Goal: Task Accomplishment & Management: Manage account settings

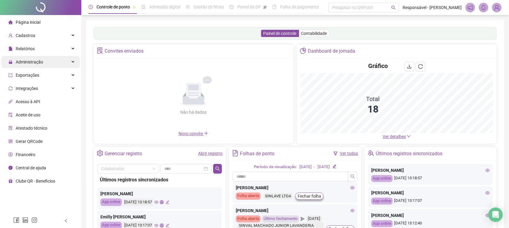
click at [44, 56] on div "Administração" at bounding box center [40, 62] width 79 height 12
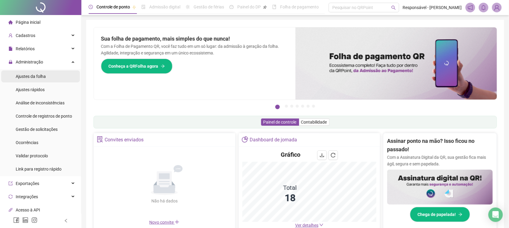
click at [50, 74] on li "Ajustes da folha" at bounding box center [40, 76] width 79 height 12
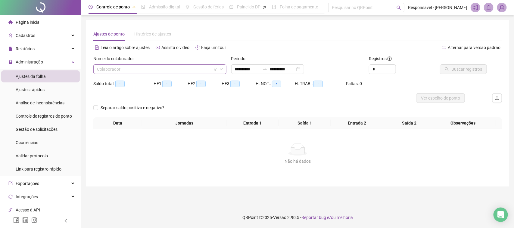
click at [169, 64] on div "Colaborador" at bounding box center [159, 69] width 133 height 10
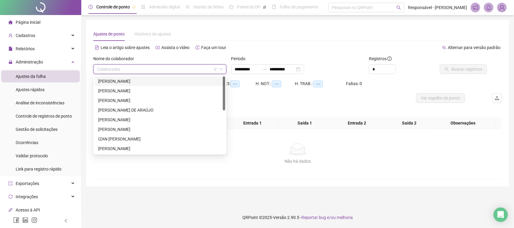
click at [151, 78] on div "ALDENOR COELHO DE NORONHA FILHO" at bounding box center [160, 81] width 124 height 7
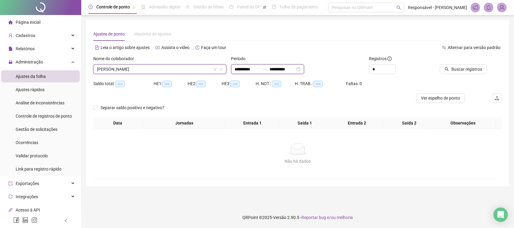
click at [246, 71] on input "**********" at bounding box center [247, 69] width 25 height 7
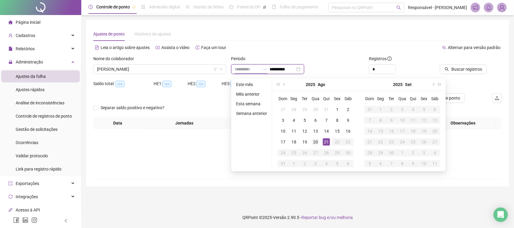
type input "**********"
click at [315, 142] on div "20" at bounding box center [315, 142] width 7 height 7
click at [324, 142] on div "21" at bounding box center [326, 142] width 7 height 7
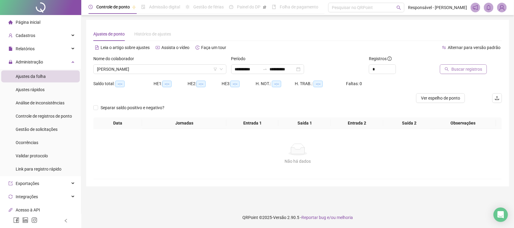
click at [475, 70] on span "Buscar registros" at bounding box center [467, 69] width 31 height 7
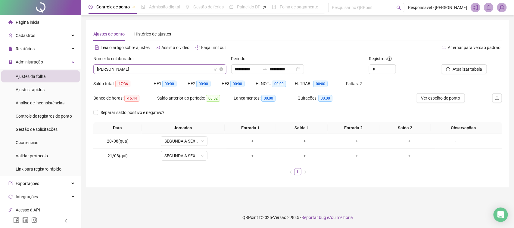
click at [177, 69] on span "ALDENOR COELHO DE NORONHA FILHO" at bounding box center [160, 69] width 126 height 9
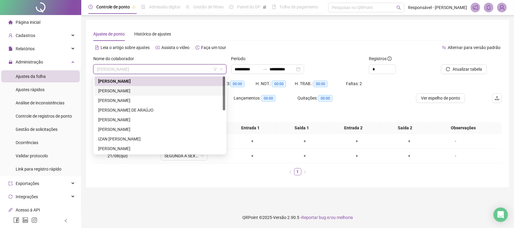
click at [197, 90] on div "ANA CAROLINA ALVES SILVEIRA" at bounding box center [160, 91] width 124 height 7
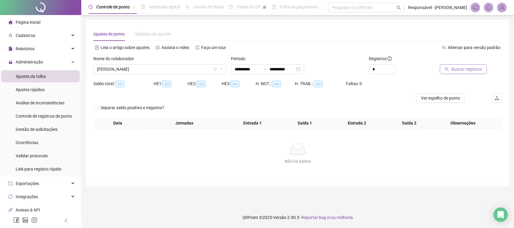
click at [469, 72] on span "Buscar registros" at bounding box center [467, 69] width 31 height 7
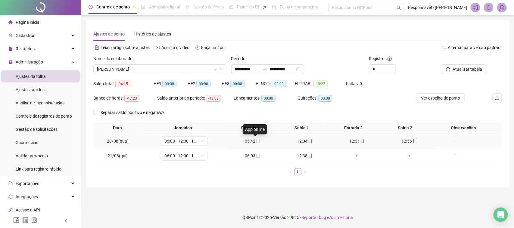
click at [256, 142] on icon "mobile" at bounding box center [258, 141] width 4 height 4
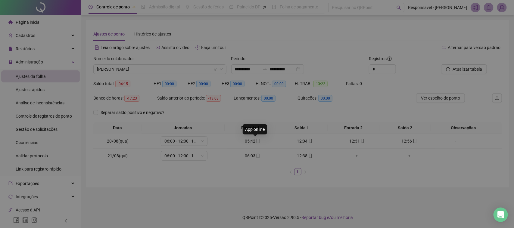
type input "**********"
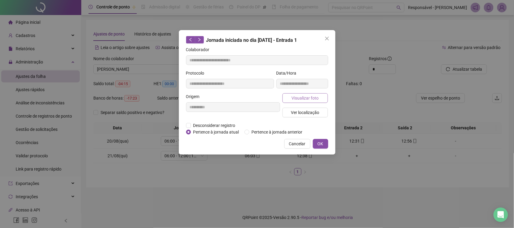
click at [296, 97] on span "Visualizar foto" at bounding box center [305, 98] width 27 height 7
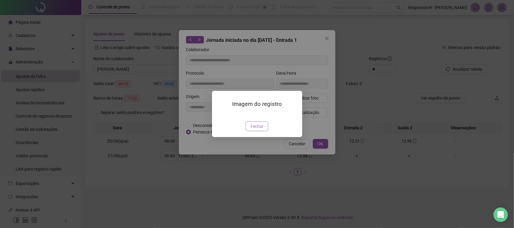
click at [258, 130] on span "Fechar" at bounding box center [257, 126] width 13 height 7
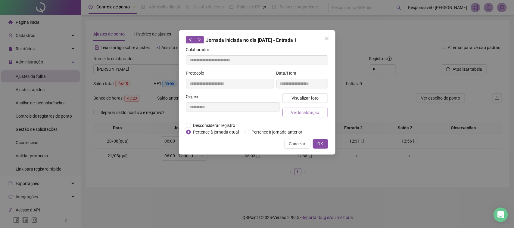
click at [312, 113] on span "Ver localização" at bounding box center [305, 112] width 28 height 7
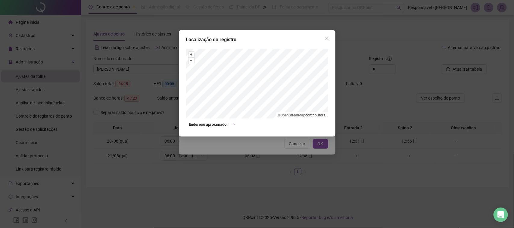
click at [278, 157] on div "Localização do registro + – ⇧ › © OpenStreetMap contributors. Endereço aproxima…" at bounding box center [257, 114] width 514 height 228
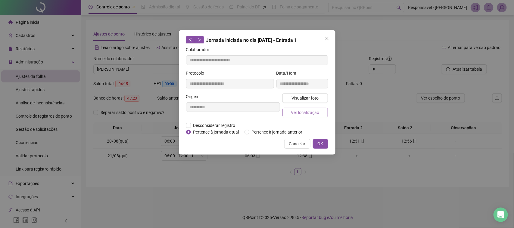
click at [313, 108] on button "Ver localização" at bounding box center [306, 113] width 46 height 10
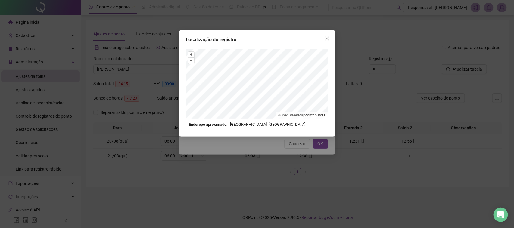
click at [287, 140] on div "Localização do registro + – ⇧ › © OpenStreetMap contributors. Endereço aproxima…" at bounding box center [257, 114] width 514 height 228
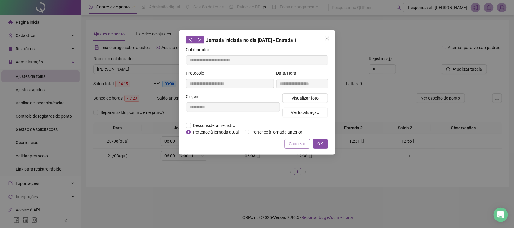
click at [290, 143] on span "Cancelar" at bounding box center [297, 144] width 17 height 7
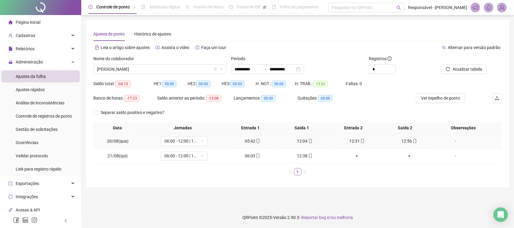
click at [297, 140] on div "12:04" at bounding box center [305, 141] width 48 height 7
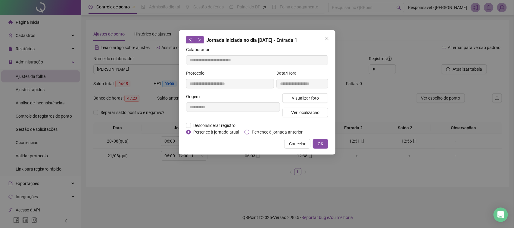
type input "**********"
click at [314, 98] on span "Visualizar foto" at bounding box center [305, 98] width 27 height 7
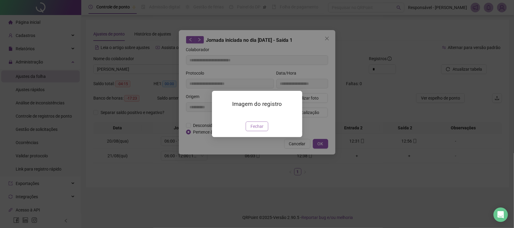
click at [255, 130] on span "Fechar" at bounding box center [257, 126] width 13 height 7
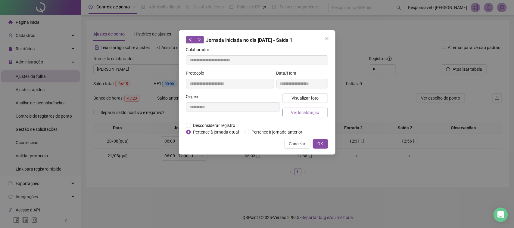
click at [311, 112] on span "Ver localização" at bounding box center [305, 112] width 28 height 7
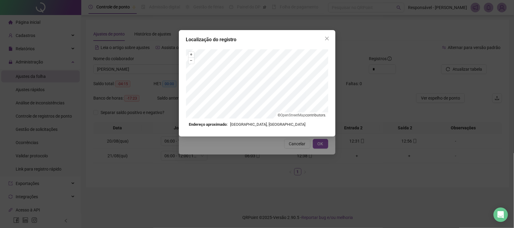
click at [291, 155] on div "Localização do registro + – ⇧ › © OpenStreetMap contributors. Endereço aproxima…" at bounding box center [257, 114] width 514 height 228
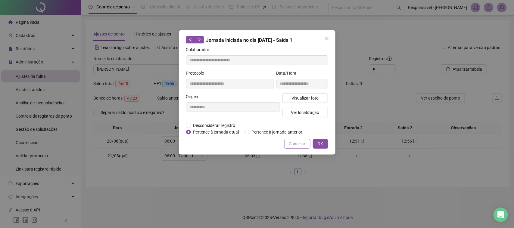
click at [299, 141] on span "Cancelar" at bounding box center [297, 144] width 17 height 7
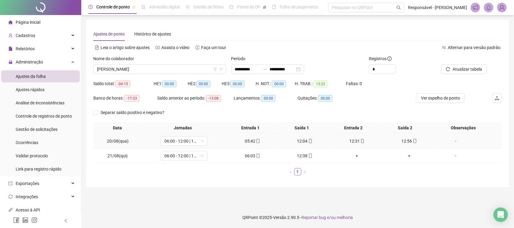
click at [358, 138] on td "12:31" at bounding box center [357, 141] width 52 height 15
click at [361, 140] on icon "mobile" at bounding box center [363, 141] width 4 height 4
type input "**********"
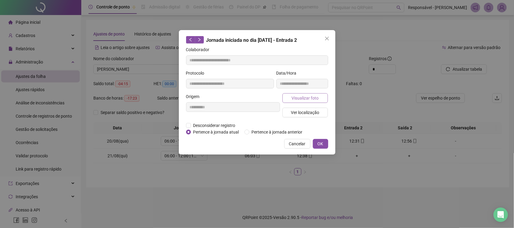
click at [325, 100] on button "Visualizar foto" at bounding box center [306, 98] width 46 height 10
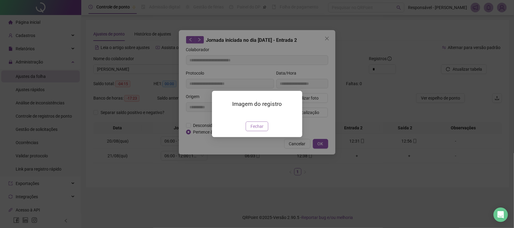
click at [261, 130] on span "Fechar" at bounding box center [257, 126] width 13 height 7
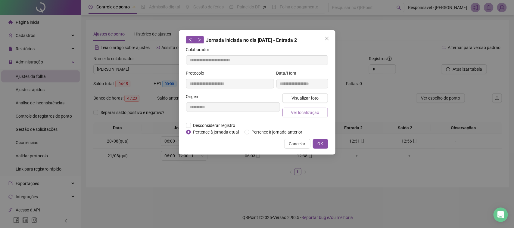
click at [302, 112] on span "Ver localização" at bounding box center [305, 112] width 28 height 7
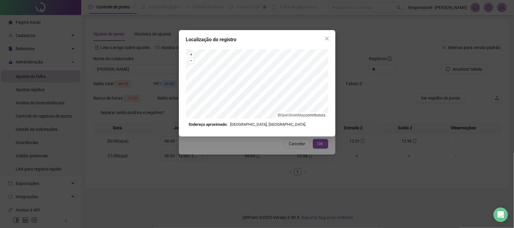
click at [265, 142] on div "Localização do registro + – ⇧ › © OpenStreetMap contributors. Endereço aproxima…" at bounding box center [257, 114] width 514 height 228
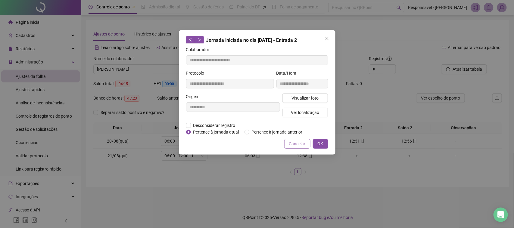
click at [297, 145] on span "Cancelar" at bounding box center [297, 144] width 17 height 7
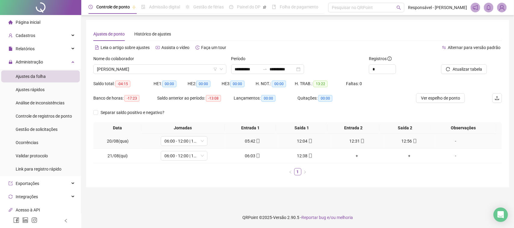
click at [404, 139] on div "12:56" at bounding box center [410, 141] width 48 height 7
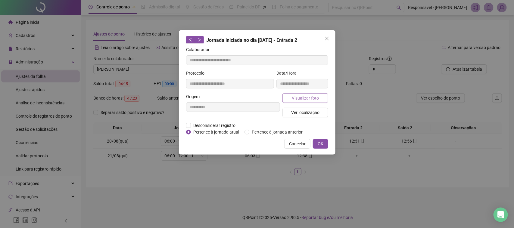
type input "**********"
click at [320, 101] on button "Visualizar foto" at bounding box center [306, 98] width 46 height 10
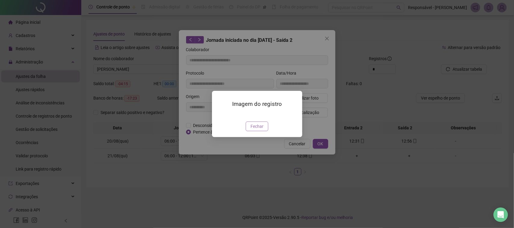
click at [256, 131] on button "Fechar" at bounding box center [257, 127] width 23 height 10
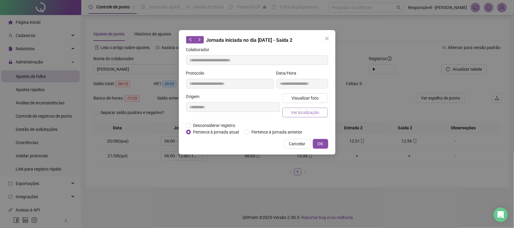
click at [319, 112] on button "Ver localização" at bounding box center [306, 113] width 46 height 10
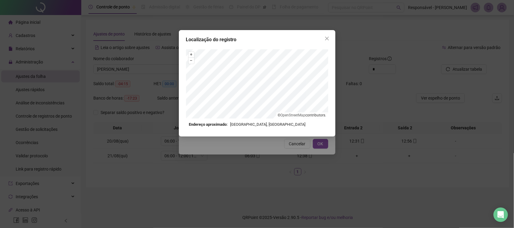
click at [293, 150] on div "Localização do registro + – ⇧ › © OpenStreetMap contributors. Endereço aproxima…" at bounding box center [257, 114] width 514 height 228
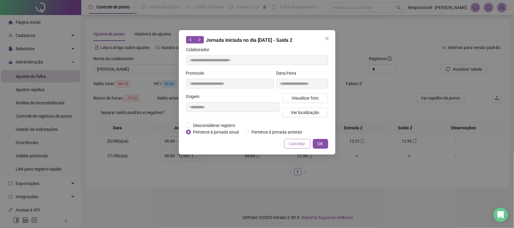
click at [294, 145] on span "Cancelar" at bounding box center [297, 144] width 17 height 7
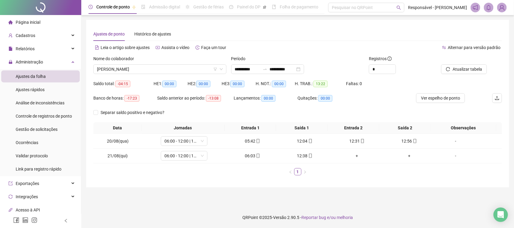
click at [166, 62] on div "Nome do colaborador" at bounding box center [159, 59] width 133 height 9
click at [165, 79] on div "HE 1: 00:00" at bounding box center [171, 84] width 34 height 10
click at [170, 70] on span "ANA CAROLINA ALVES SILVEIRA" at bounding box center [160, 69] width 126 height 9
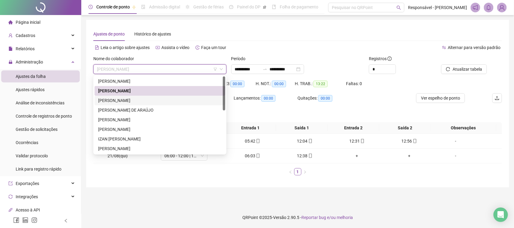
click at [143, 100] on div "CARLOS MANOEL PEREIRA DOS SANTOS" at bounding box center [160, 100] width 124 height 7
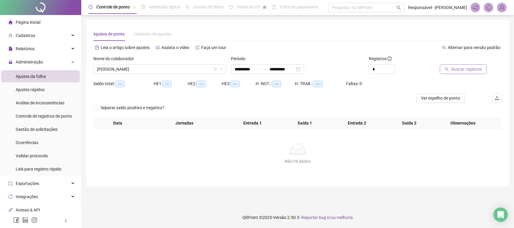
click at [453, 70] on span "Buscar registros" at bounding box center [467, 69] width 31 height 7
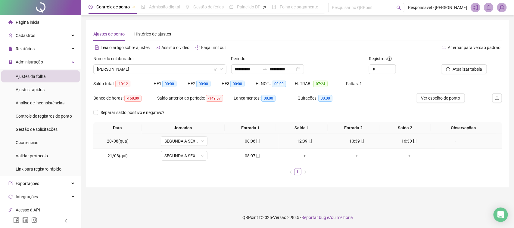
click at [256, 142] on icon "mobile" at bounding box center [258, 141] width 4 height 4
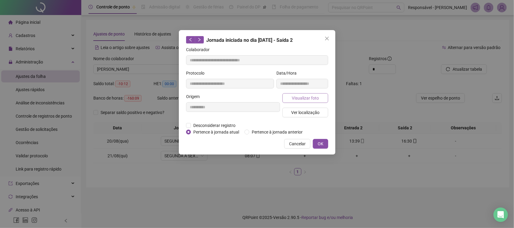
type input "**********"
click at [313, 98] on span "Visualizar foto" at bounding box center [305, 98] width 27 height 7
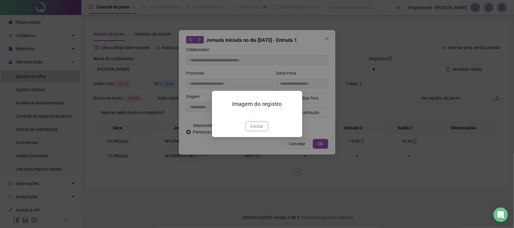
drag, startPoint x: 256, startPoint y: 161, endPoint x: 264, endPoint y: 146, distance: 15.9
click at [256, 130] on span "Fechar" at bounding box center [257, 126] width 13 height 7
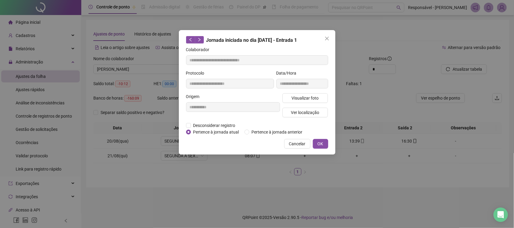
click at [306, 117] on div "Visualizar foto Ver localização" at bounding box center [305, 107] width 48 height 29
click at [311, 114] on span "Ver localização" at bounding box center [305, 112] width 28 height 7
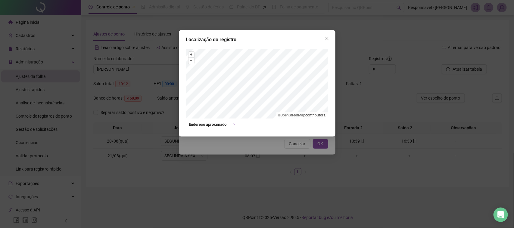
click at [283, 149] on div "Localização do registro + – ⇧ › © OpenStreetMap contributors. Endereço aproxima…" at bounding box center [257, 114] width 514 height 228
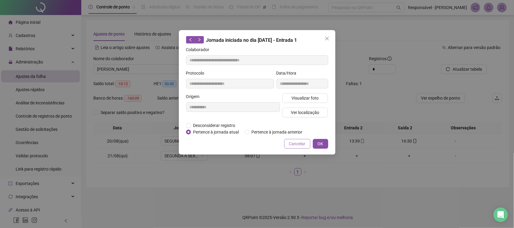
click at [291, 144] on span "Cancelar" at bounding box center [297, 144] width 17 height 7
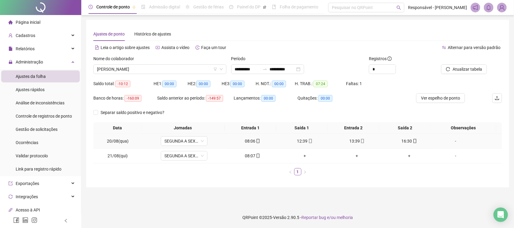
click at [302, 142] on div "12:39" at bounding box center [305, 141] width 48 height 7
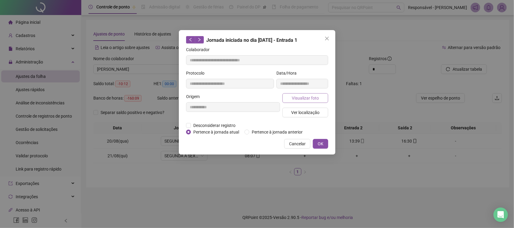
type input "**********"
click at [302, 99] on span "Visualizar foto" at bounding box center [305, 98] width 27 height 7
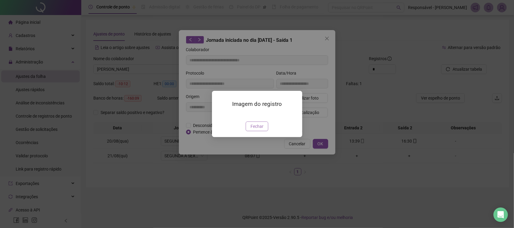
click at [258, 130] on span "Fechar" at bounding box center [257, 126] width 13 height 7
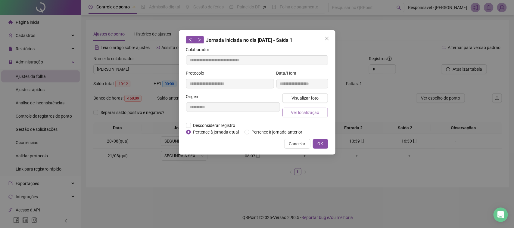
click at [314, 113] on span "Ver localização" at bounding box center [305, 112] width 28 height 7
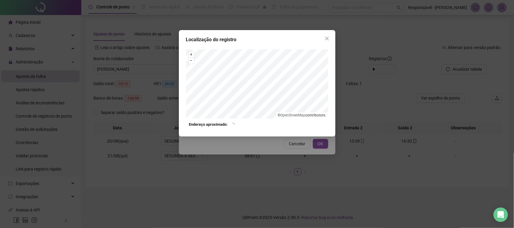
click at [293, 158] on div "Localização do registro + – ⇧ › © OpenStreetMap contributors. Endereço aproxima…" at bounding box center [257, 114] width 514 height 228
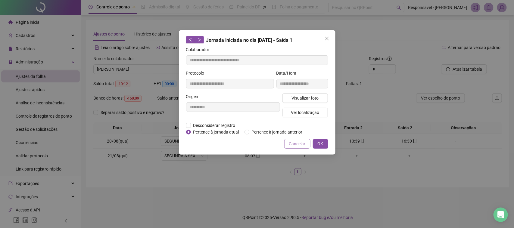
click at [303, 142] on span "Cancelar" at bounding box center [297, 144] width 17 height 7
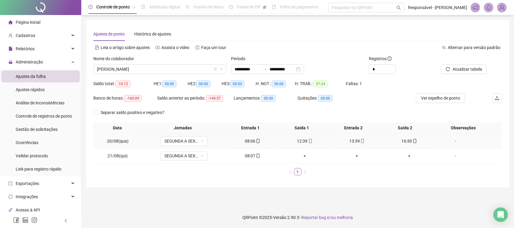
click at [356, 136] on td "13:39" at bounding box center [357, 141] width 52 height 15
click at [355, 142] on div "13:39" at bounding box center [358, 141] width 48 height 7
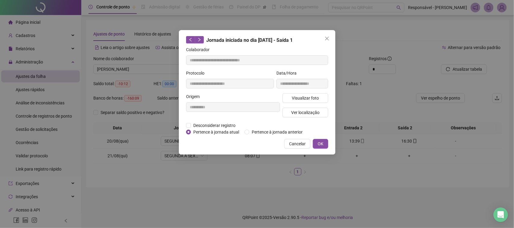
type input "**********"
click at [307, 97] on span "Visualizar foto" at bounding box center [305, 98] width 27 height 7
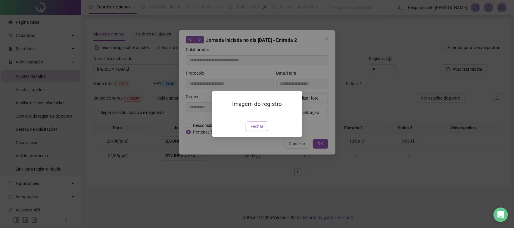
click at [261, 130] on span "Fechar" at bounding box center [257, 126] width 13 height 7
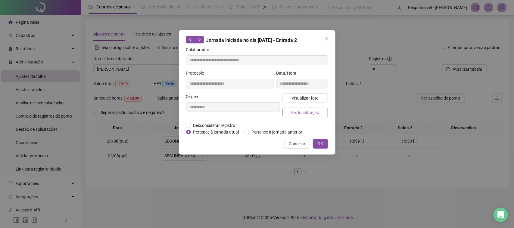
click at [301, 110] on span "Ver localização" at bounding box center [305, 112] width 28 height 7
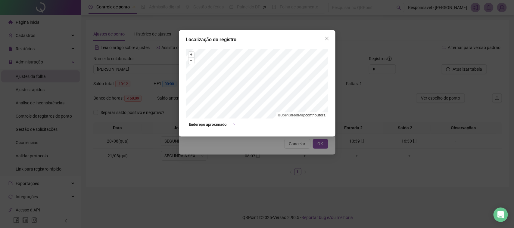
click at [261, 178] on div "Localização do registro + – ⇧ › © OpenStreetMap contributors. Endereço aproxima…" at bounding box center [257, 114] width 514 height 228
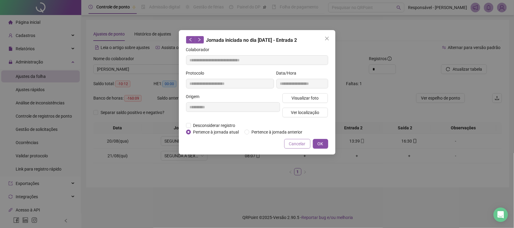
click at [299, 143] on span "Cancelar" at bounding box center [297, 144] width 17 height 7
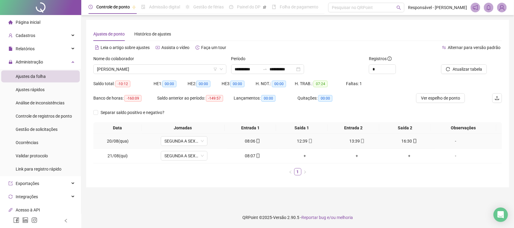
click at [395, 141] on div "16:30" at bounding box center [410, 141] width 48 height 7
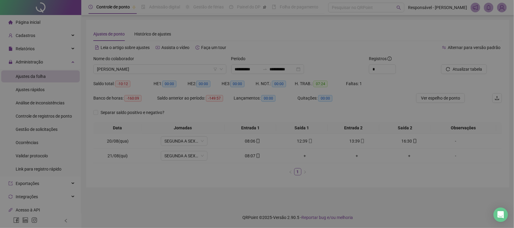
type input "**********"
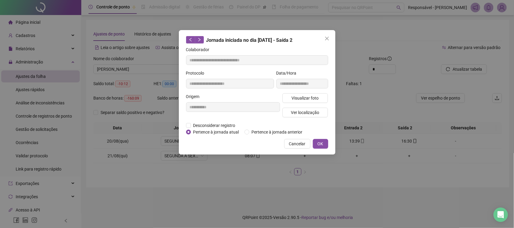
click at [319, 103] on div "Visualizar foto Ver localização" at bounding box center [305, 107] width 48 height 29
click at [320, 100] on button "Visualizar foto" at bounding box center [306, 98] width 46 height 10
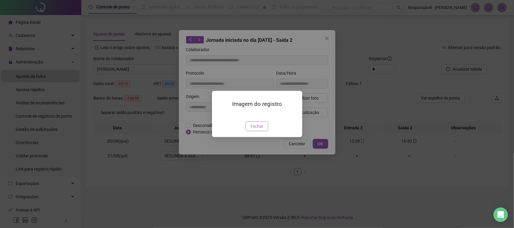
click at [260, 130] on span "Fechar" at bounding box center [257, 126] width 13 height 7
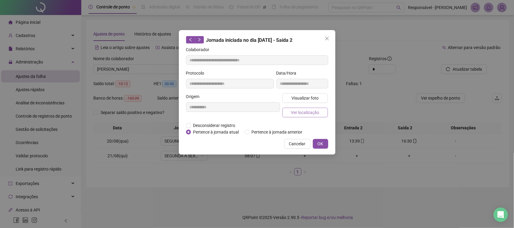
click at [318, 109] on span "Ver localização" at bounding box center [305, 112] width 28 height 7
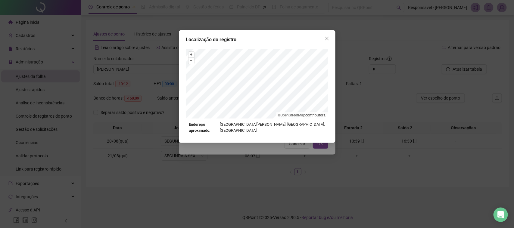
click at [283, 151] on div "Localização do registro + – ⇧ › © OpenStreetMap contributors. Endereço aproxima…" at bounding box center [257, 114] width 514 height 228
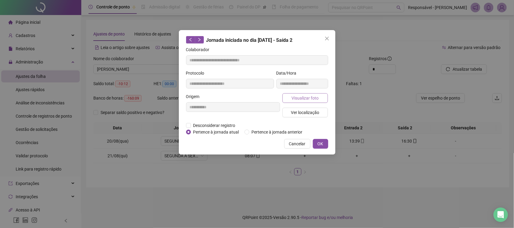
click at [303, 96] on span "Visualizar foto" at bounding box center [305, 98] width 27 height 7
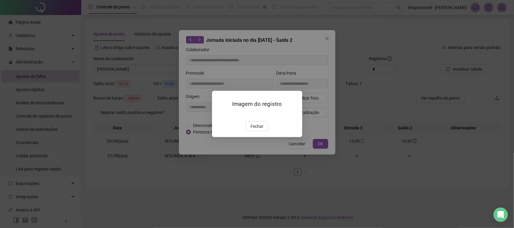
click at [219, 115] on img at bounding box center [219, 115] width 0 height 0
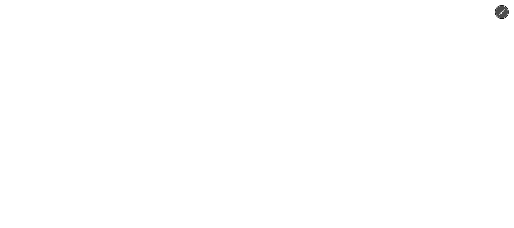
drag, startPoint x: 303, startPoint y: 130, endPoint x: 295, endPoint y: 139, distance: 11.9
click at [303, 130] on img at bounding box center [256, 114] width 171 height 228
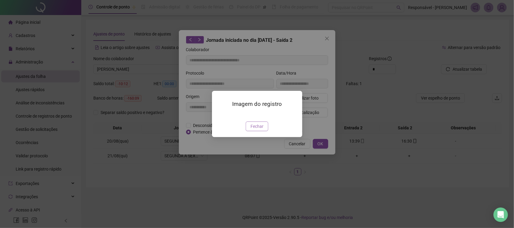
click at [258, 130] on span "Fechar" at bounding box center [257, 126] width 13 height 7
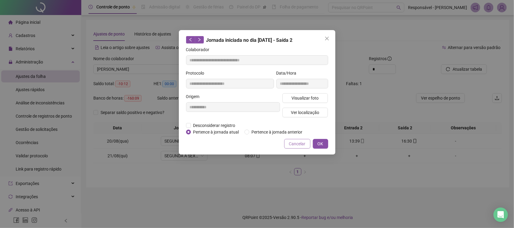
click at [289, 146] on button "Cancelar" at bounding box center [297, 144] width 26 height 10
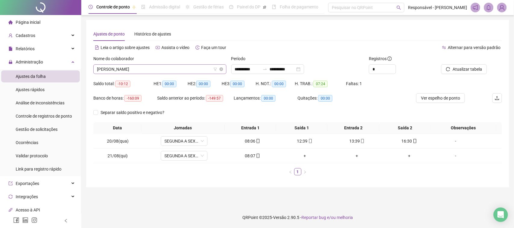
click at [140, 66] on span "CARLOS MANOEL PEREIRA DOS SANTOS" at bounding box center [160, 69] width 126 height 9
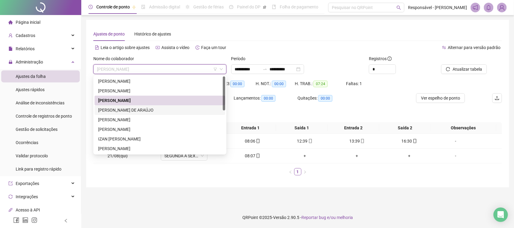
click at [152, 112] on div "CHRISTOPHER VIANA DE ARAÚJO" at bounding box center [160, 110] width 124 height 7
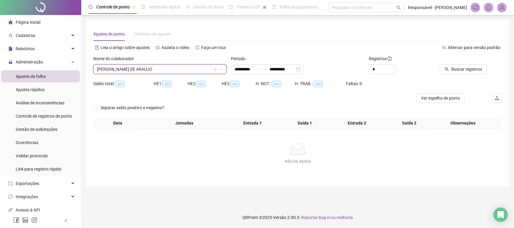
click at [471, 74] on div "Buscar registros" at bounding box center [470, 66] width 69 height 23
click at [471, 74] on button "Buscar registros" at bounding box center [463, 69] width 47 height 10
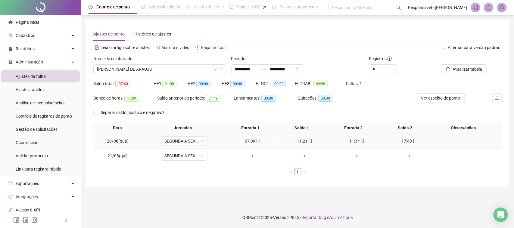
click at [255, 145] on div "07:39" at bounding box center [253, 141] width 48 height 7
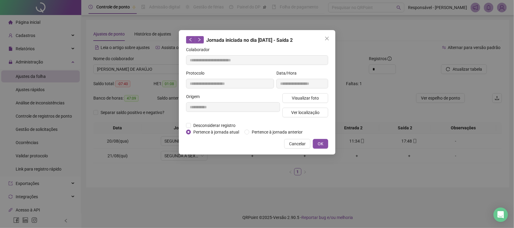
type input "**********"
click at [300, 100] on span "Visualizar foto" at bounding box center [305, 98] width 27 height 7
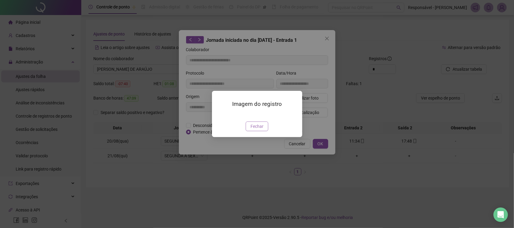
click at [255, 130] on span "Fechar" at bounding box center [257, 126] width 13 height 7
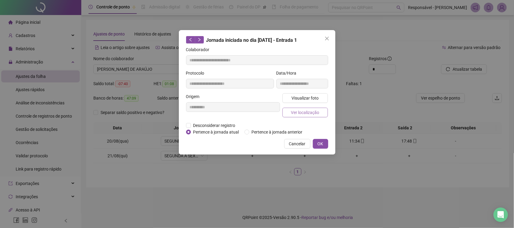
click at [307, 112] on span "Ver localização" at bounding box center [305, 112] width 28 height 7
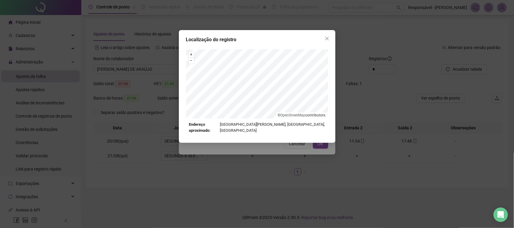
click at [308, 138] on div "Localização do registro + – ⇧ › © OpenStreetMap contributors. Endereço aproxima…" at bounding box center [257, 114] width 514 height 228
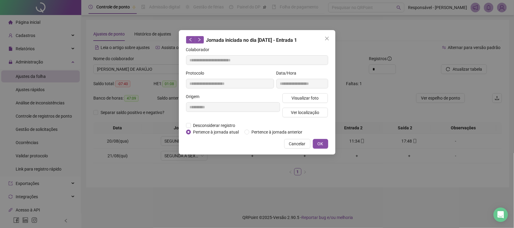
click at [301, 141] on span "Cancelar" at bounding box center [297, 144] width 17 height 7
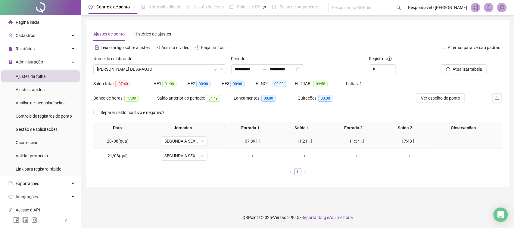
click at [300, 140] on div "11:21" at bounding box center [305, 141] width 48 height 7
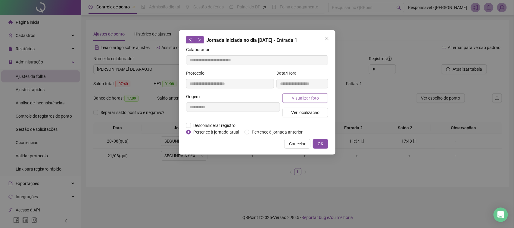
type input "**********"
click at [305, 99] on span "Visualizar foto" at bounding box center [305, 98] width 27 height 7
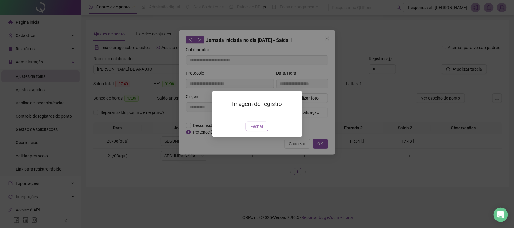
click at [260, 130] on span "Fechar" at bounding box center [257, 126] width 13 height 7
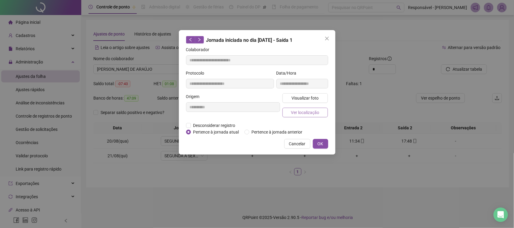
click at [310, 108] on button "Ver localização" at bounding box center [306, 113] width 46 height 10
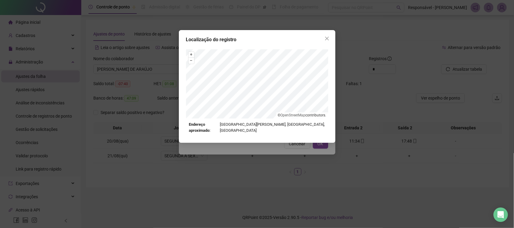
click at [289, 148] on div "Localização do registro + – ⇧ › © OpenStreetMap contributors. Endereço aproxima…" at bounding box center [257, 114] width 514 height 228
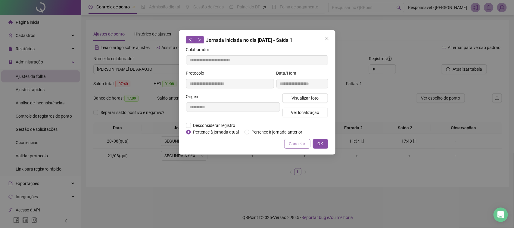
click at [295, 145] on span "Cancelar" at bounding box center [297, 144] width 17 height 7
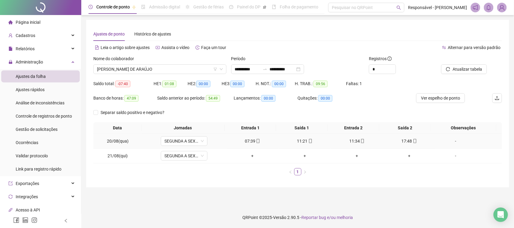
click at [344, 140] on div "11:34" at bounding box center [358, 141] width 48 height 7
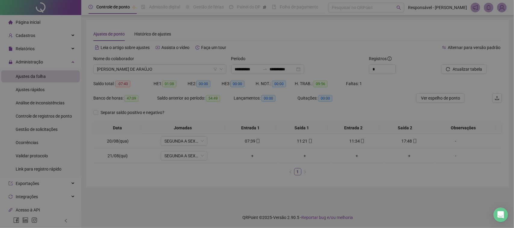
type input "**********"
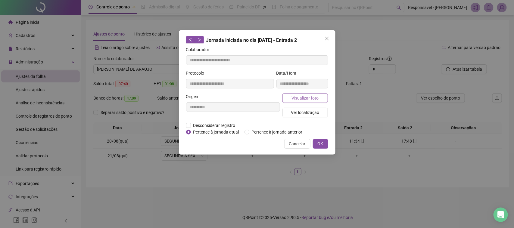
click at [308, 102] on button "Visualizar foto" at bounding box center [306, 98] width 46 height 10
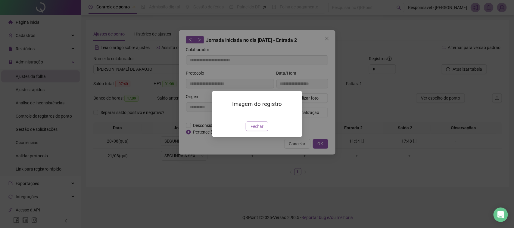
click at [257, 130] on span "Fechar" at bounding box center [257, 126] width 13 height 7
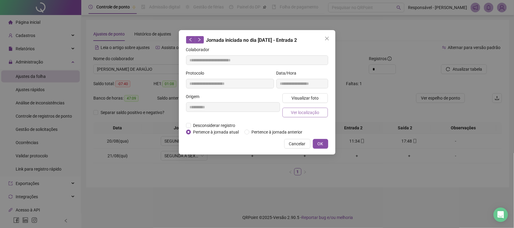
click at [309, 115] on span "Ver localização" at bounding box center [305, 112] width 28 height 7
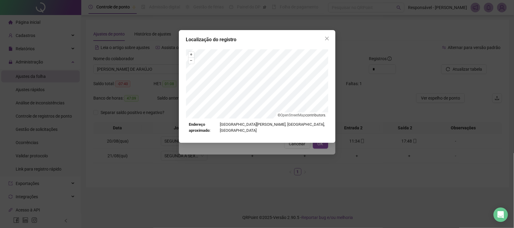
click at [261, 156] on div "Localização do registro + – ⇧ › © OpenStreetMap contributors. Endereço aproxima…" at bounding box center [257, 114] width 514 height 228
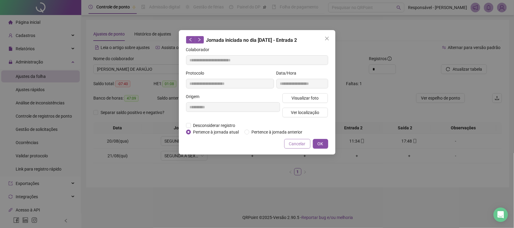
click at [289, 145] on button "Cancelar" at bounding box center [297, 144] width 26 height 10
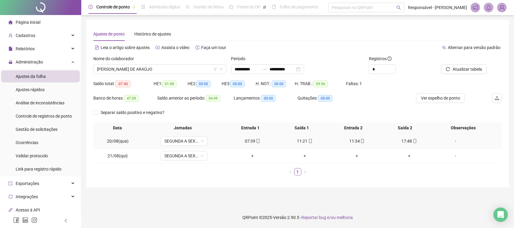
click at [403, 143] on div "17:48" at bounding box center [410, 141] width 48 height 7
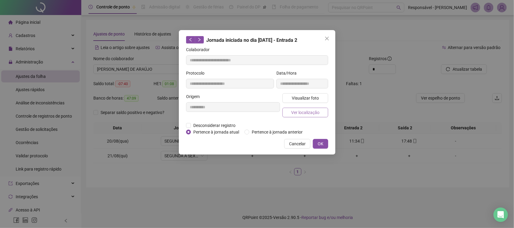
type input "**********"
click at [296, 100] on span "Visualizar foto" at bounding box center [305, 98] width 27 height 7
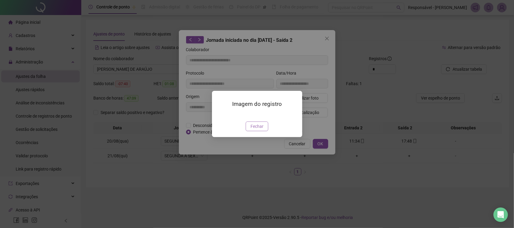
click at [264, 131] on button "Fechar" at bounding box center [257, 127] width 23 height 10
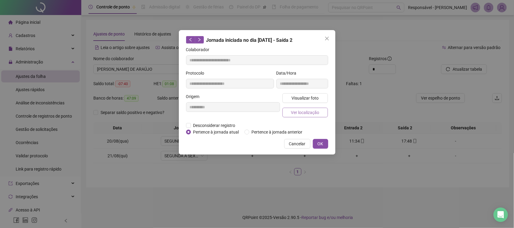
click at [311, 112] on span "Ver localização" at bounding box center [305, 112] width 28 height 7
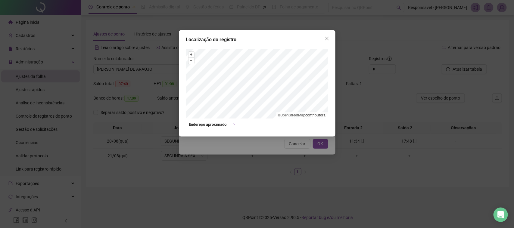
click at [296, 143] on div "Localização do registro + – ⇧ › © OpenStreetMap contributors. Endereço aproxima…" at bounding box center [257, 114] width 514 height 228
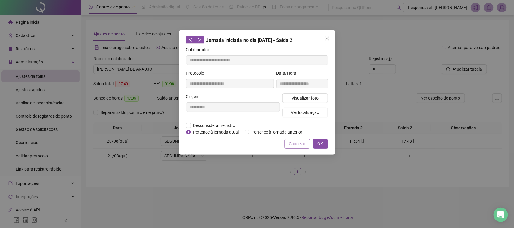
click at [305, 143] on span "Cancelar" at bounding box center [297, 144] width 17 height 7
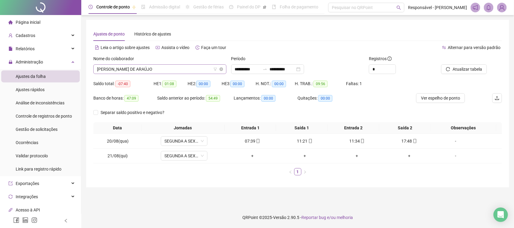
click at [201, 72] on span "CHRISTOPHER VIANA DE ARAÚJO" at bounding box center [160, 69] width 126 height 9
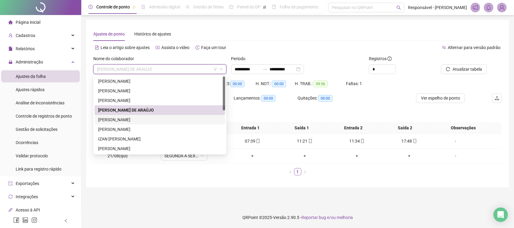
click at [145, 119] on div "EMILLY EMIDIA DE OLIVEIRA" at bounding box center [160, 120] width 124 height 7
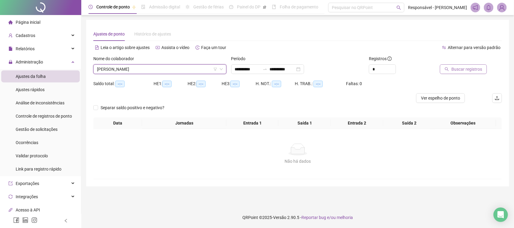
click at [475, 68] on span "Buscar registros" at bounding box center [467, 69] width 31 height 7
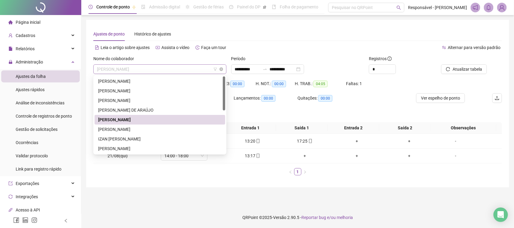
click at [142, 69] on span "EMILLY EMIDIA DE OLIVEIRA" at bounding box center [160, 69] width 126 height 9
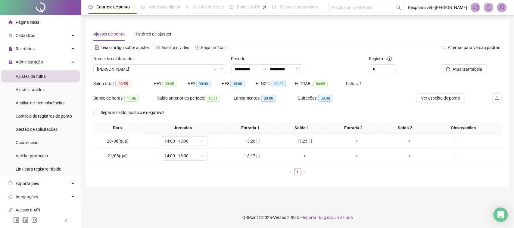
click at [255, 106] on div "Lançamentos: 00:00" at bounding box center [266, 100] width 64 height 14
click at [295, 68] on input "**********" at bounding box center [282, 69] width 25 height 7
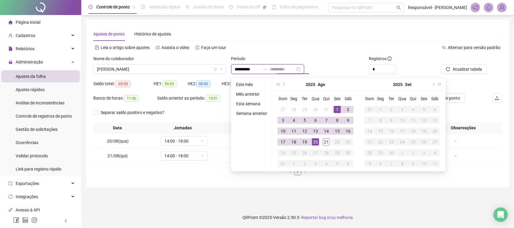
type input "**********"
click at [335, 107] on div "1" at bounding box center [337, 109] width 7 height 7
click at [319, 140] on td "20" at bounding box center [315, 142] width 11 height 11
type input "**********"
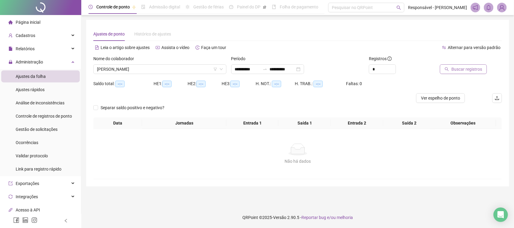
click at [451, 69] on button "Buscar registros" at bounding box center [463, 69] width 47 height 10
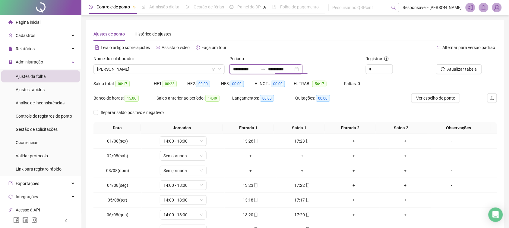
click at [288, 66] on input "**********" at bounding box center [280, 69] width 25 height 7
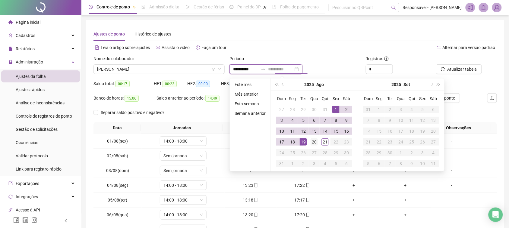
type input "**********"
click at [312, 141] on div "20" at bounding box center [313, 142] width 7 height 7
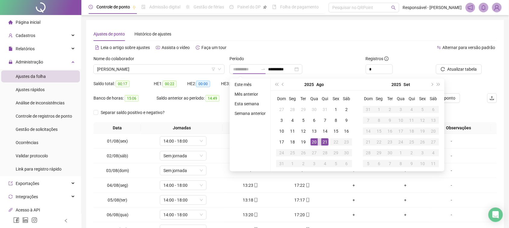
click at [326, 142] on div "21" at bounding box center [324, 142] width 7 height 7
type input "**********"
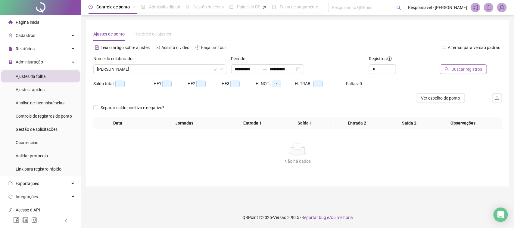
click at [452, 70] on button "Buscar registros" at bounding box center [463, 69] width 47 height 10
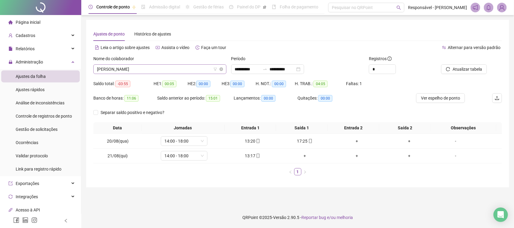
click at [169, 74] on div "EMILLY EMIDIA DE OLIVEIRA" at bounding box center [159, 69] width 133 height 10
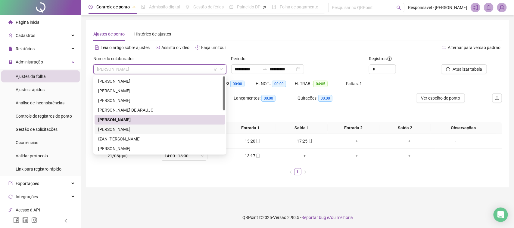
click at [118, 131] on div "HEITOR FREITAS DE LIMA" at bounding box center [160, 129] width 124 height 7
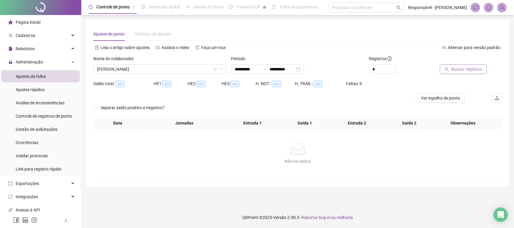
click at [478, 70] on span "Buscar registros" at bounding box center [467, 69] width 31 height 7
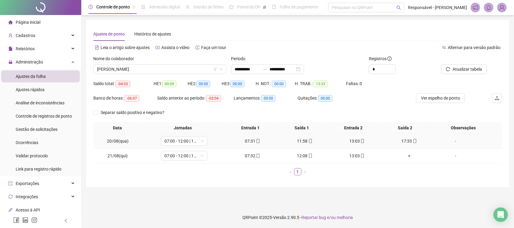
click at [257, 141] on icon "mobile" at bounding box center [258, 141] width 3 height 4
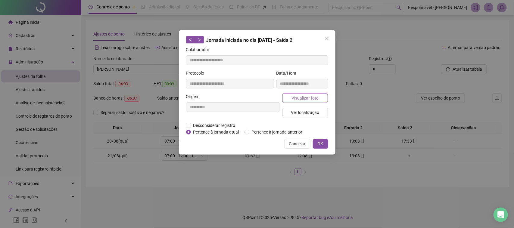
click at [293, 95] on span "Visualizar foto" at bounding box center [305, 98] width 27 height 7
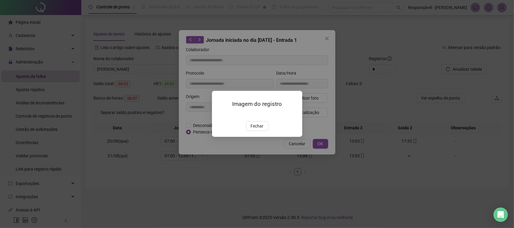
type input "**********"
click at [255, 130] on span "Fechar" at bounding box center [257, 126] width 13 height 7
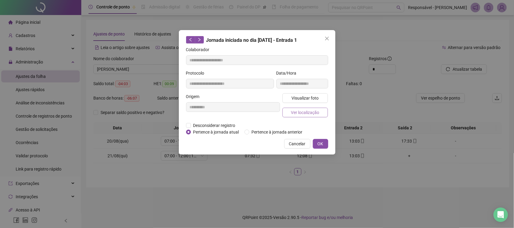
click at [301, 114] on span "Ver localização" at bounding box center [305, 112] width 28 height 7
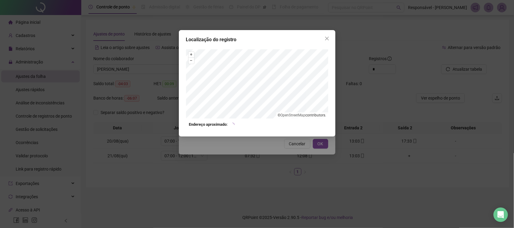
click at [293, 151] on div "Localização do registro + – ⇧ › © OpenStreetMap contributors. Endereço aproxima…" at bounding box center [257, 114] width 514 height 228
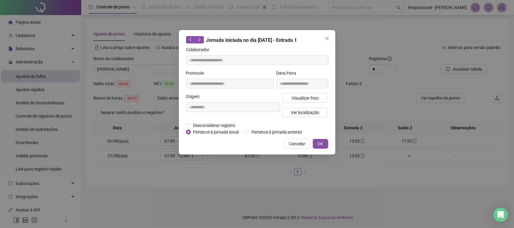
click at [294, 141] on span "Cancelar" at bounding box center [297, 144] width 17 height 7
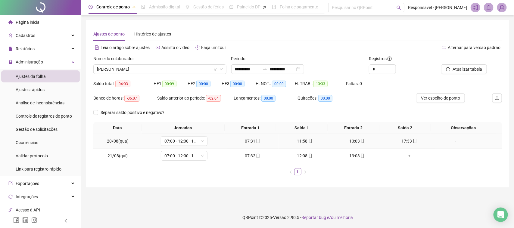
click at [299, 139] on div "11:58" at bounding box center [305, 141] width 48 height 7
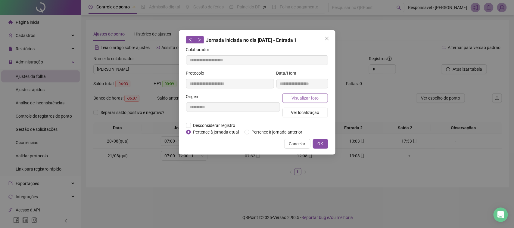
click at [296, 101] on span "Visualizar foto" at bounding box center [305, 98] width 27 height 7
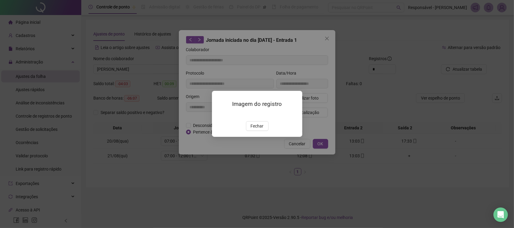
type input "**********"
click at [258, 130] on span "Fechar" at bounding box center [257, 126] width 13 height 7
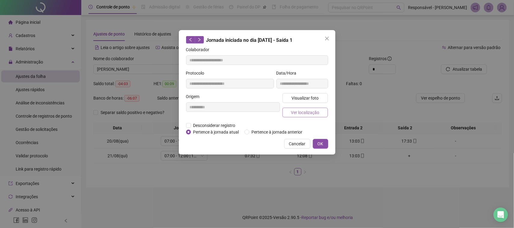
click at [314, 112] on span "Ver localização" at bounding box center [305, 112] width 28 height 7
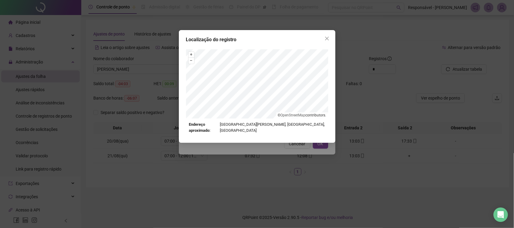
click at [282, 155] on div "Localização do registro + – ⇧ › © OpenStreetMap contributors. Endereço aproxima…" at bounding box center [257, 114] width 514 height 228
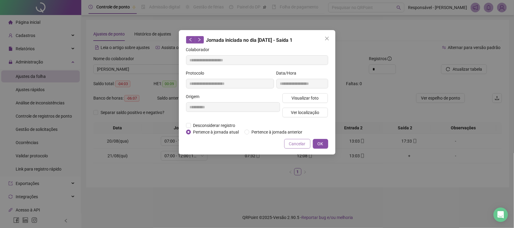
click at [294, 143] on span "Cancelar" at bounding box center [297, 144] width 17 height 7
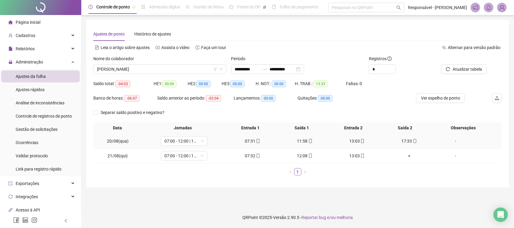
click at [346, 140] on div "13:03" at bounding box center [358, 141] width 48 height 7
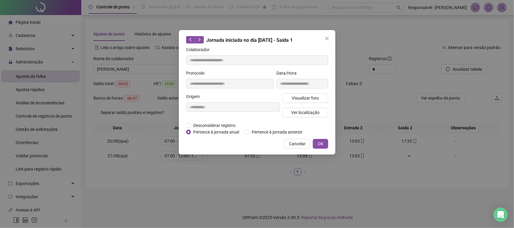
type input "**********"
click at [308, 103] on div "Visualizar foto Ver localização" at bounding box center [305, 107] width 48 height 29
click at [310, 98] on span "Visualizar foto" at bounding box center [305, 98] width 27 height 7
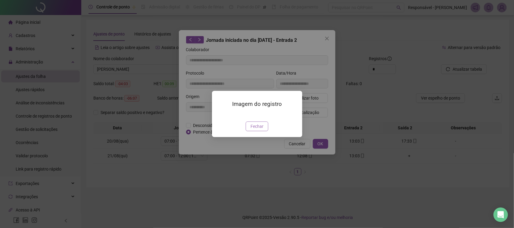
click at [255, 130] on span "Fechar" at bounding box center [257, 126] width 13 height 7
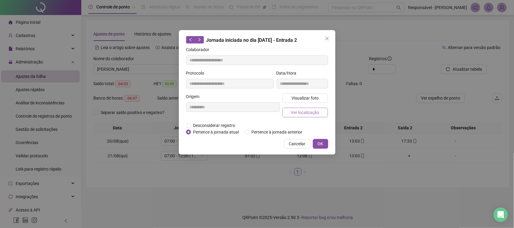
click at [314, 111] on span "Ver localização" at bounding box center [305, 112] width 28 height 7
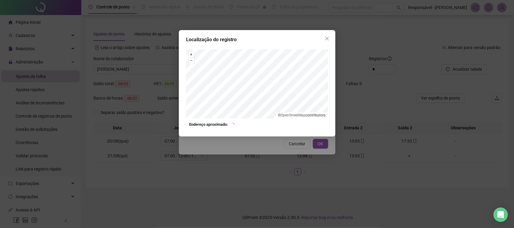
click at [307, 145] on div "Localização do registro + – ⇧ › © OpenStreetMap contributors. Endereço aproxima…" at bounding box center [257, 114] width 514 height 228
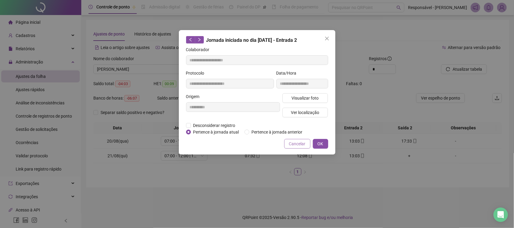
click at [305, 143] on span "Cancelar" at bounding box center [297, 144] width 17 height 7
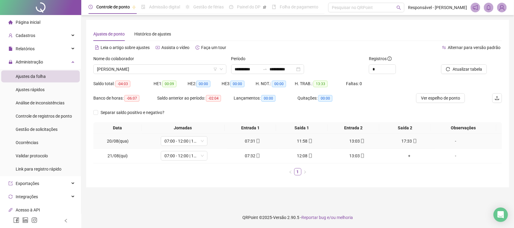
click at [398, 142] on div "17:33" at bounding box center [410, 141] width 48 height 7
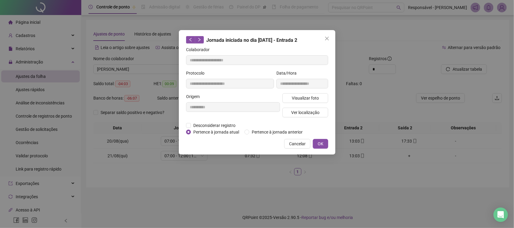
type input "**********"
click at [291, 94] on button "Visualizar foto" at bounding box center [306, 98] width 46 height 10
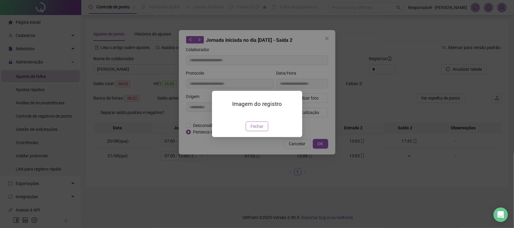
click at [255, 130] on span "Fechar" at bounding box center [257, 126] width 13 height 7
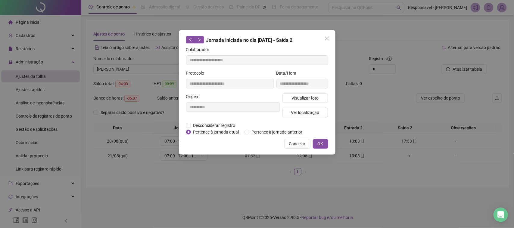
click at [300, 106] on div "Visualizar foto Ver localização" at bounding box center [305, 107] width 48 height 29
click at [300, 110] on span "Ver localização" at bounding box center [305, 112] width 28 height 7
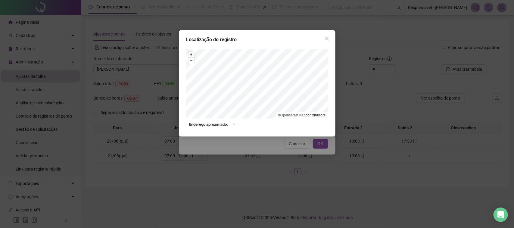
click at [287, 151] on div "Localização do registro + – ⇧ › © OpenStreetMap contributors. Endereço aproxima…" at bounding box center [257, 114] width 514 height 228
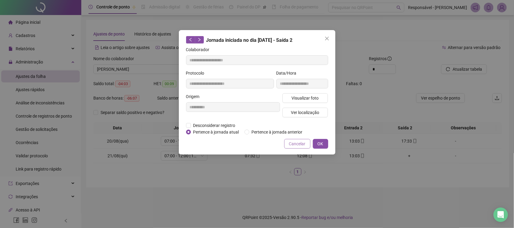
click at [294, 142] on span "Cancelar" at bounding box center [297, 144] width 17 height 7
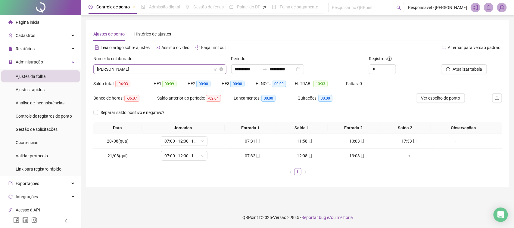
click at [163, 69] on span "HEITOR FREITAS DE LIMA" at bounding box center [160, 69] width 126 height 9
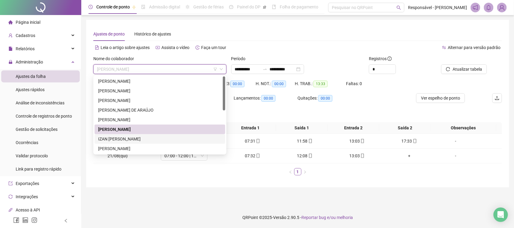
click at [114, 136] on div "IZAN DIAS DE SOUZA" at bounding box center [160, 139] width 124 height 7
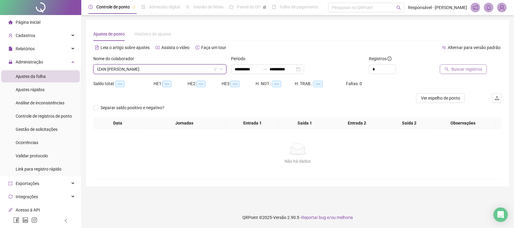
click at [465, 70] on span "Buscar registros" at bounding box center [467, 69] width 31 height 7
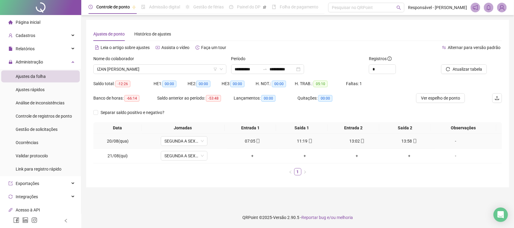
click at [249, 137] on td "07:05" at bounding box center [253, 141] width 52 height 15
click at [241, 144] on div "07:05" at bounding box center [253, 141] width 48 height 7
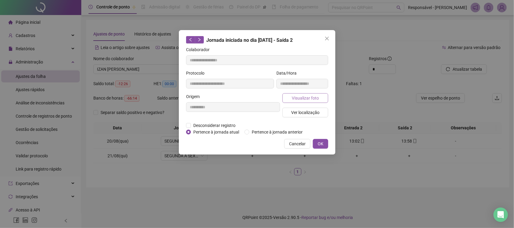
type input "**********"
click at [308, 102] on button "Visualizar foto" at bounding box center [306, 98] width 46 height 10
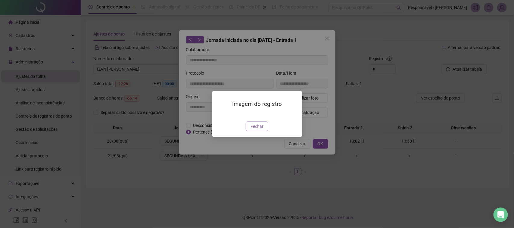
click at [265, 131] on button "Fechar" at bounding box center [257, 127] width 23 height 10
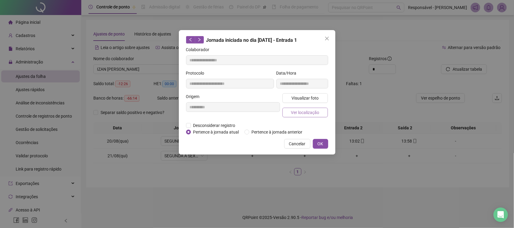
click at [301, 116] on button "Ver localização" at bounding box center [306, 113] width 46 height 10
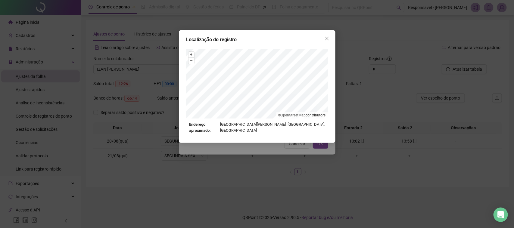
click at [284, 151] on div "Localização do registro + – ⇧ › © OpenStreetMap contributors. Endereço aproxima…" at bounding box center [257, 114] width 514 height 228
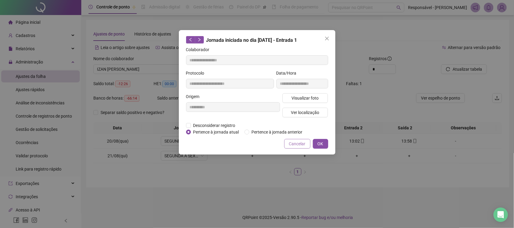
click at [292, 144] on span "Cancelar" at bounding box center [297, 144] width 17 height 7
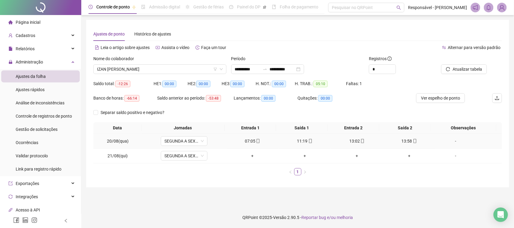
click at [302, 142] on div "11:19" at bounding box center [305, 141] width 48 height 7
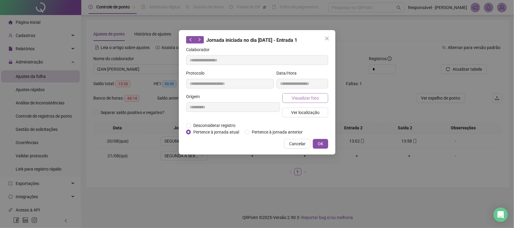
type input "**********"
click at [314, 100] on span "Visualizar foto" at bounding box center [305, 98] width 27 height 7
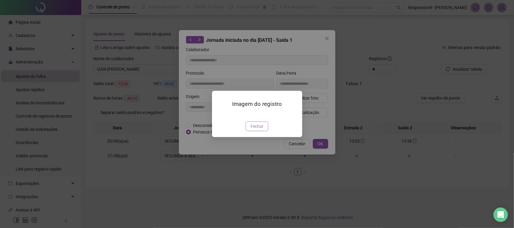
click at [257, 131] on button "Fechar" at bounding box center [257, 127] width 23 height 10
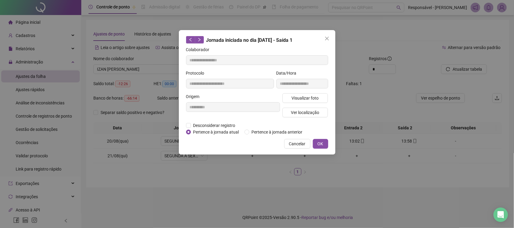
click at [298, 121] on div "Visualizar foto Ver localização" at bounding box center [305, 107] width 48 height 29
click at [303, 112] on span "Ver localização" at bounding box center [305, 112] width 28 height 7
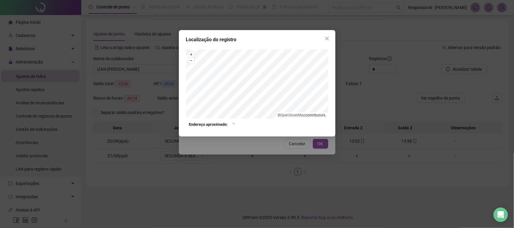
click at [290, 143] on div "Localização do registro + – ⇧ › © OpenStreetMap contributors. Endereço aproxima…" at bounding box center [257, 114] width 514 height 228
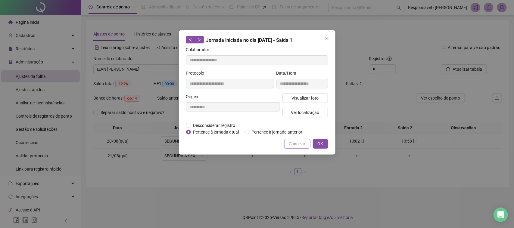
click at [295, 146] on span "Cancelar" at bounding box center [297, 144] width 17 height 7
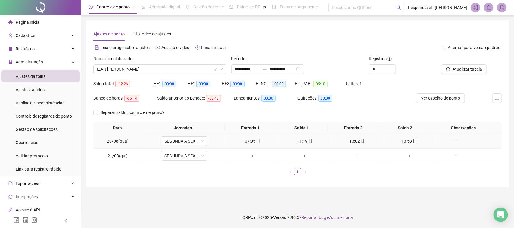
click at [350, 142] on div "13:02" at bounding box center [358, 141] width 48 height 7
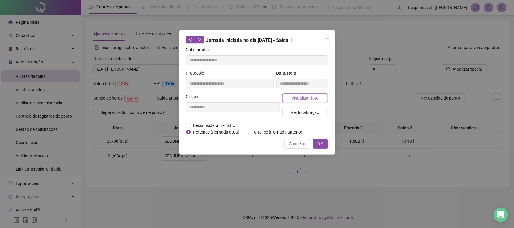
type input "**********"
click at [310, 94] on button "Visualizar foto" at bounding box center [306, 98] width 46 height 10
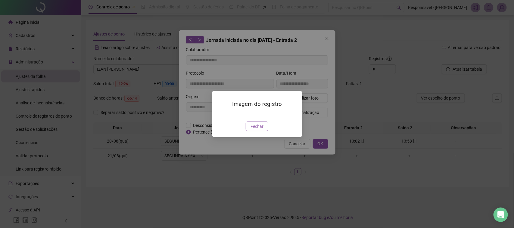
click at [258, 130] on span "Fechar" at bounding box center [257, 126] width 13 height 7
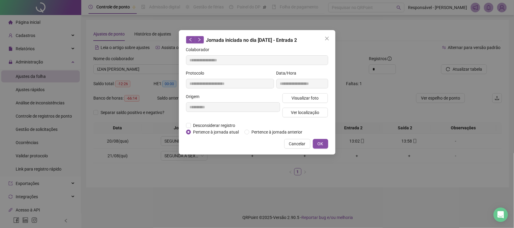
click at [298, 107] on div "Visualizar foto Ver localização" at bounding box center [305, 107] width 48 height 29
click at [299, 115] on span "Ver localização" at bounding box center [305, 112] width 28 height 7
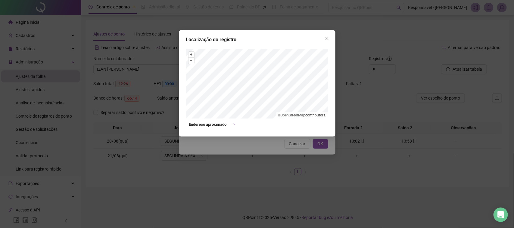
click at [291, 143] on div "Localização do registro + – ⇧ › © OpenStreetMap contributors. Endereço aproxima…" at bounding box center [257, 114] width 514 height 228
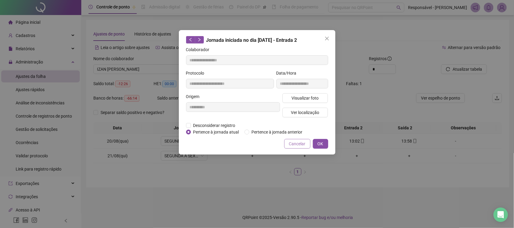
click at [298, 143] on span "Cancelar" at bounding box center [297, 144] width 17 height 7
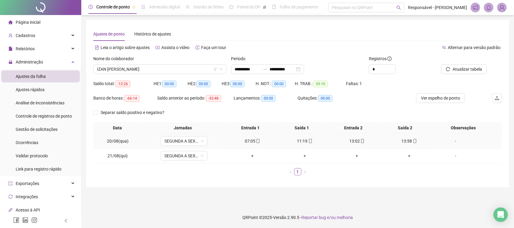
click at [413, 143] on icon "mobile" at bounding box center [415, 141] width 4 height 4
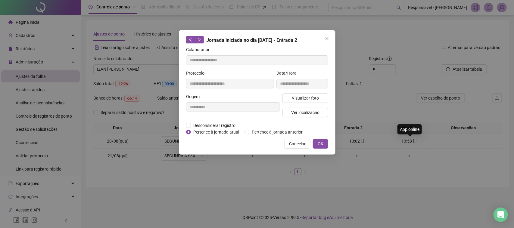
type input "**********"
click at [317, 93] on button "Visualizar foto" at bounding box center [306, 98] width 46 height 10
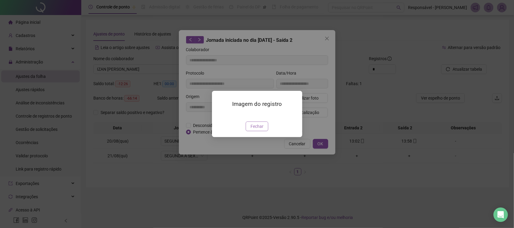
click at [258, 131] on button "Fechar" at bounding box center [257, 127] width 23 height 10
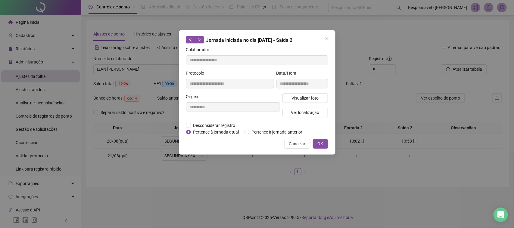
click at [114, 164] on div "**********" at bounding box center [257, 114] width 514 height 228
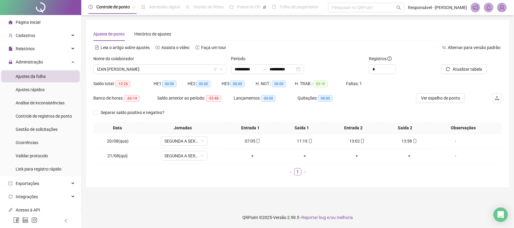
click at [45, 123] on ul "Ajustes da folha Ajustes rápidos Análise de inconsistências Controle de registr…" at bounding box center [40, 122] width 81 height 107
click at [41, 125] on div "Gestão de solicitações" at bounding box center [37, 130] width 42 height 12
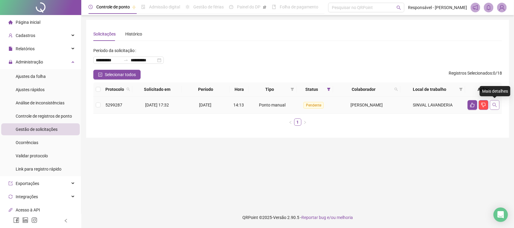
click at [493, 105] on icon "search" at bounding box center [495, 105] width 5 height 5
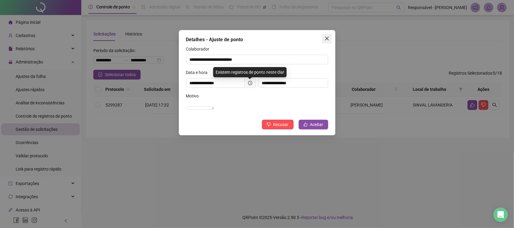
click at [330, 42] on button "Close" at bounding box center [327, 39] width 10 height 10
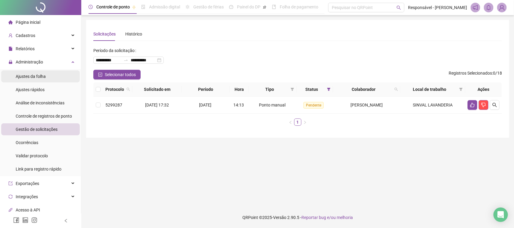
click at [31, 78] on span "Ajustes da folha" at bounding box center [31, 76] width 30 height 5
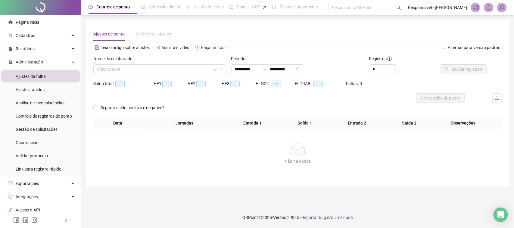
click at [142, 76] on div "Nome do colaborador Colaborador" at bounding box center [160, 66] width 138 height 23
click at [144, 72] on input "search" at bounding box center [157, 69] width 121 height 9
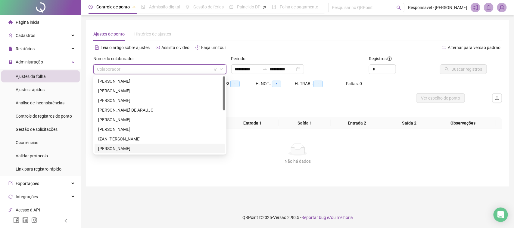
click at [136, 145] on div "JEFERSON DA SILVA CARVALHO" at bounding box center [160, 149] width 131 height 10
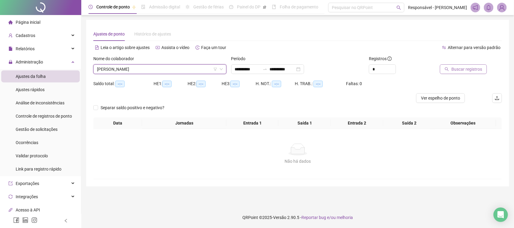
click at [455, 69] on span "Buscar registros" at bounding box center [467, 69] width 31 height 7
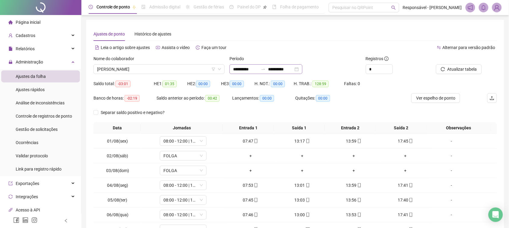
click at [267, 70] on div at bounding box center [263, 69] width 10 height 5
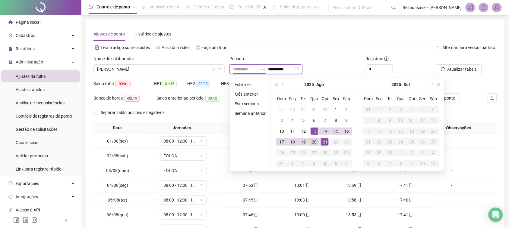
type input "**********"
click at [315, 140] on div "20" at bounding box center [313, 142] width 7 height 7
click at [326, 143] on div "21" at bounding box center [324, 142] width 7 height 7
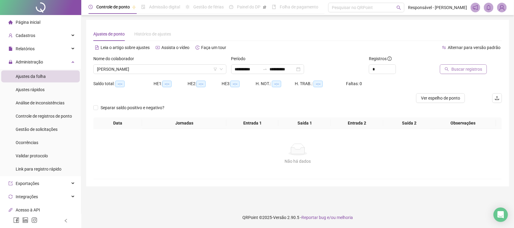
click at [470, 67] on span "Buscar registros" at bounding box center [467, 69] width 31 height 7
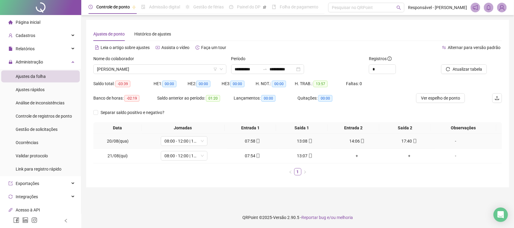
click at [249, 142] on div "07:58" at bounding box center [253, 141] width 48 height 7
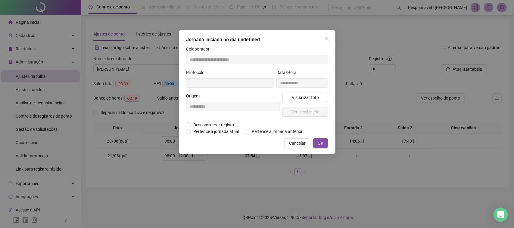
type input "**********"
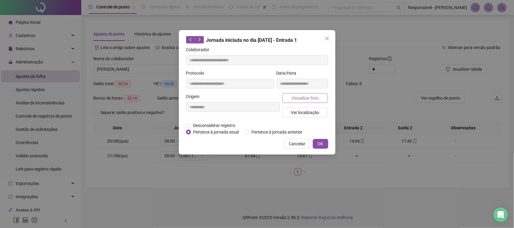
click at [295, 98] on span "Visualizar foto" at bounding box center [305, 98] width 27 height 7
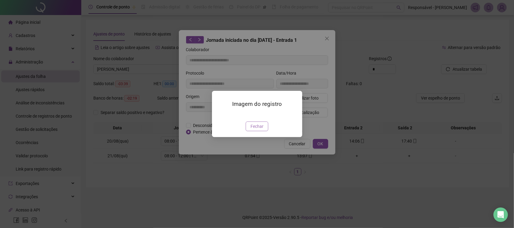
click at [258, 130] on span "Fechar" at bounding box center [257, 126] width 13 height 7
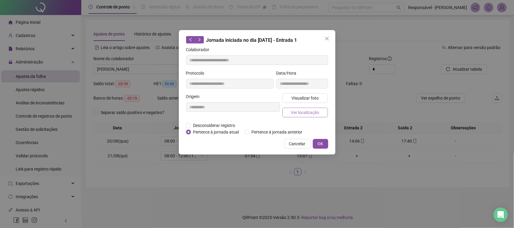
click at [305, 115] on span "Ver localização" at bounding box center [305, 112] width 28 height 7
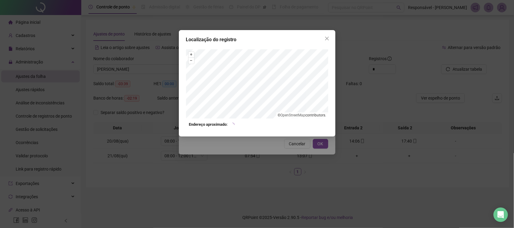
click at [293, 147] on div "Localização do registro + – ⇧ › © OpenStreetMap contributors. Endereço aproxima…" at bounding box center [257, 114] width 514 height 228
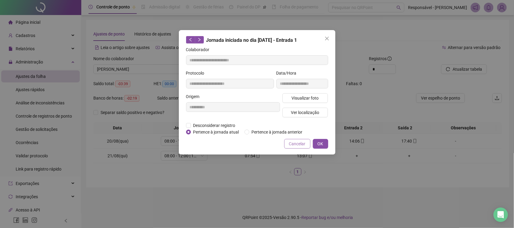
click at [300, 141] on span "Cancelar" at bounding box center [297, 144] width 17 height 7
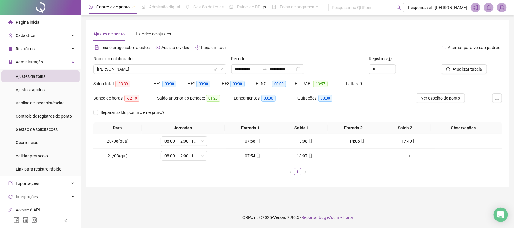
click at [305, 137] on td "13:08" at bounding box center [305, 141] width 52 height 15
click at [303, 139] on div "13:08" at bounding box center [305, 141] width 48 height 7
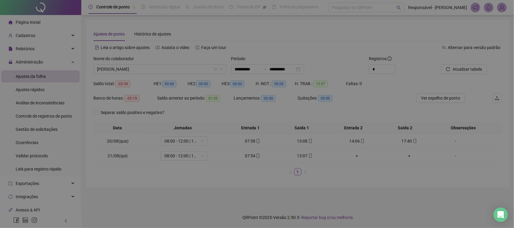
type input "**********"
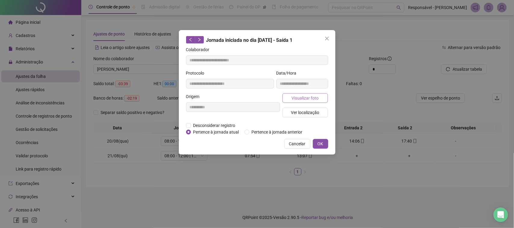
click at [305, 97] on span "Visualizar foto" at bounding box center [305, 98] width 27 height 7
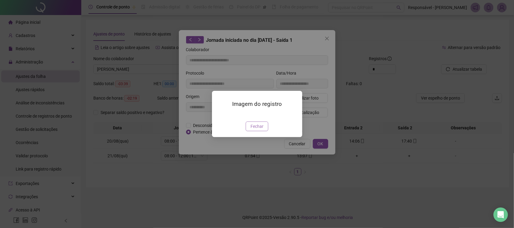
click at [260, 130] on span "Fechar" at bounding box center [257, 126] width 13 height 7
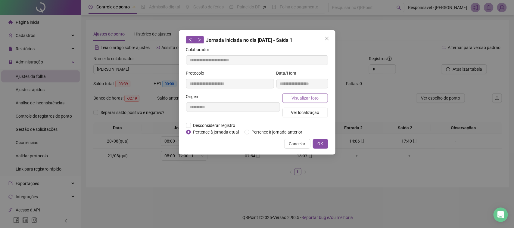
click at [306, 96] on span "Visualizar foto" at bounding box center [305, 98] width 27 height 7
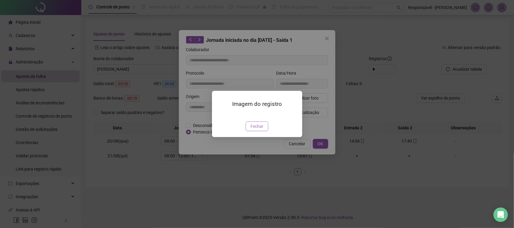
click at [260, 130] on span "Fechar" at bounding box center [257, 126] width 13 height 7
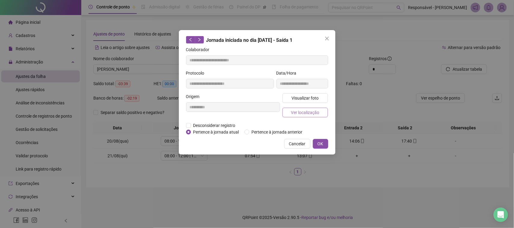
click at [290, 114] on button "Ver localização" at bounding box center [306, 113] width 46 height 10
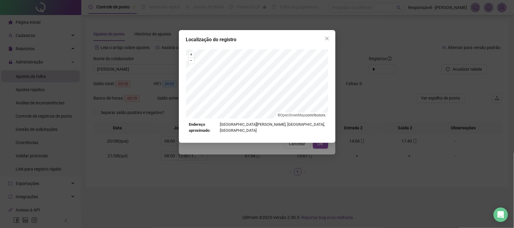
click at [277, 168] on div "Localização do registro + – ⇧ › © OpenStreetMap contributors. Endereço aproxima…" at bounding box center [257, 114] width 514 height 228
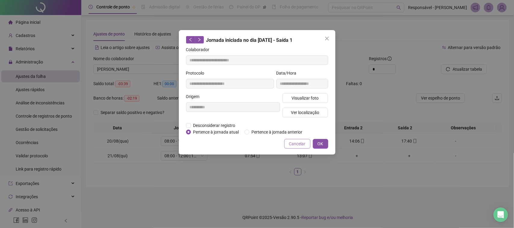
click at [288, 145] on button "Cancelar" at bounding box center [297, 144] width 26 height 10
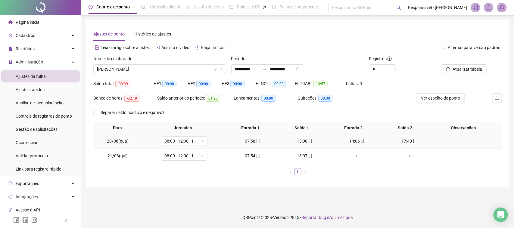
click at [352, 142] on div "14:06" at bounding box center [358, 141] width 48 height 7
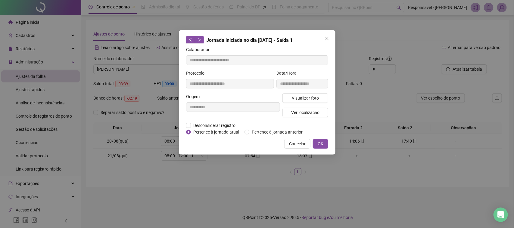
type input "**********"
click at [313, 89] on div "**********" at bounding box center [302, 81] width 54 height 23
click at [309, 100] on span "Visualizar foto" at bounding box center [305, 98] width 27 height 7
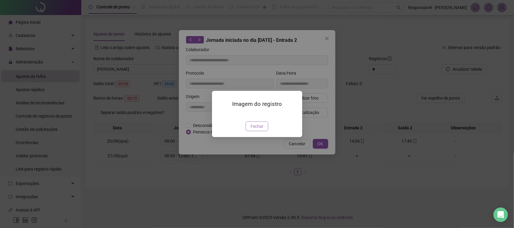
click at [258, 130] on span "Fechar" at bounding box center [257, 126] width 13 height 7
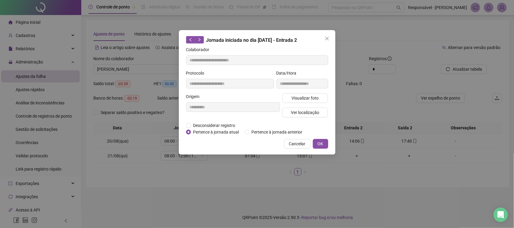
click at [308, 118] on div "Visualizar foto Ver localização" at bounding box center [305, 107] width 48 height 29
click at [313, 111] on span "Ver localização" at bounding box center [305, 112] width 28 height 7
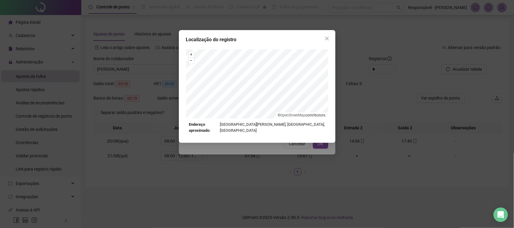
click at [297, 152] on div "Localização do registro + – ⇧ › © OpenStreetMap contributors. Endereço aproxima…" at bounding box center [257, 114] width 514 height 228
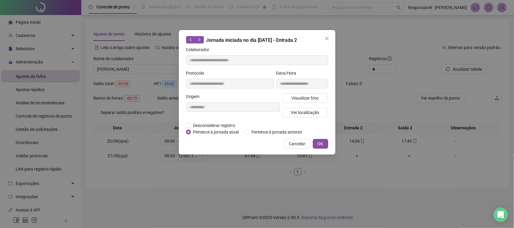
click at [303, 145] on span "Cancelar" at bounding box center [297, 144] width 17 height 7
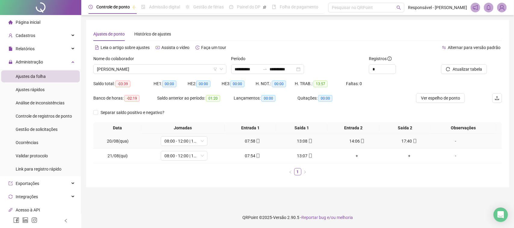
click at [303, 138] on div "13:08" at bounding box center [305, 141] width 48 height 7
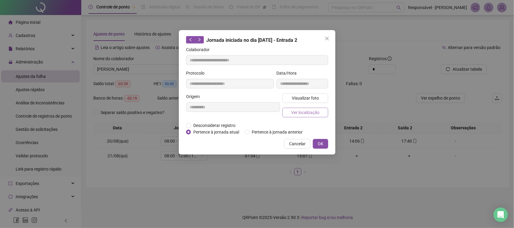
type input "**********"
click at [297, 100] on span "Visualizar foto" at bounding box center [305, 98] width 27 height 7
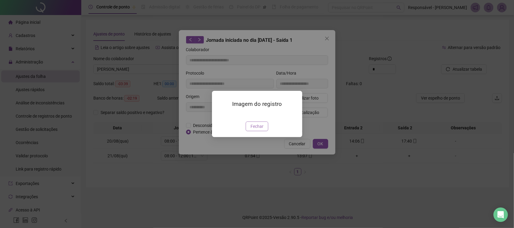
click at [254, 130] on span "Fechar" at bounding box center [257, 126] width 13 height 7
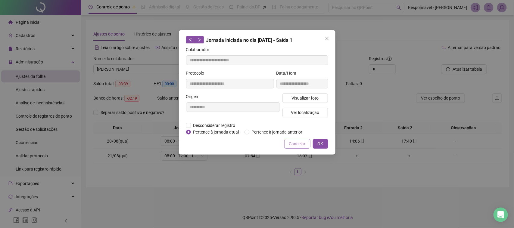
click at [294, 142] on span "Cancelar" at bounding box center [297, 144] width 17 height 7
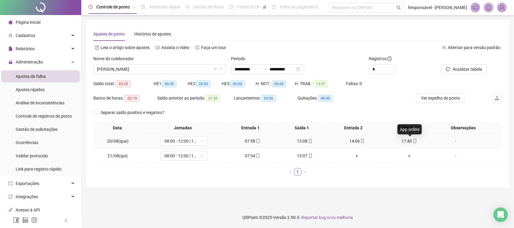
click at [413, 142] on icon "mobile" at bounding box center [415, 141] width 4 height 4
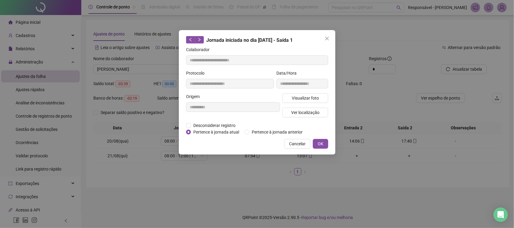
type input "**********"
drag, startPoint x: 285, startPoint y: 92, endPoint x: 288, endPoint y: 94, distance: 3.4
click at [285, 93] on form "**********" at bounding box center [257, 90] width 142 height 89
click at [288, 94] on button "Visualizar foto" at bounding box center [306, 98] width 46 height 10
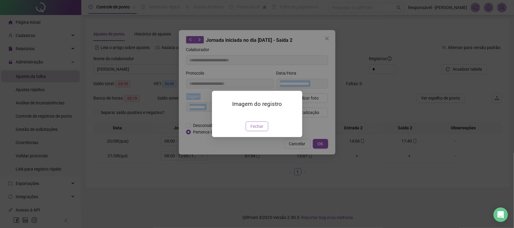
click at [255, 130] on span "Fechar" at bounding box center [257, 126] width 13 height 7
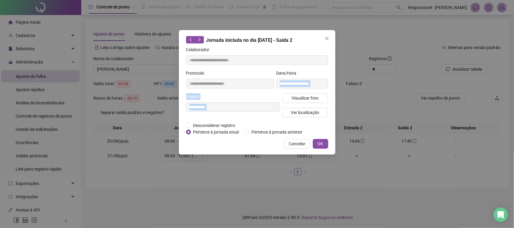
click at [285, 113] on button "Ver localização" at bounding box center [306, 113] width 46 height 10
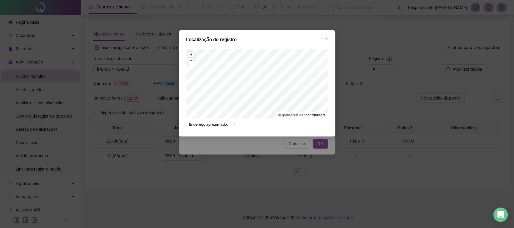
click at [270, 155] on div "Localização do registro + – ⇧ › © OpenStreetMap contributors. Endereço aproxima…" at bounding box center [257, 114] width 514 height 228
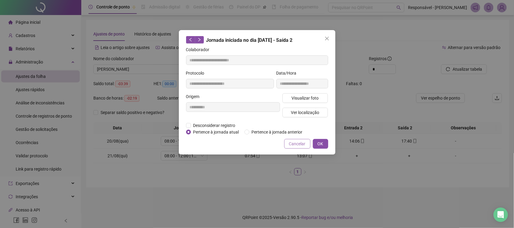
click at [290, 146] on span "Cancelar" at bounding box center [297, 144] width 17 height 7
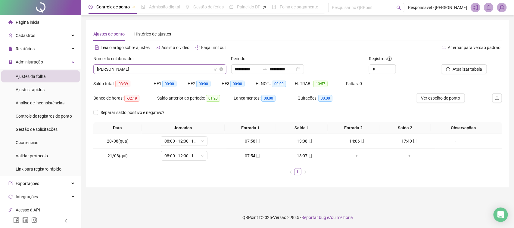
click at [186, 70] on span "JEFERSON DA SILVA CARVALHO" at bounding box center [160, 69] width 126 height 9
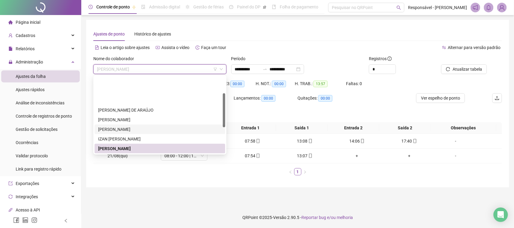
scroll to position [38, 0]
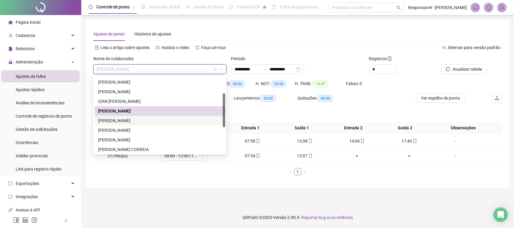
click at [148, 125] on div "JOÃO MATEUS DE SOUSA CAETANO" at bounding box center [160, 121] width 131 height 10
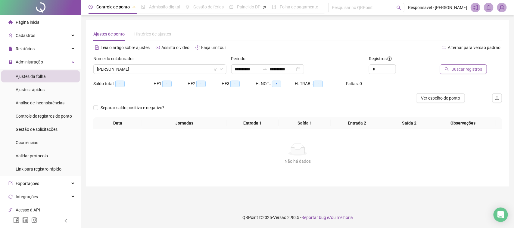
click at [468, 71] on span "Buscar registros" at bounding box center [467, 69] width 31 height 7
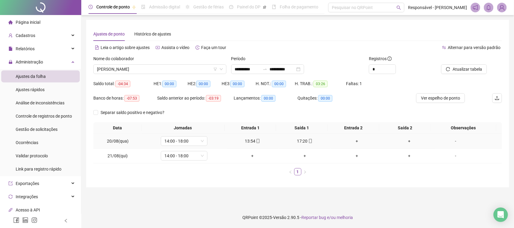
click at [257, 143] on icon "mobile" at bounding box center [258, 141] width 4 height 4
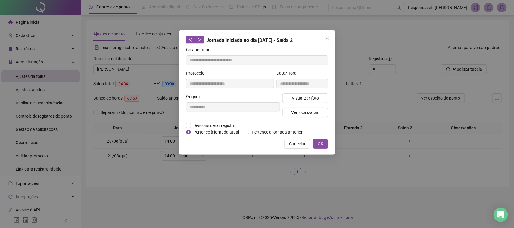
type input "**********"
click at [301, 98] on span "Visualizar foto" at bounding box center [305, 98] width 27 height 7
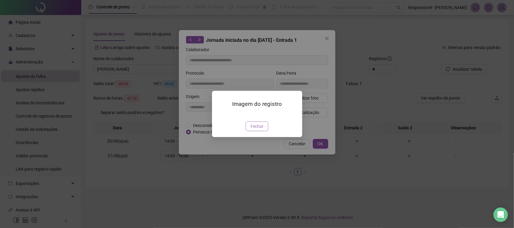
click at [264, 131] on button "Fechar" at bounding box center [257, 127] width 23 height 10
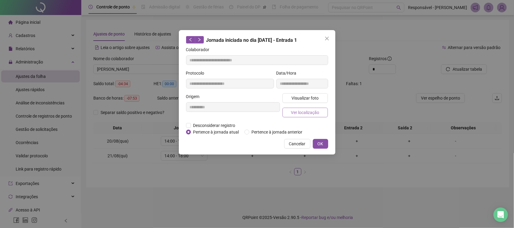
click at [305, 108] on button "Ver localização" at bounding box center [306, 113] width 46 height 10
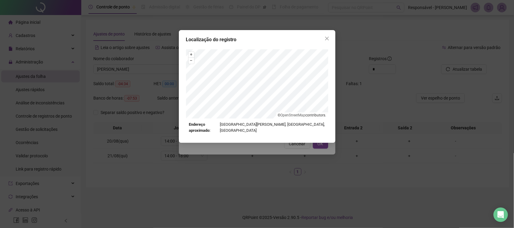
click at [274, 140] on div "Localização do registro + – ⇧ › © OpenStreetMap contributors. Endereço aproxima…" at bounding box center [257, 114] width 514 height 228
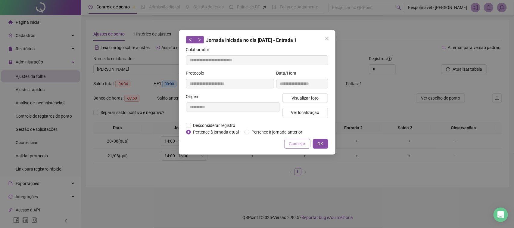
click at [289, 144] on button "Cancelar" at bounding box center [297, 144] width 26 height 10
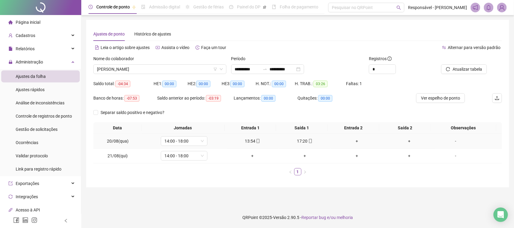
click at [293, 142] on div "17:20" at bounding box center [305, 141] width 48 height 7
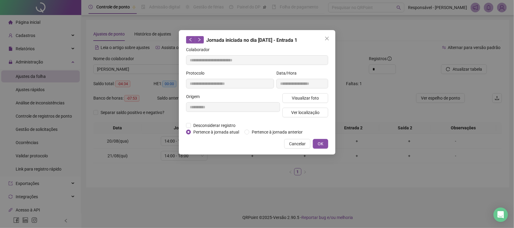
type input "**********"
click at [298, 95] on span "Visualizar foto" at bounding box center [305, 98] width 27 height 7
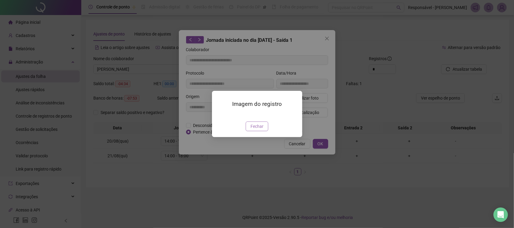
click at [263, 131] on button "Fechar" at bounding box center [257, 127] width 23 height 10
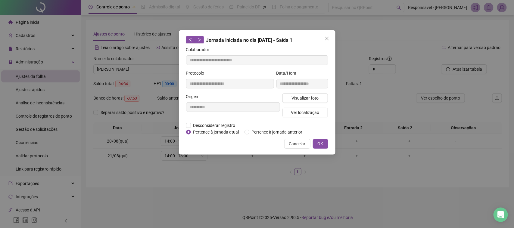
click at [302, 118] on div "Visualizar foto Ver localização" at bounding box center [305, 107] width 48 height 29
click at [305, 114] on span "Ver localização" at bounding box center [305, 112] width 28 height 7
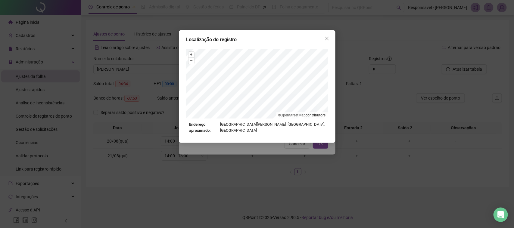
click at [287, 150] on div "Localização do registro + – ⇧ › © OpenStreetMap contributors. Endereço aproxima…" at bounding box center [257, 114] width 514 height 228
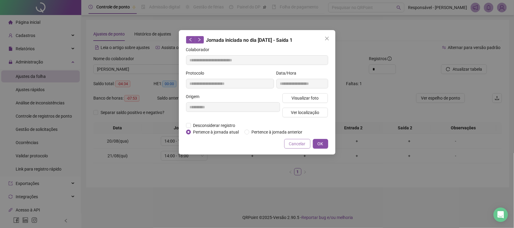
click at [299, 143] on span "Cancelar" at bounding box center [297, 144] width 17 height 7
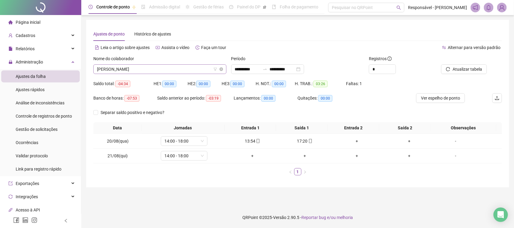
click at [137, 71] on span "JOÃO MATEUS DE SOUSA CAETANO" at bounding box center [160, 69] width 126 height 9
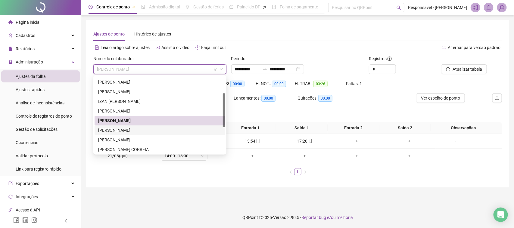
click at [109, 127] on div "JOAO PEDRO HONORIO DE SOUZA" at bounding box center [160, 130] width 124 height 7
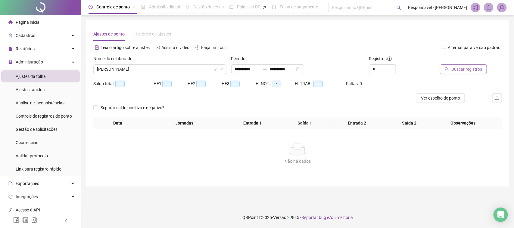
click at [444, 71] on button "Buscar registros" at bounding box center [463, 69] width 47 height 10
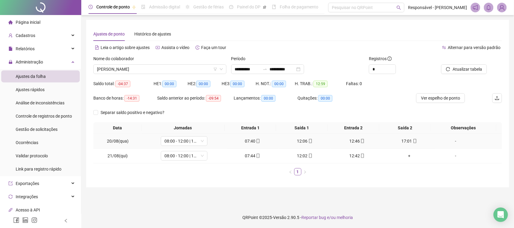
click at [247, 140] on div "07:40" at bounding box center [253, 141] width 48 height 7
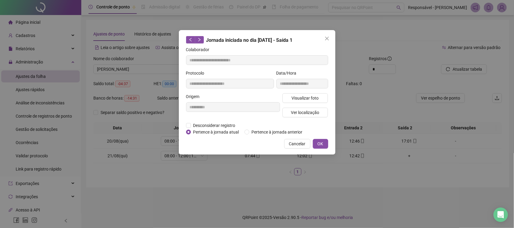
click at [315, 103] on div "Visualizar foto Ver localização" at bounding box center [305, 107] width 48 height 29
click at [317, 99] on span "Visualizar foto" at bounding box center [305, 98] width 27 height 7
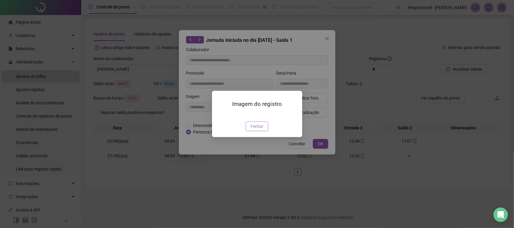
type input "**********"
click at [258, 130] on span "Fechar" at bounding box center [257, 126] width 13 height 7
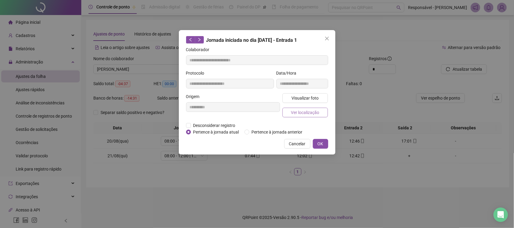
click at [286, 111] on button "Ver localização" at bounding box center [306, 113] width 46 height 10
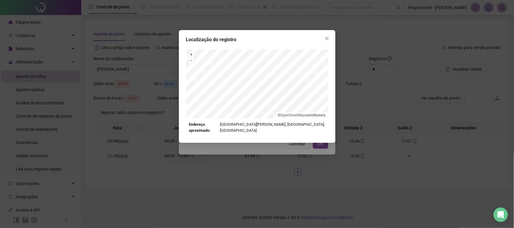
click at [264, 163] on div "Localização do registro + – ⇧ › © OpenStreetMap contributors. Endereço aproxima…" at bounding box center [257, 114] width 514 height 228
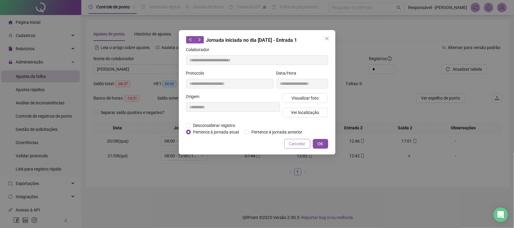
click at [289, 143] on button "Cancelar" at bounding box center [297, 144] width 26 height 10
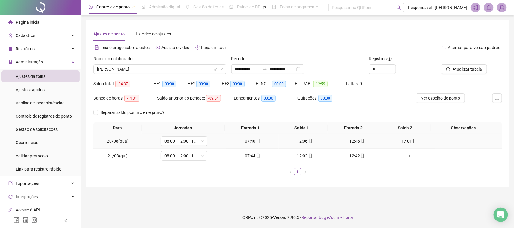
click at [302, 142] on div "12:06" at bounding box center [305, 141] width 48 height 7
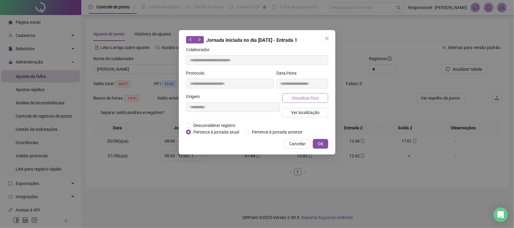
type input "**********"
click at [303, 100] on span "Visualizar foto" at bounding box center [305, 98] width 27 height 7
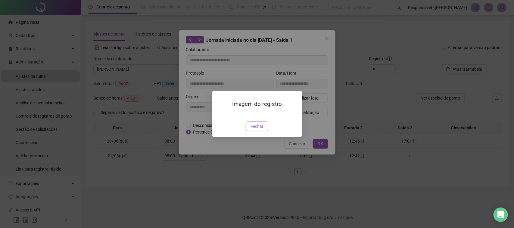
click at [262, 130] on span "Fechar" at bounding box center [257, 126] width 13 height 7
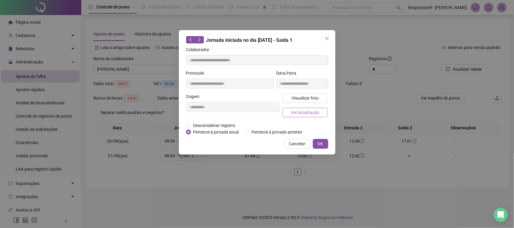
click at [294, 108] on button "Ver localização" at bounding box center [306, 113] width 46 height 10
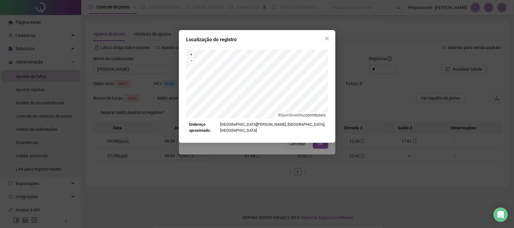
click at [288, 164] on div "Localização do registro + – ⇧ › © OpenStreetMap contributors. Endereço aproxima…" at bounding box center [257, 114] width 514 height 228
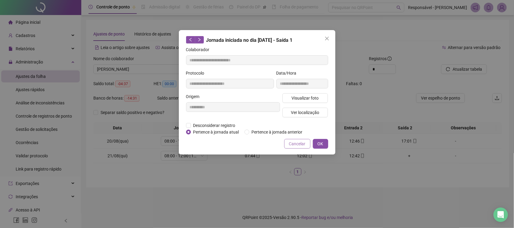
click at [296, 145] on span "Cancelar" at bounding box center [297, 144] width 17 height 7
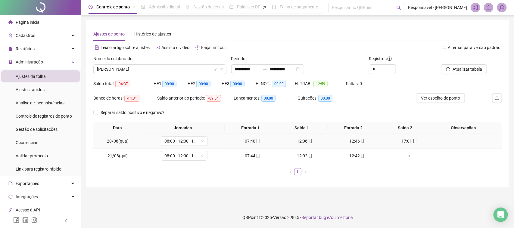
click at [349, 143] on div "12:46" at bounding box center [358, 141] width 48 height 7
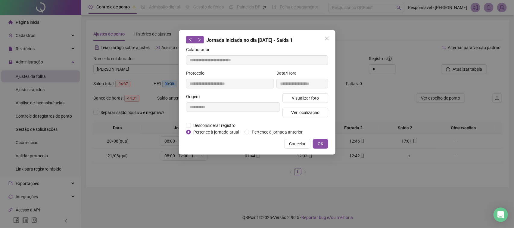
type input "**********"
click at [312, 98] on span "Visualizar foto" at bounding box center [305, 98] width 27 height 7
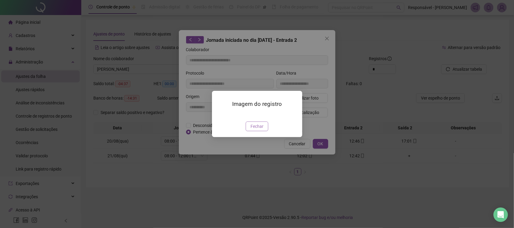
click at [261, 130] on span "Fechar" at bounding box center [257, 126] width 13 height 7
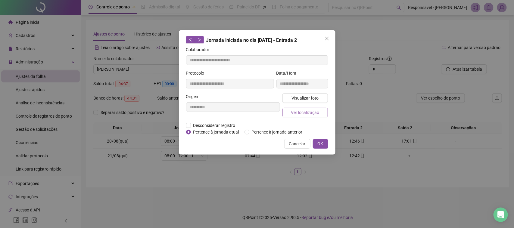
click at [290, 115] on button "Ver localização" at bounding box center [306, 113] width 46 height 10
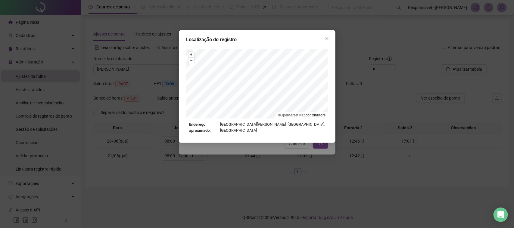
click at [280, 168] on div "Localização do registro + – ⇧ › © OpenStreetMap contributors. Endereço aproxima…" at bounding box center [257, 114] width 514 height 228
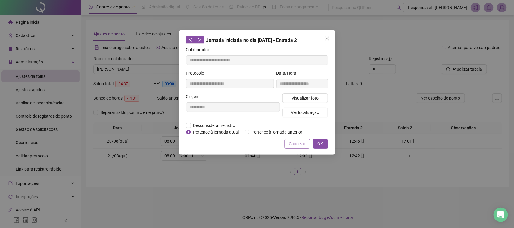
click at [299, 148] on button "Cancelar" at bounding box center [297, 144] width 26 height 10
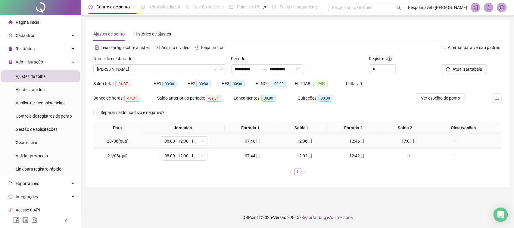
click at [403, 142] on div "17:01" at bounding box center [410, 141] width 48 height 7
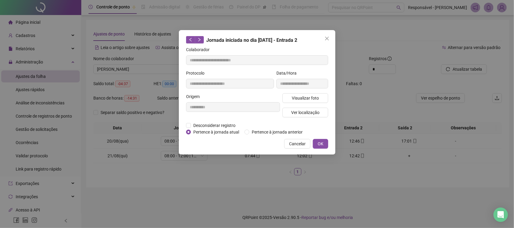
type input "**********"
click at [316, 99] on span "Visualizar foto" at bounding box center [305, 98] width 27 height 7
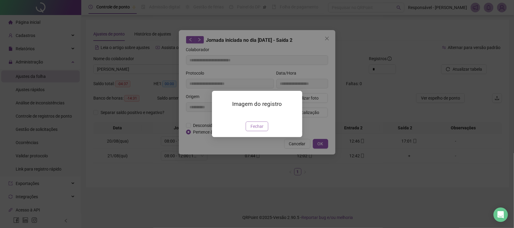
click at [262, 131] on button "Fechar" at bounding box center [257, 127] width 23 height 10
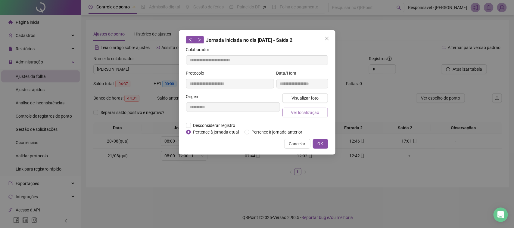
click at [291, 115] on span "Ver localização" at bounding box center [305, 112] width 28 height 7
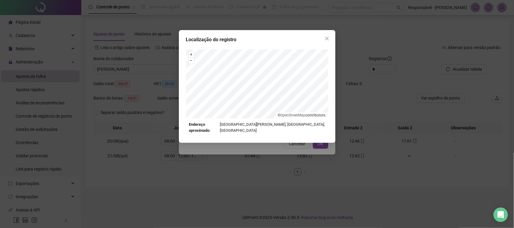
drag, startPoint x: 281, startPoint y: 141, endPoint x: 284, endPoint y: 138, distance: 4.5
click at [281, 142] on div "Localização do registro + – ⇧ › © OpenStreetMap contributors. Endereço aproxima…" at bounding box center [257, 114] width 514 height 228
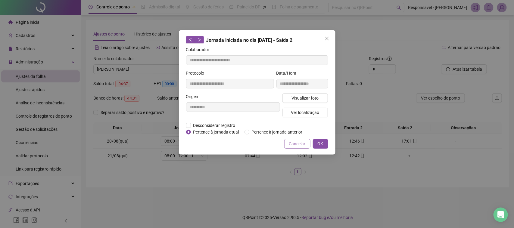
click at [296, 145] on span "Cancelar" at bounding box center [297, 144] width 17 height 7
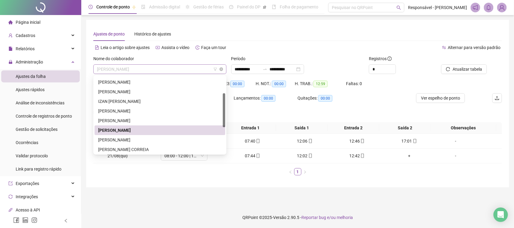
click at [175, 67] on span "JOAO PEDRO HONORIO DE SOUZA" at bounding box center [160, 69] width 126 height 9
click at [126, 140] on div "JOSE DOMINGOS DA MOTA NETO" at bounding box center [160, 140] width 124 height 7
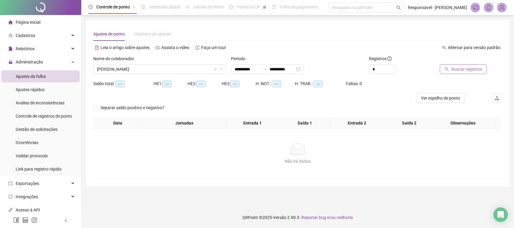
click at [469, 69] on span "Buscar registros" at bounding box center [467, 69] width 31 height 7
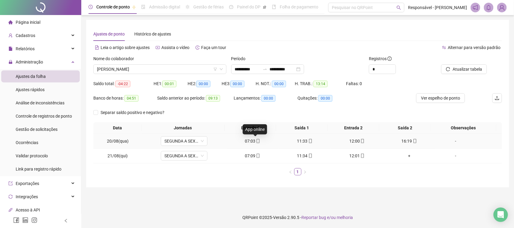
click at [256, 143] on icon "mobile" at bounding box center [258, 141] width 4 height 4
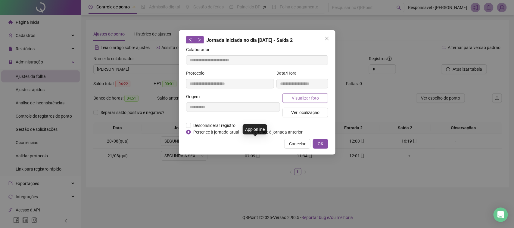
type input "**********"
click at [314, 93] on button "Visualizar foto" at bounding box center [306, 98] width 46 height 10
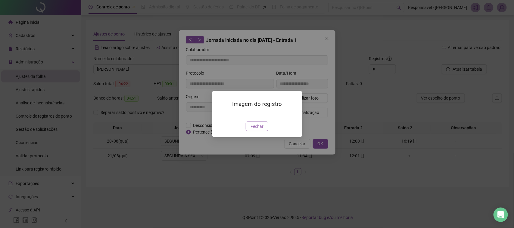
click at [251, 130] on span "Fechar" at bounding box center [257, 126] width 13 height 7
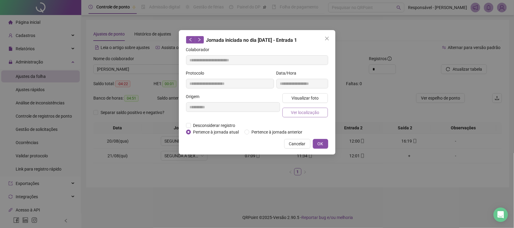
click at [293, 111] on span "Ver localização" at bounding box center [305, 112] width 28 height 7
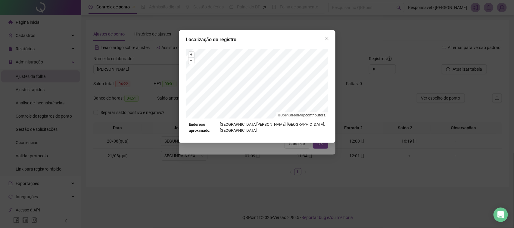
click at [273, 147] on div "Localização do registro + – ⇧ › © OpenStreetMap contributors. Endereço aproxima…" at bounding box center [257, 114] width 514 height 228
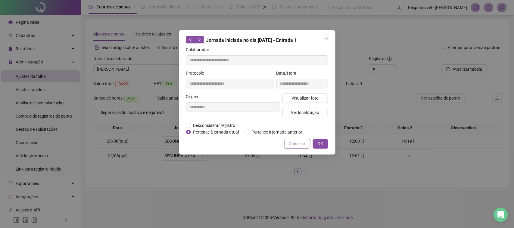
click at [288, 143] on button "Cancelar" at bounding box center [297, 144] width 26 height 10
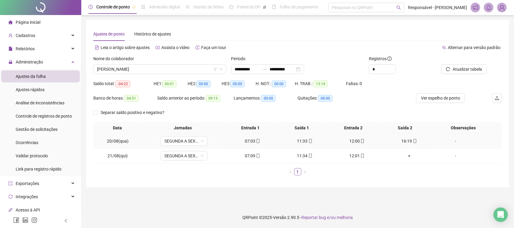
click at [296, 141] on div "11:33" at bounding box center [305, 141] width 48 height 7
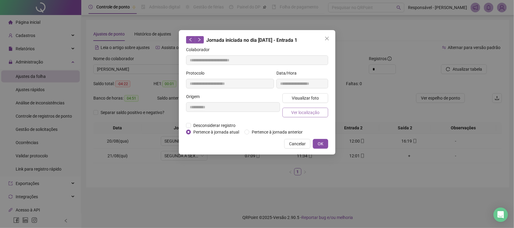
type input "**********"
click at [309, 101] on button "Visualizar foto" at bounding box center [306, 98] width 46 height 10
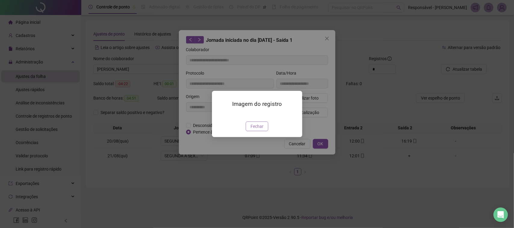
click at [264, 131] on button "Fechar" at bounding box center [257, 127] width 23 height 10
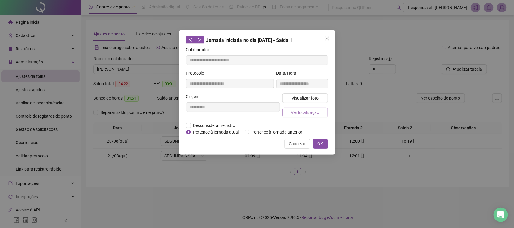
click at [299, 111] on span "Ver localização" at bounding box center [305, 112] width 28 height 7
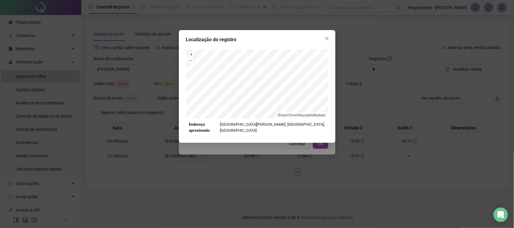
click at [289, 142] on div "Localização do registro + – ⇧ › © OpenStreetMap contributors. Endereço aproxima…" at bounding box center [257, 114] width 514 height 228
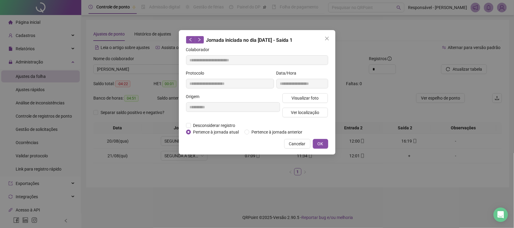
click at [293, 141] on span "Cancelar" at bounding box center [297, 144] width 17 height 7
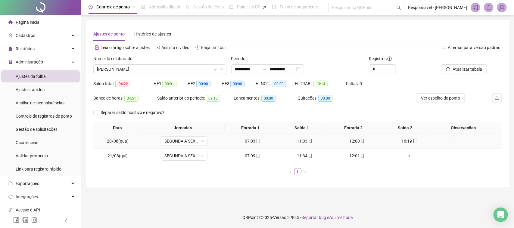
click at [350, 141] on div "12:00" at bounding box center [358, 141] width 48 height 7
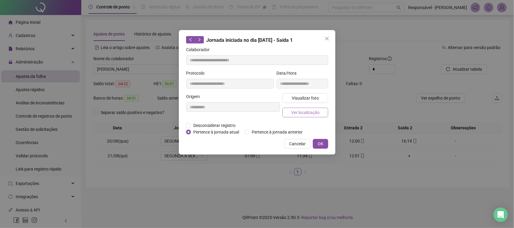
type input "**********"
click at [314, 103] on div "Visualizar foto Ver localização" at bounding box center [305, 107] width 48 height 29
click at [317, 101] on button "Visualizar foto" at bounding box center [306, 98] width 46 height 10
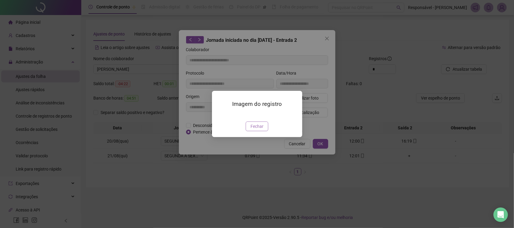
click at [261, 131] on button "Fechar" at bounding box center [257, 127] width 23 height 10
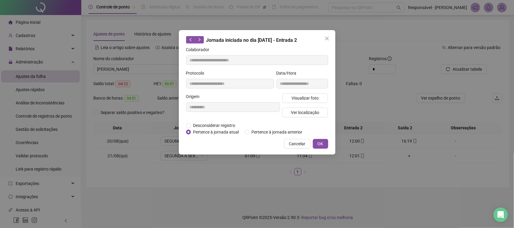
click at [297, 111] on span "Ver localização" at bounding box center [305, 112] width 28 height 7
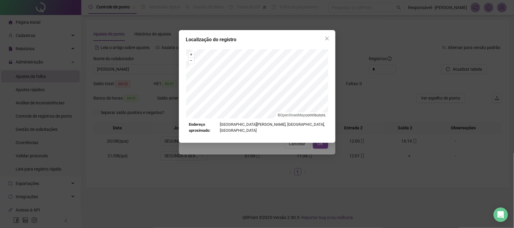
click at [293, 144] on div "Localização do registro + – ⇧ › © OpenStreetMap contributors. Endereço aproxima…" at bounding box center [257, 114] width 514 height 228
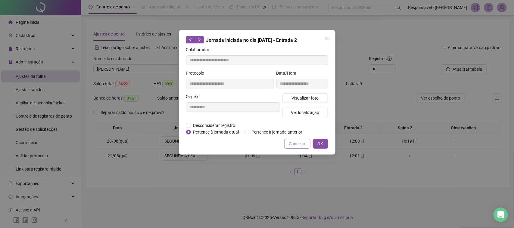
click at [293, 143] on span "Cancelar" at bounding box center [297, 144] width 17 height 7
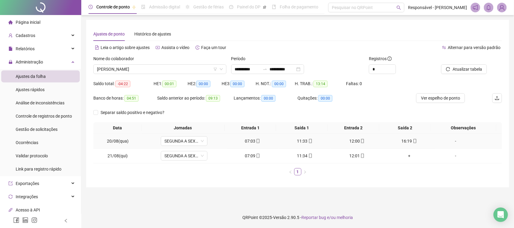
click at [414, 143] on icon "mobile" at bounding box center [415, 141] width 3 height 4
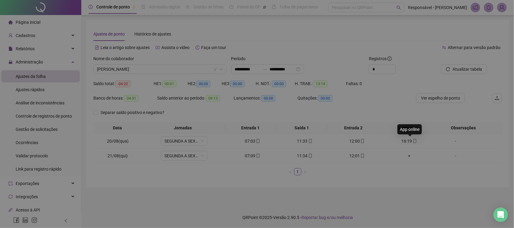
type input "**********"
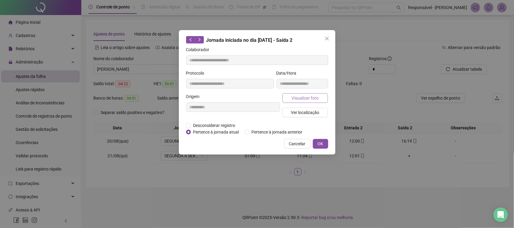
click at [318, 99] on span "Visualizar foto" at bounding box center [305, 98] width 27 height 7
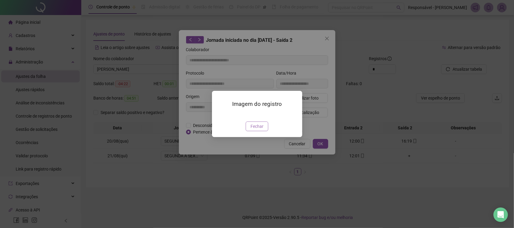
click at [257, 130] on span "Fechar" at bounding box center [257, 126] width 13 height 7
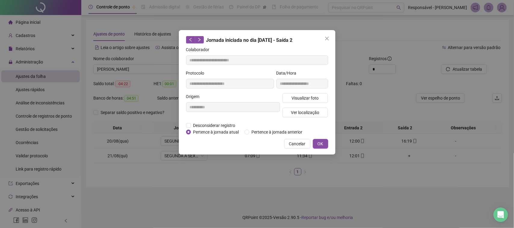
click at [305, 107] on div "Visualizar foto Ver localização" at bounding box center [305, 107] width 48 height 29
click at [302, 110] on span "Ver localização" at bounding box center [305, 112] width 28 height 7
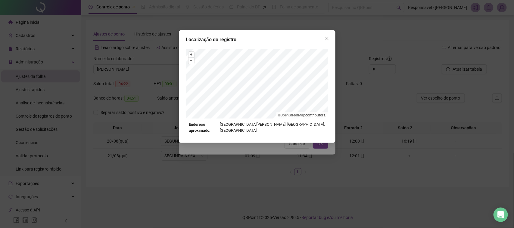
click at [289, 151] on div "Localização do registro + – ⇧ › © OpenStreetMap contributors. Endereço aproxima…" at bounding box center [257, 114] width 514 height 228
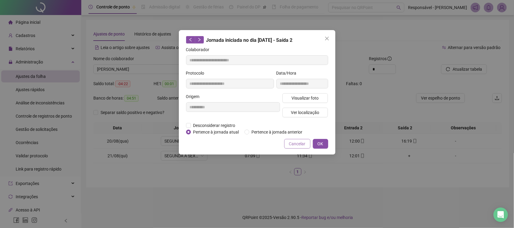
click at [292, 148] on button "Cancelar" at bounding box center [297, 144] width 26 height 10
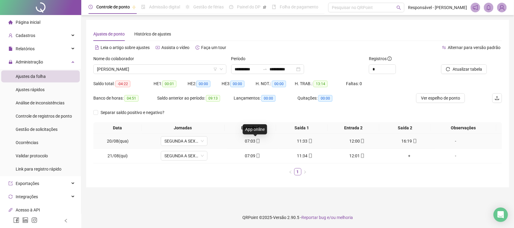
click at [256, 140] on icon "mobile" at bounding box center [258, 141] width 4 height 4
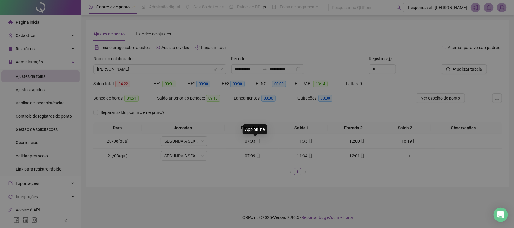
type input "**********"
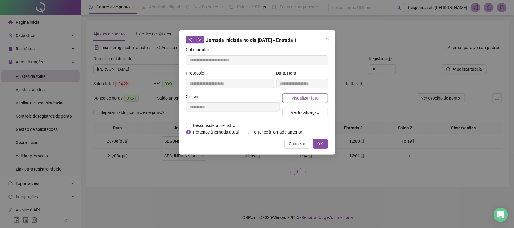
click at [307, 98] on span "Visualizar foto" at bounding box center [305, 98] width 27 height 7
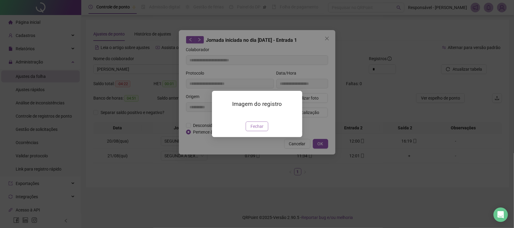
click at [255, 130] on span "Fechar" at bounding box center [257, 126] width 13 height 7
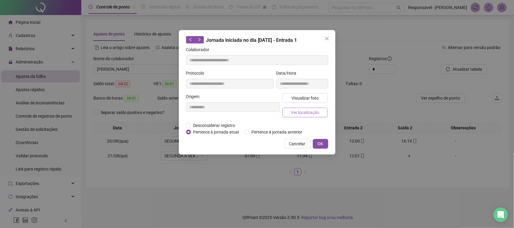
click at [316, 108] on button "Ver localização" at bounding box center [306, 113] width 46 height 10
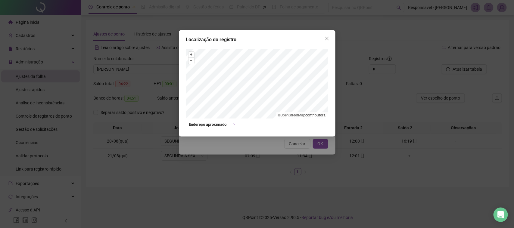
click at [299, 148] on div "Localização do registro + – ⇧ › © OpenStreetMap contributors. Endereço aproxima…" at bounding box center [257, 114] width 514 height 228
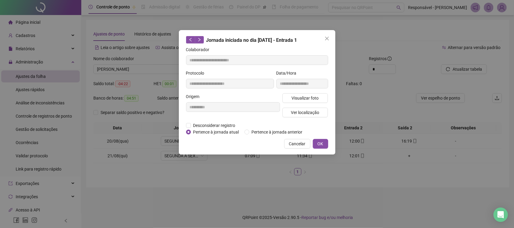
click at [304, 145] on span "Cancelar" at bounding box center [297, 144] width 17 height 7
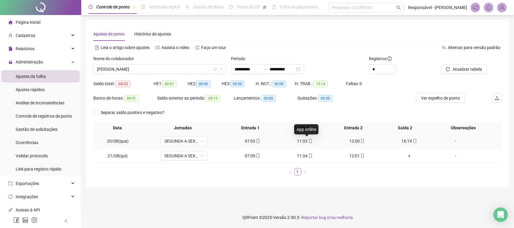
click at [309, 143] on icon "mobile" at bounding box center [310, 141] width 3 height 4
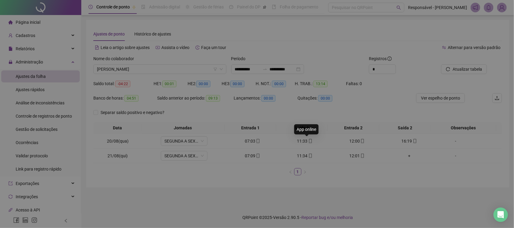
type input "**********"
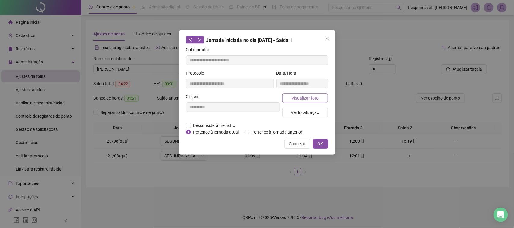
click at [321, 102] on button "Visualizar foto" at bounding box center [306, 98] width 46 height 10
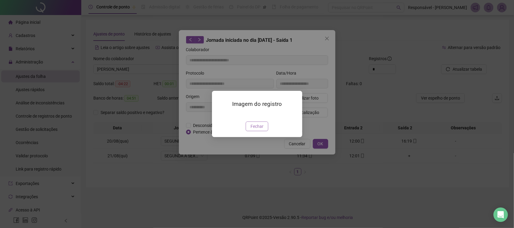
click at [253, 130] on span "Fechar" at bounding box center [257, 126] width 13 height 7
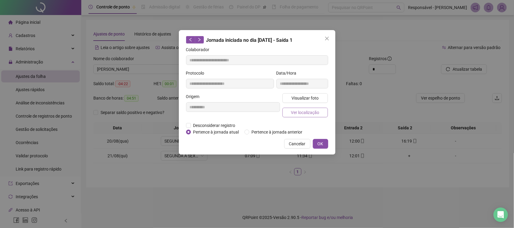
click at [297, 111] on span "Ver localização" at bounding box center [305, 112] width 28 height 7
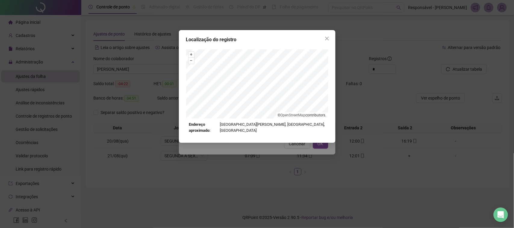
click at [280, 148] on div "Localização do registro + – ⇧ › © OpenStreetMap contributors. Endereço aproxima…" at bounding box center [257, 114] width 514 height 228
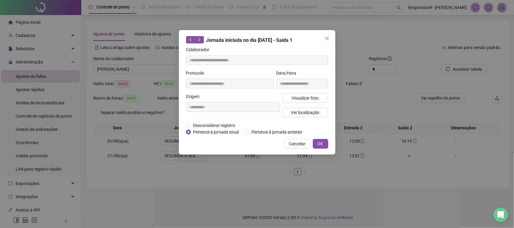
click at [290, 146] on span "Cancelar" at bounding box center [297, 144] width 17 height 7
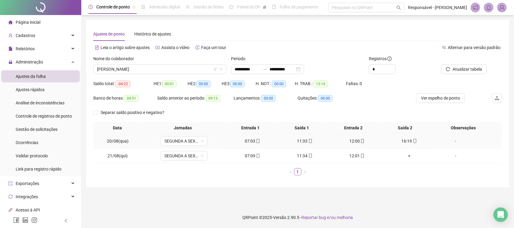
click at [351, 139] on div "12:00" at bounding box center [358, 141] width 48 height 7
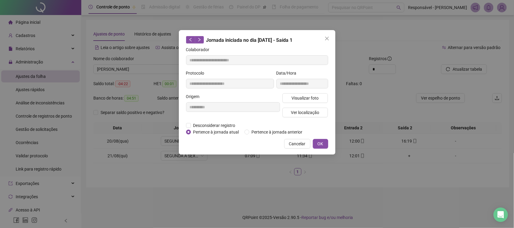
type input "**********"
click at [321, 97] on button "Visualizar foto" at bounding box center [306, 98] width 46 height 10
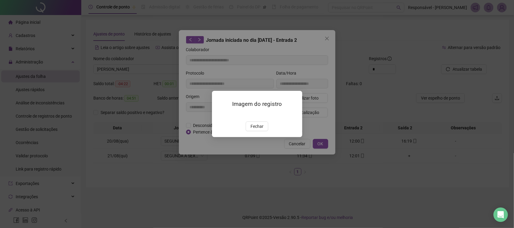
drag, startPoint x: 255, startPoint y: 164, endPoint x: 257, endPoint y: 160, distance: 3.5
click at [255, 130] on span "Fechar" at bounding box center [257, 126] width 13 height 7
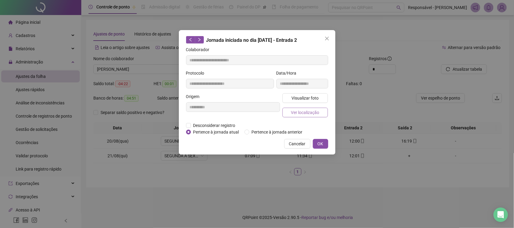
click at [303, 114] on span "Ver localização" at bounding box center [305, 112] width 28 height 7
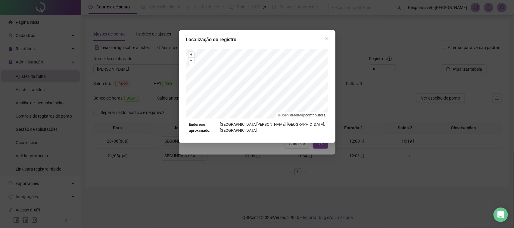
click at [303, 150] on div "Localização do registro + – ⇧ › © OpenStreetMap contributors. Endereço aproxima…" at bounding box center [257, 114] width 514 height 228
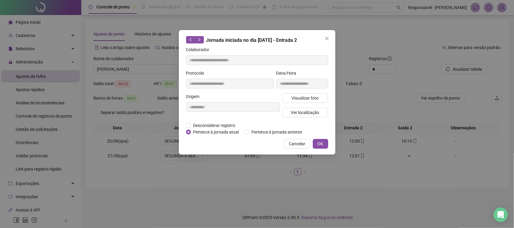
click at [304, 149] on div "**********" at bounding box center [257, 92] width 157 height 125
click at [305, 144] on span "Cancelar" at bounding box center [297, 144] width 17 height 7
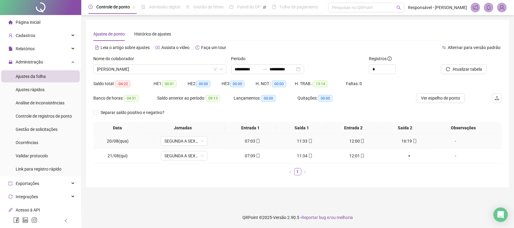
click at [395, 139] on div "16:19" at bounding box center [410, 141] width 48 height 7
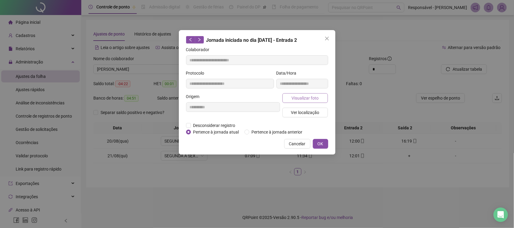
click at [311, 100] on span "Visualizar foto" at bounding box center [305, 98] width 27 height 7
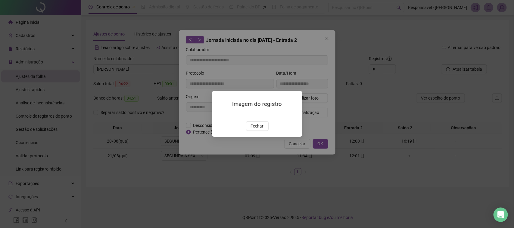
type input "**********"
click at [260, 130] on span "Fechar" at bounding box center [257, 126] width 13 height 7
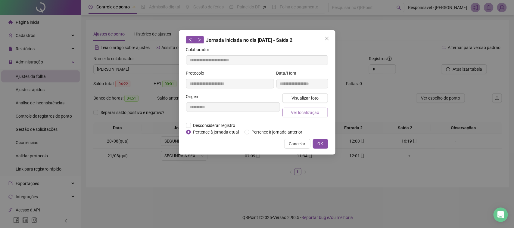
click at [318, 112] on span "Ver localização" at bounding box center [305, 112] width 28 height 7
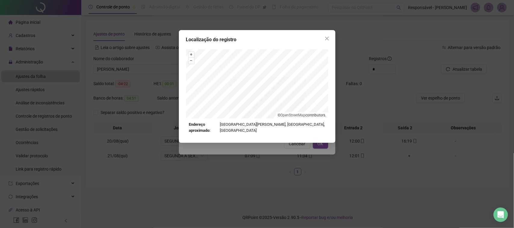
click at [287, 147] on div "Localização do registro + – ⇧ › © OpenStreetMap contributors. Endereço aproxima…" at bounding box center [257, 114] width 514 height 228
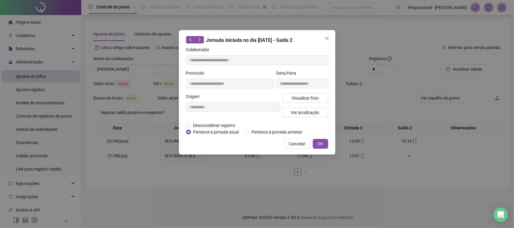
click at [297, 145] on span "Cancelar" at bounding box center [297, 144] width 17 height 7
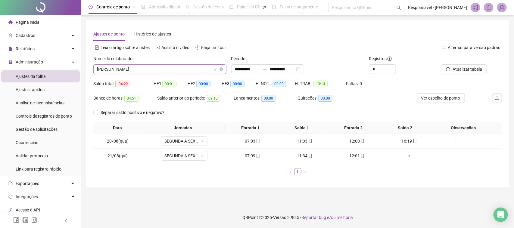
click at [181, 67] on span "JOSE DOMINGOS DA MOTA NETO" at bounding box center [160, 69] width 126 height 9
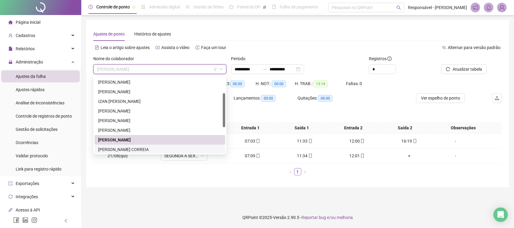
click at [123, 148] on div "KAIKY TORRES CORREIA" at bounding box center [160, 149] width 124 height 7
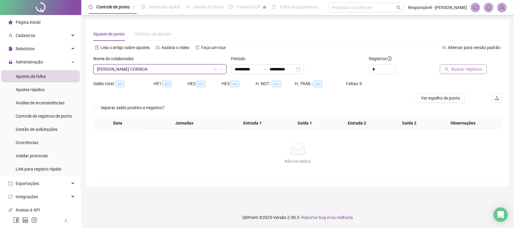
click at [460, 69] on span "Buscar registros" at bounding box center [467, 69] width 31 height 7
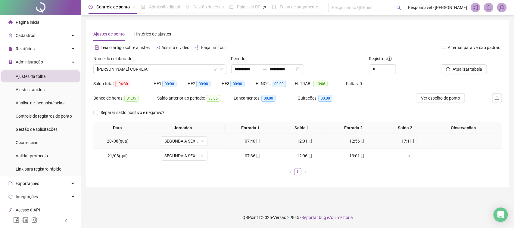
click at [252, 145] on div "07:40" at bounding box center [253, 141] width 48 height 7
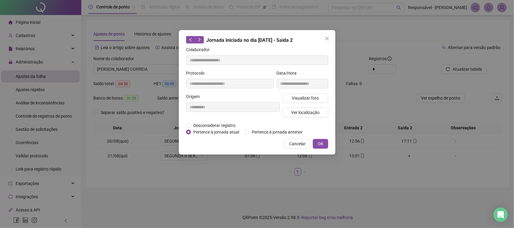
type input "**********"
click at [305, 99] on span "Visualizar foto" at bounding box center [305, 98] width 27 height 7
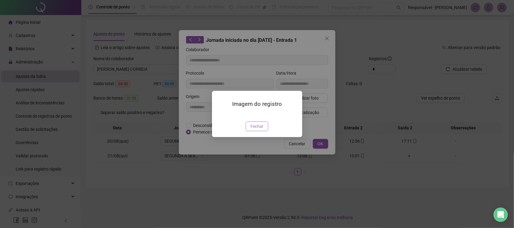
click at [265, 131] on button "Fechar" at bounding box center [257, 127] width 23 height 10
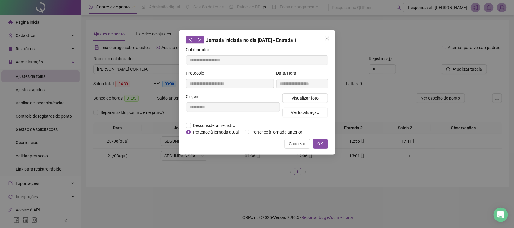
click at [310, 104] on div "Visualizar foto Ver localização" at bounding box center [305, 107] width 48 height 29
click at [307, 108] on button "Ver localização" at bounding box center [306, 113] width 46 height 10
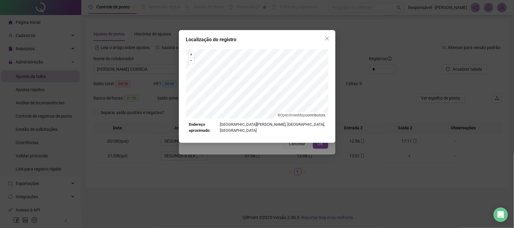
drag, startPoint x: 249, startPoint y: 156, endPoint x: 270, endPoint y: 140, distance: 26.2
click at [249, 156] on div "Localização do registro + – ⇧ › © OpenStreetMap contributors. Endereço aproxima…" at bounding box center [257, 114] width 514 height 228
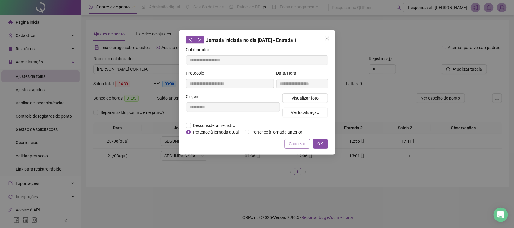
click at [294, 142] on span "Cancelar" at bounding box center [297, 144] width 17 height 7
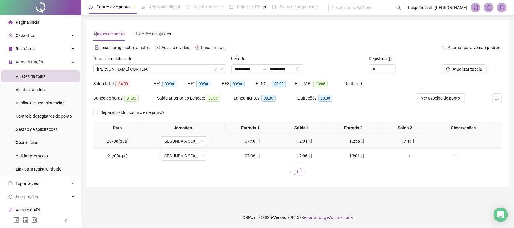
click at [298, 139] on div "12:01" at bounding box center [305, 141] width 48 height 7
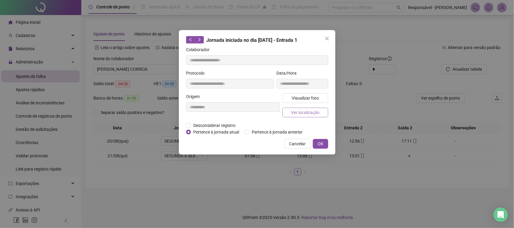
type input "**********"
click at [309, 109] on span "Ver localização" at bounding box center [305, 112] width 28 height 7
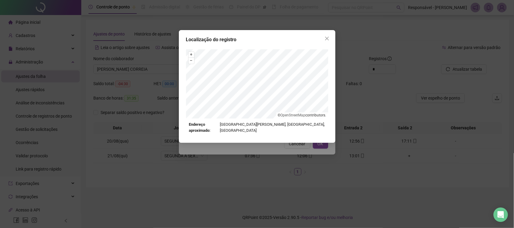
click at [258, 158] on div "Localização do registro + – ⇧ › © OpenStreetMap contributors. Endereço aproxima…" at bounding box center [257, 114] width 514 height 228
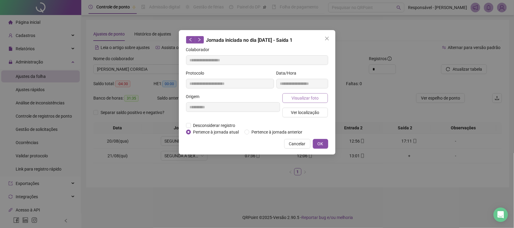
click at [306, 95] on span "Visualizar foto" at bounding box center [305, 98] width 27 height 7
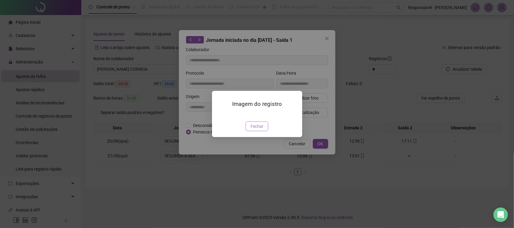
click at [255, 130] on span "Fechar" at bounding box center [257, 126] width 13 height 7
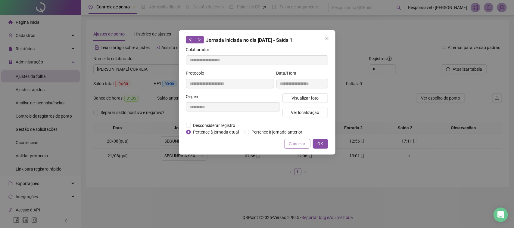
click at [302, 143] on span "Cancelar" at bounding box center [297, 144] width 17 height 7
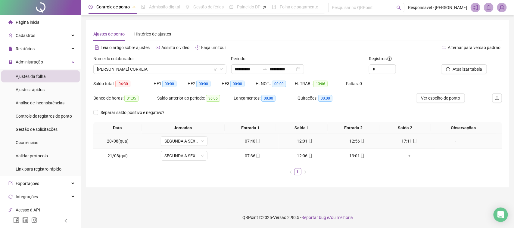
click at [352, 140] on div "12:56" at bounding box center [358, 141] width 48 height 7
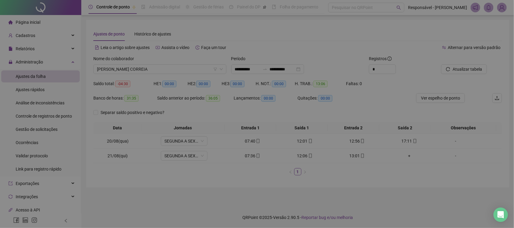
type input "**********"
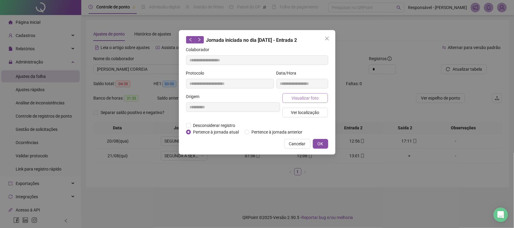
click at [308, 99] on span "Visualizar foto" at bounding box center [305, 98] width 27 height 7
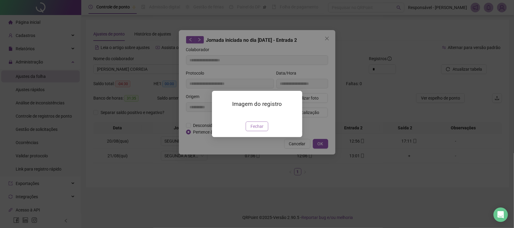
click at [258, 130] on span "Fechar" at bounding box center [257, 126] width 13 height 7
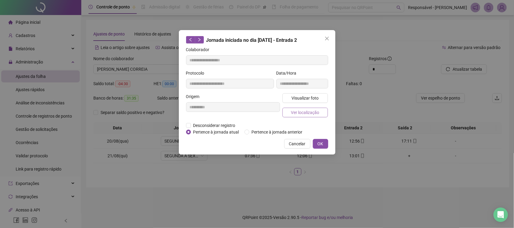
click at [299, 114] on span "Ver localização" at bounding box center [305, 112] width 28 height 7
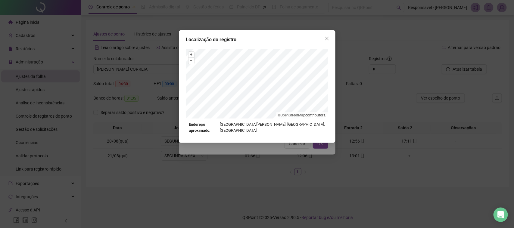
click at [299, 139] on div "Localização do registro + – ⇧ › © OpenStreetMap contributors. Endereço aproxima…" at bounding box center [257, 114] width 514 height 228
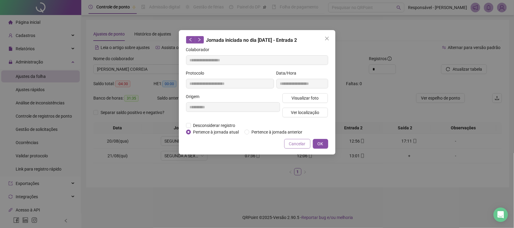
click at [299, 144] on span "Cancelar" at bounding box center [297, 144] width 17 height 7
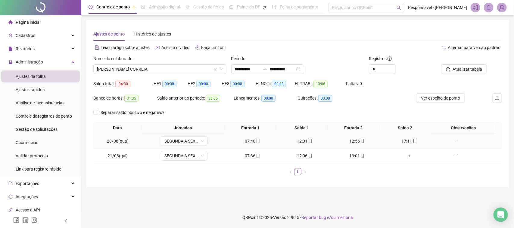
click at [405, 139] on div "17:11" at bounding box center [410, 141] width 48 height 7
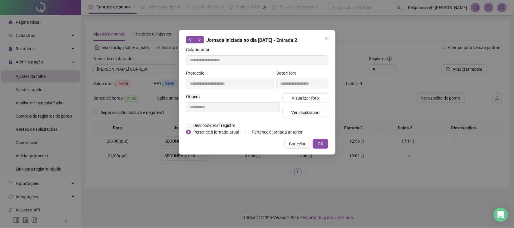
type input "**********"
click at [313, 101] on button "Visualizar foto" at bounding box center [306, 98] width 46 height 10
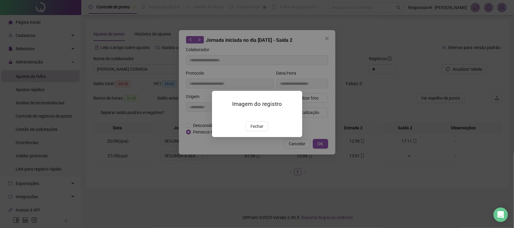
click at [254, 130] on span "Fechar" at bounding box center [257, 126] width 13 height 7
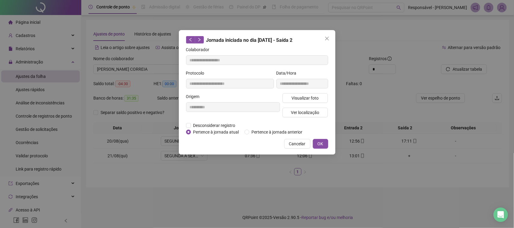
click at [301, 107] on div "Visualizar foto Ver localização" at bounding box center [305, 107] width 48 height 29
click at [303, 109] on span "Ver localização" at bounding box center [305, 112] width 28 height 7
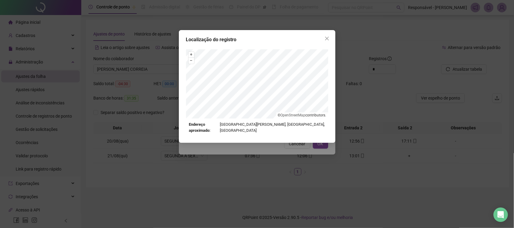
click at [291, 146] on div "Localização do registro + – ⇧ › © OpenStreetMap contributors. Endereço aproxima…" at bounding box center [257, 114] width 514 height 228
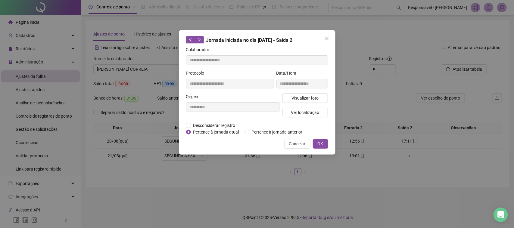
click at [296, 144] on span "Cancelar" at bounding box center [297, 144] width 17 height 7
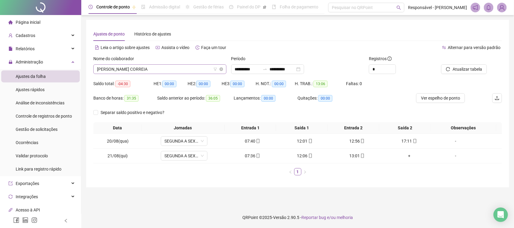
click at [136, 65] on span "KAIKY TORRES CORREIA" at bounding box center [160, 69] width 126 height 9
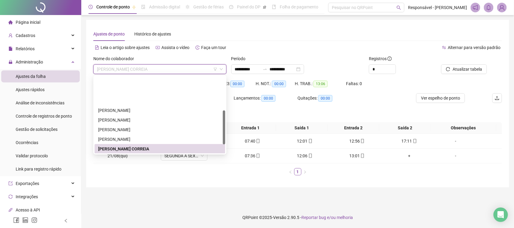
scroll to position [96, 0]
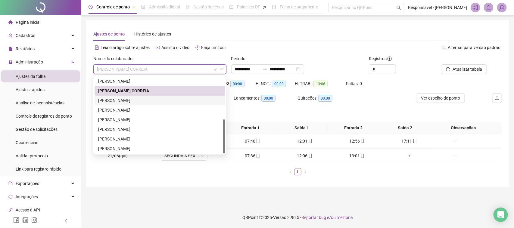
click at [134, 99] on div "MARCOS EMIDIO DA SILVA" at bounding box center [160, 100] width 124 height 7
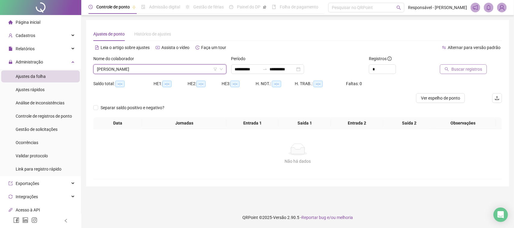
click at [451, 66] on button "Buscar registros" at bounding box center [463, 69] width 47 height 10
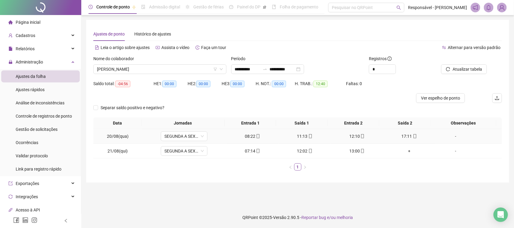
click at [258, 137] on div "08:22" at bounding box center [253, 136] width 48 height 7
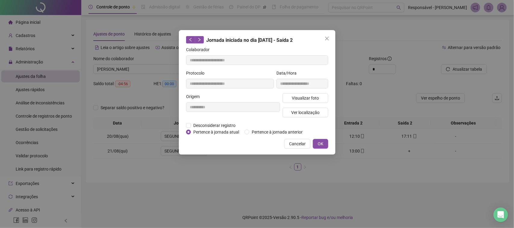
type input "**********"
click at [299, 104] on div "Visualizar foto Ver localização" at bounding box center [305, 107] width 48 height 29
click at [300, 102] on button "Visualizar foto" at bounding box center [306, 98] width 46 height 10
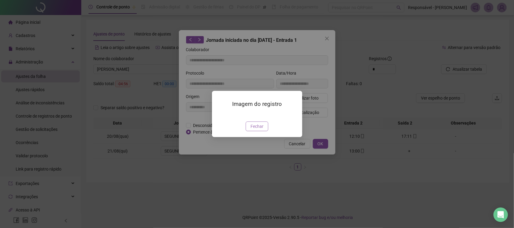
click at [264, 131] on button "Fechar" at bounding box center [257, 127] width 23 height 10
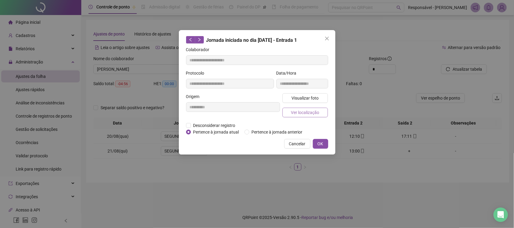
click at [311, 109] on span "Ver localização" at bounding box center [305, 112] width 28 height 7
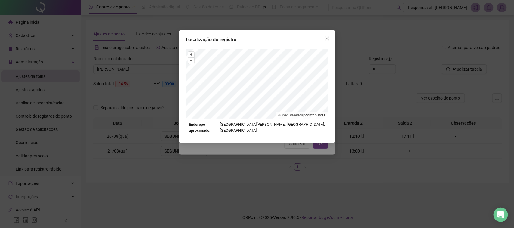
click at [299, 155] on div "Localização do registro + – ⇧ › © OpenStreetMap contributors. Endereço aproxima…" at bounding box center [257, 114] width 514 height 228
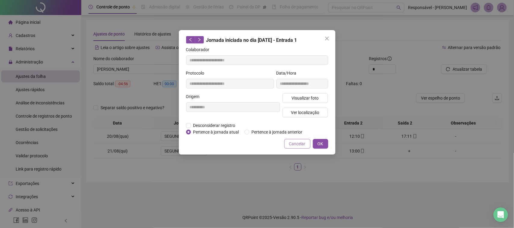
click at [299, 148] on button "Cancelar" at bounding box center [297, 144] width 26 height 10
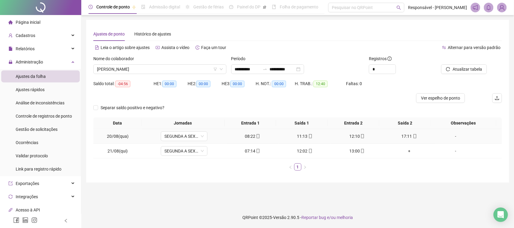
click at [300, 133] on td "11:13" at bounding box center [305, 136] width 52 height 15
click at [302, 139] on div "11:13" at bounding box center [305, 136] width 48 height 7
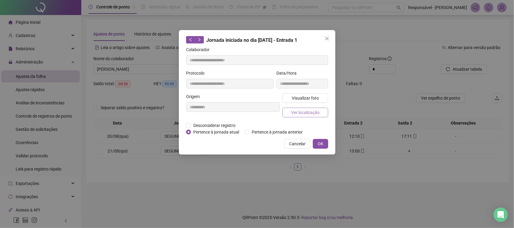
type input "**********"
click at [306, 100] on span "Visualizar foto" at bounding box center [305, 98] width 27 height 7
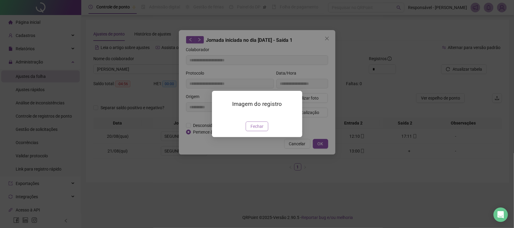
click at [262, 130] on span "Fechar" at bounding box center [257, 126] width 13 height 7
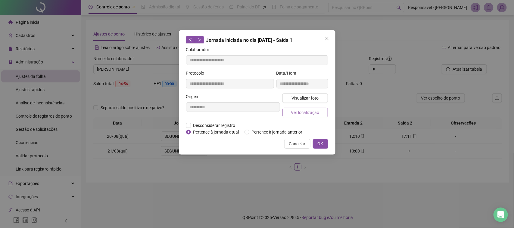
click at [297, 112] on span "Ver localização" at bounding box center [305, 112] width 28 height 7
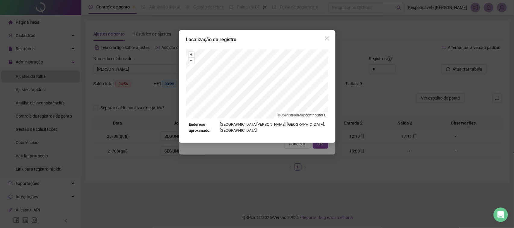
click at [288, 154] on div "Localização do registro + – ⇧ › © OpenStreetMap contributors. Endereço aproxima…" at bounding box center [257, 114] width 514 height 228
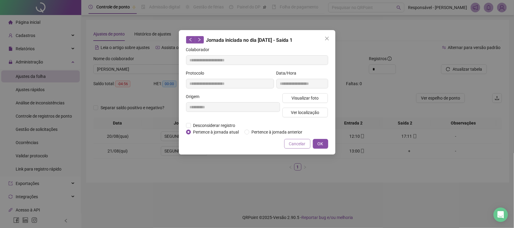
click at [295, 145] on span "Cancelar" at bounding box center [297, 144] width 17 height 7
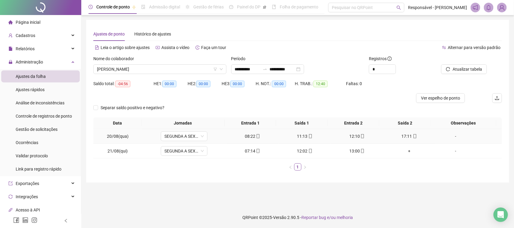
click at [344, 134] on div "12:10" at bounding box center [358, 136] width 48 height 7
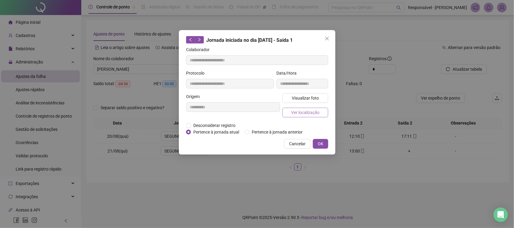
type input "**********"
click at [302, 97] on span "Visualizar foto" at bounding box center [305, 98] width 27 height 7
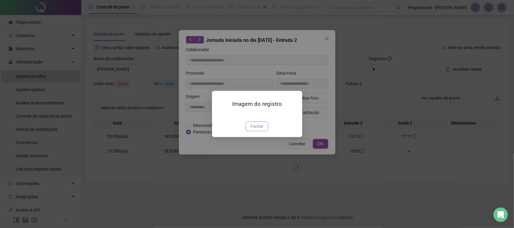
click at [261, 130] on span "Fechar" at bounding box center [257, 126] width 13 height 7
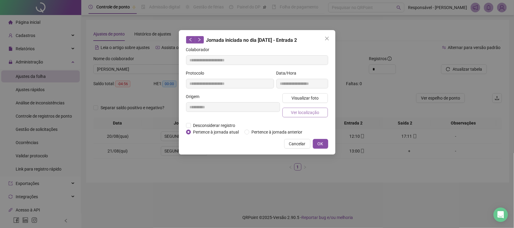
click at [292, 114] on span "Ver localização" at bounding box center [305, 112] width 28 height 7
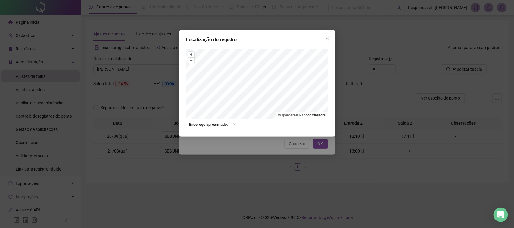
click at [277, 151] on div "Localização do registro + – ⇧ › © OpenStreetMap contributors. Endereço aproxima…" at bounding box center [257, 114] width 514 height 228
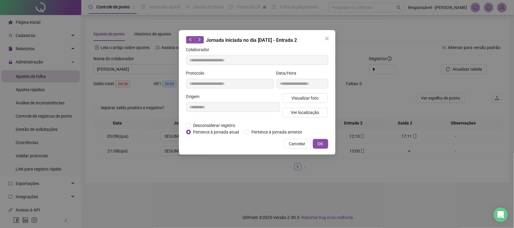
click at [291, 146] on span "Cancelar" at bounding box center [297, 144] width 17 height 7
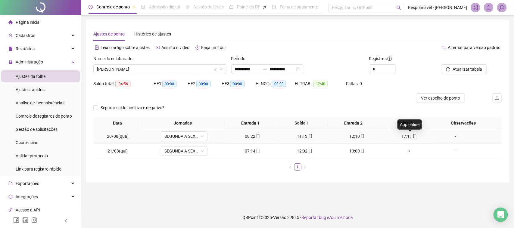
click at [413, 138] on icon "mobile" at bounding box center [415, 136] width 4 height 4
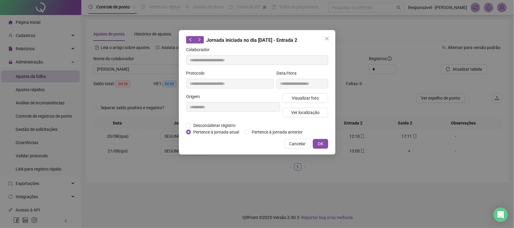
type input "**********"
click at [305, 99] on span "Visualizar foto" at bounding box center [305, 98] width 27 height 7
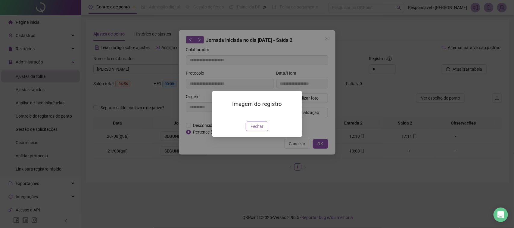
click at [249, 131] on button "Fechar" at bounding box center [257, 127] width 23 height 10
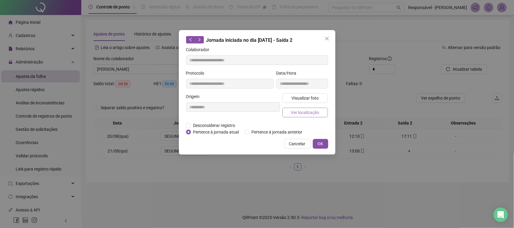
click at [298, 116] on button "Ver localização" at bounding box center [306, 113] width 46 height 10
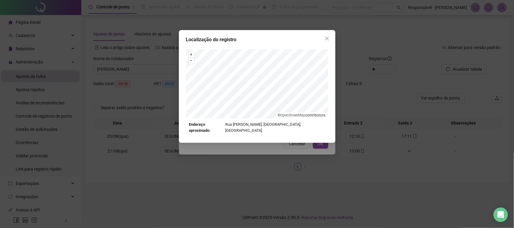
click at [292, 149] on div "Localização do registro + – ⇧ › © OpenStreetMap contributors. Endereço aproxima…" at bounding box center [257, 114] width 514 height 228
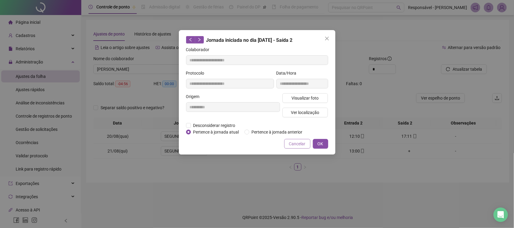
click at [293, 143] on span "Cancelar" at bounding box center [297, 144] width 17 height 7
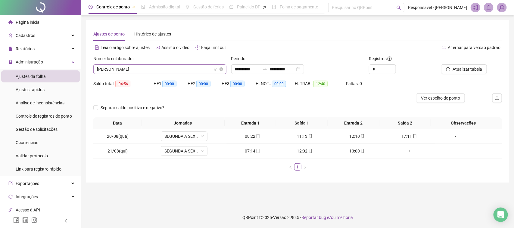
click at [183, 69] on span "MARCOS EMIDIO DA SILVA" at bounding box center [160, 69] width 126 height 9
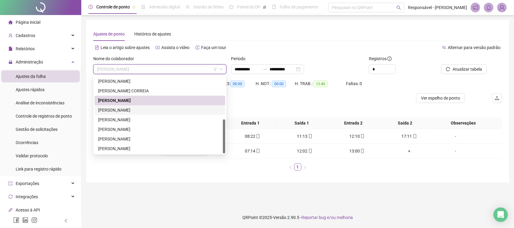
click at [148, 110] on div "NASSON MIRANDA DA SILVA" at bounding box center [160, 110] width 124 height 7
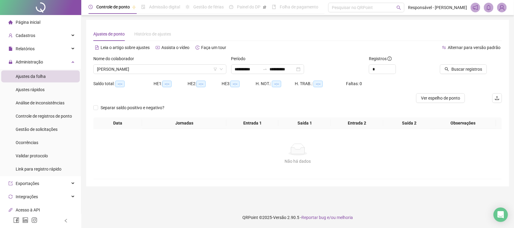
click at [465, 64] on div at bounding box center [462, 59] width 49 height 9
click at [462, 71] on span "Buscar registros" at bounding box center [467, 69] width 31 height 7
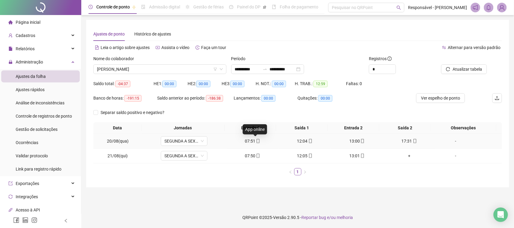
click at [256, 143] on icon "mobile" at bounding box center [258, 141] width 4 height 4
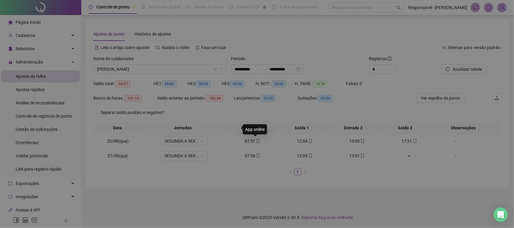
type input "**********"
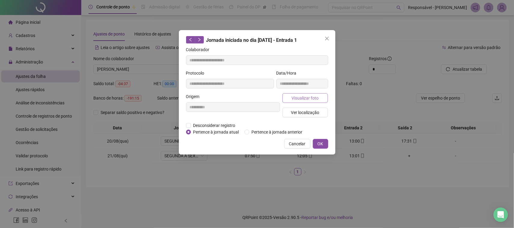
click at [312, 100] on span "Visualizar foto" at bounding box center [305, 98] width 27 height 7
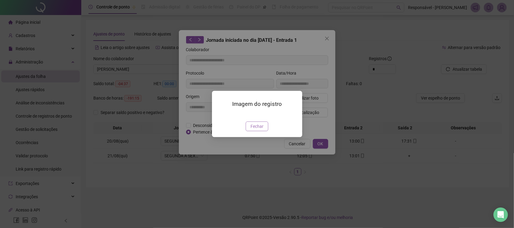
click at [267, 131] on button "Fechar" at bounding box center [257, 127] width 23 height 10
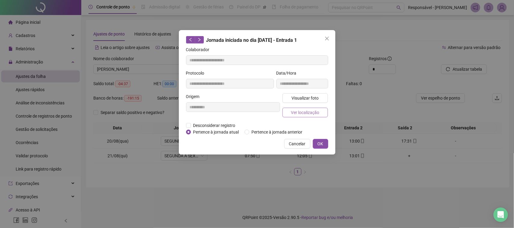
click at [290, 114] on button "Ver localização" at bounding box center [306, 113] width 46 height 10
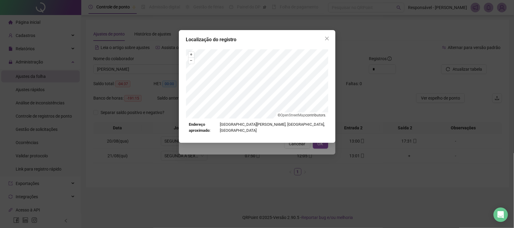
click at [279, 151] on div "Localização do registro + – ⇧ › © OpenStreetMap contributors. Endereço aproxima…" at bounding box center [257, 114] width 514 height 228
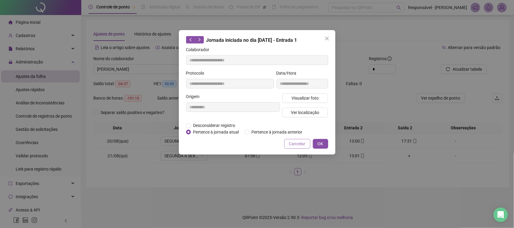
click at [289, 144] on button "Cancelar" at bounding box center [297, 144] width 26 height 10
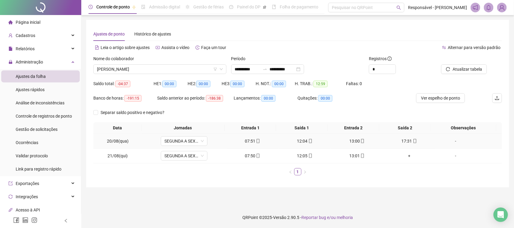
click at [298, 144] on div "12:04" at bounding box center [305, 141] width 48 height 7
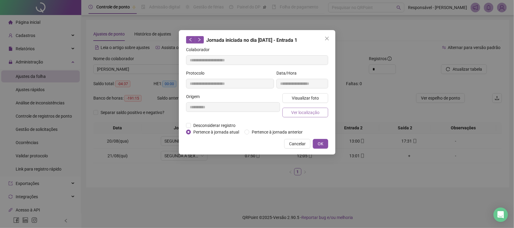
type input "**********"
click at [304, 97] on span "Visualizar foto" at bounding box center [305, 98] width 27 height 7
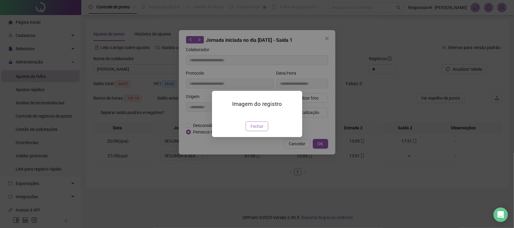
click at [261, 130] on span "Fechar" at bounding box center [257, 126] width 13 height 7
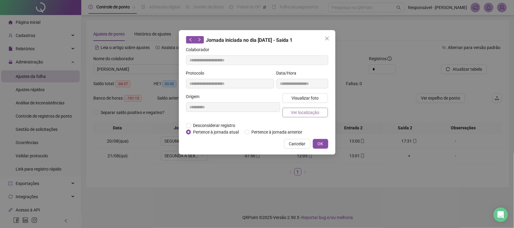
click at [297, 116] on button "Ver localização" at bounding box center [306, 113] width 46 height 10
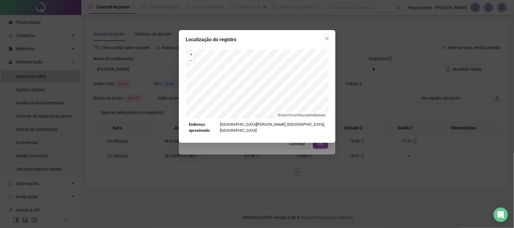
click at [294, 155] on div "Localização do registro + – ⇧ › © OpenStreetMap contributors. Endereço aproxima…" at bounding box center [257, 114] width 514 height 228
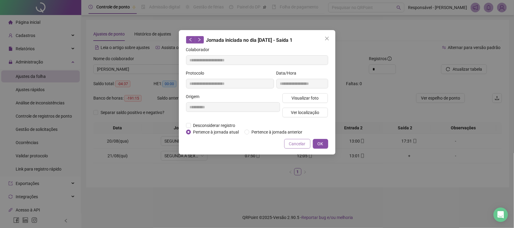
click at [299, 145] on span "Cancelar" at bounding box center [297, 144] width 17 height 7
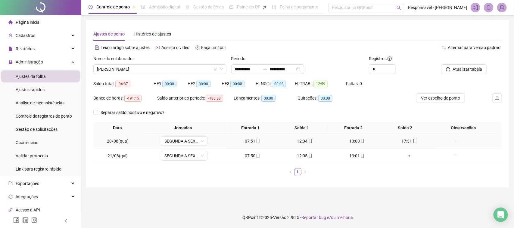
click at [361, 142] on icon "mobile" at bounding box center [363, 141] width 4 height 4
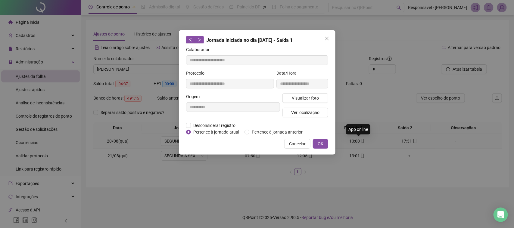
type input "**********"
click at [306, 99] on span "Visualizar foto" at bounding box center [305, 98] width 27 height 7
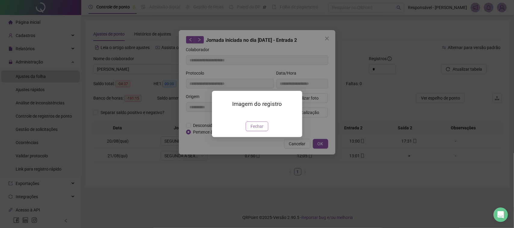
click at [258, 130] on span "Fechar" at bounding box center [257, 126] width 13 height 7
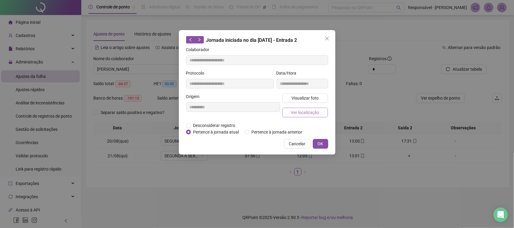
click at [306, 116] on button "Ver localização" at bounding box center [306, 113] width 46 height 10
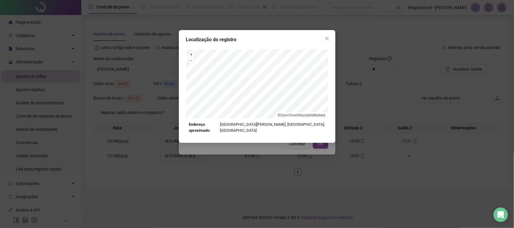
click at [292, 164] on div "Localização do registro + – ⇧ › © OpenStreetMap contributors. Endereço aproxima…" at bounding box center [257, 114] width 514 height 228
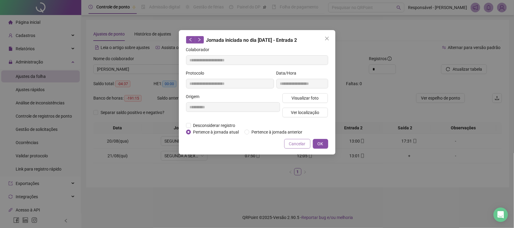
click at [303, 145] on span "Cancelar" at bounding box center [297, 144] width 17 height 7
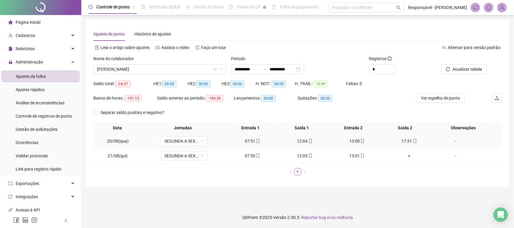
click at [404, 142] on div "17:31" at bounding box center [410, 141] width 48 height 7
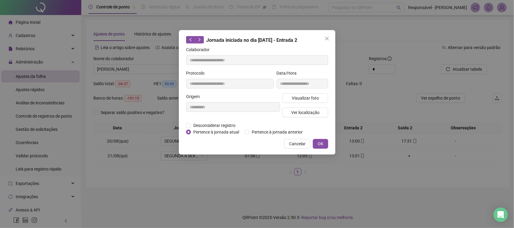
type input "**********"
click at [316, 98] on span "Visualizar foto" at bounding box center [305, 98] width 27 height 7
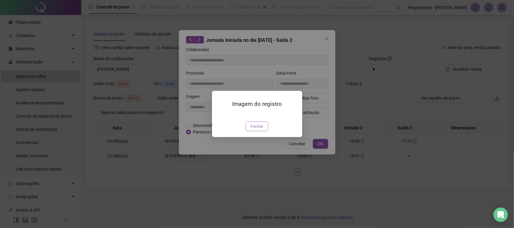
click at [260, 130] on span "Fechar" at bounding box center [257, 126] width 13 height 7
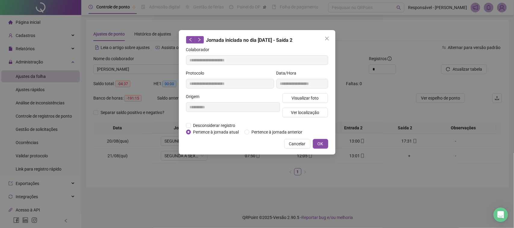
click at [317, 106] on div "Visualizar foto Ver localização" at bounding box center [305, 107] width 48 height 29
click at [302, 95] on span "Visualizar foto" at bounding box center [305, 98] width 27 height 7
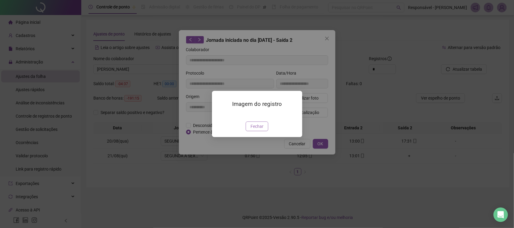
click at [250, 131] on button "Fechar" at bounding box center [257, 127] width 23 height 10
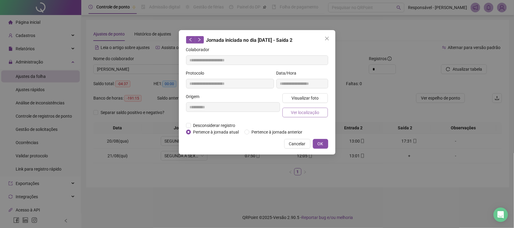
click at [291, 111] on button "Ver localização" at bounding box center [306, 113] width 46 height 10
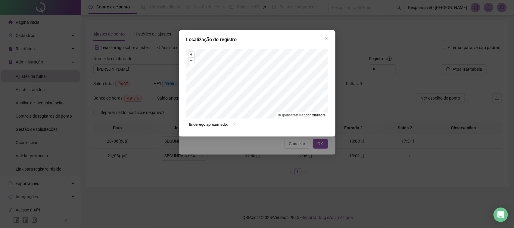
click at [251, 152] on div "Localização do registro + – ⇧ › © OpenStreetMap contributors. Endereço aproxima…" at bounding box center [257, 114] width 514 height 228
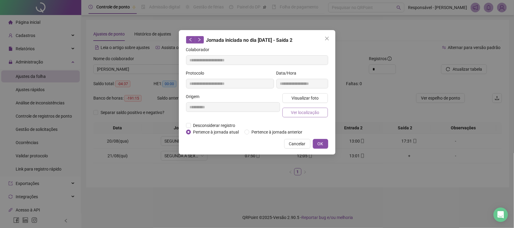
click at [306, 111] on span "Ver localização" at bounding box center [305, 112] width 28 height 7
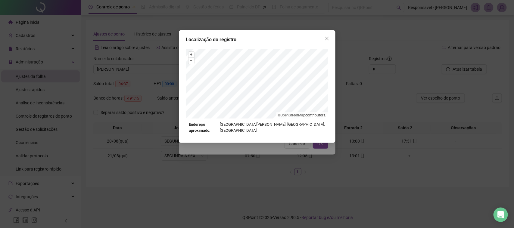
click at [287, 158] on div "Localização do registro + – ⇧ › © OpenStreetMap contributors. Endereço aproxima…" at bounding box center [257, 114] width 514 height 228
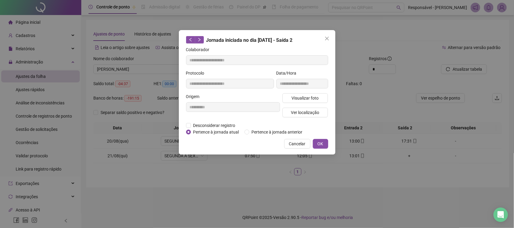
click at [295, 149] on div "**********" at bounding box center [257, 92] width 157 height 125
click at [299, 147] on button "Cancelar" at bounding box center [297, 144] width 26 height 10
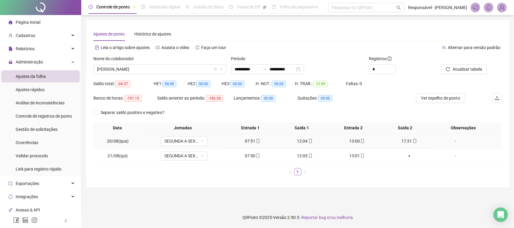
click at [413, 141] on div "17:31" at bounding box center [410, 141] width 48 height 7
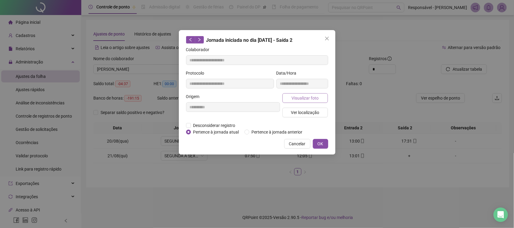
drag, startPoint x: 297, startPoint y: 89, endPoint x: 297, endPoint y: 93, distance: 3.3
click at [297, 92] on div "**********" at bounding box center [302, 81] width 54 height 23
click at [297, 94] on button "Visualizar foto" at bounding box center [306, 98] width 46 height 10
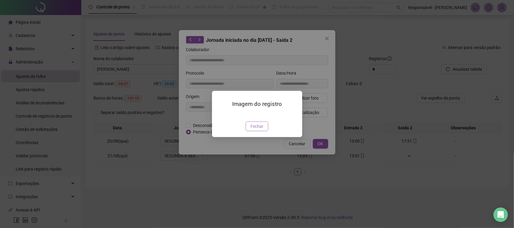
click at [260, 130] on span "Fechar" at bounding box center [257, 126] width 13 height 7
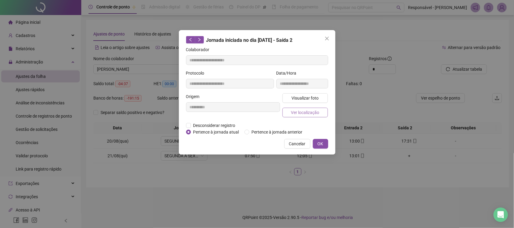
click at [323, 112] on button "Ver localização" at bounding box center [306, 113] width 46 height 10
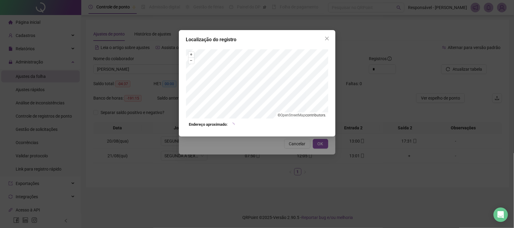
drag, startPoint x: 287, startPoint y: 149, endPoint x: 297, endPoint y: 142, distance: 12.6
click at [287, 149] on div "Localização do registro + – ⇧ › © OpenStreetMap contributors. Endereço aproxima…" at bounding box center [257, 114] width 514 height 228
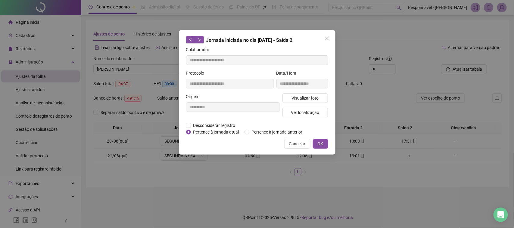
click at [297, 142] on span "Cancelar" at bounding box center [297, 144] width 17 height 7
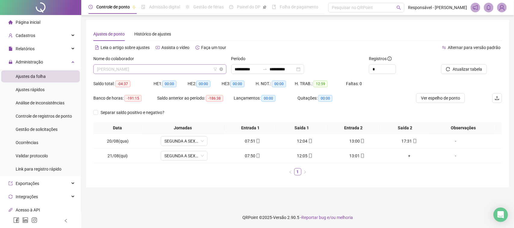
click at [179, 68] on span "NASSON MIRANDA DA SILVA" at bounding box center [160, 69] width 126 height 9
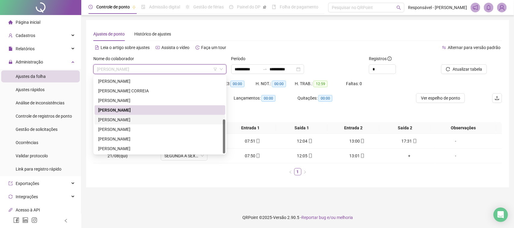
click at [137, 120] on div "RAYLLANE CONCEIÇÃO BARROSO MENDES" at bounding box center [160, 120] width 124 height 7
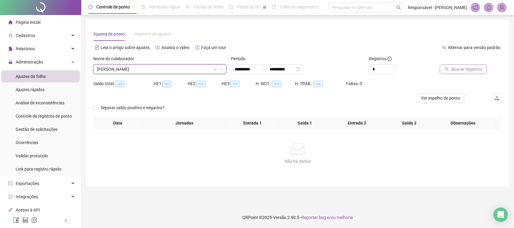
click at [453, 71] on span "Buscar registros" at bounding box center [467, 69] width 31 height 7
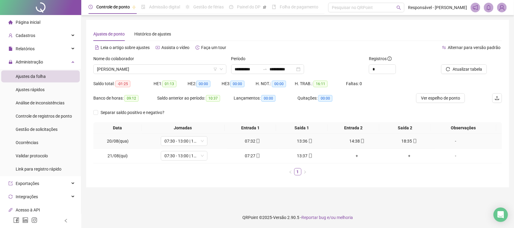
click at [244, 138] on div "07:32" at bounding box center [253, 141] width 48 height 7
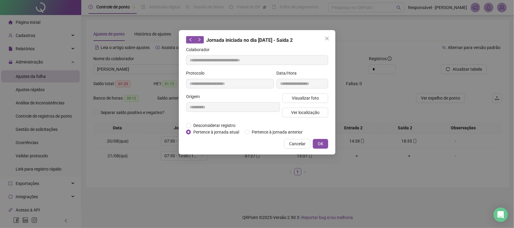
type input "**********"
click at [299, 92] on div "**********" at bounding box center [302, 81] width 54 height 23
click at [294, 95] on span "Visualizar foto" at bounding box center [305, 98] width 27 height 7
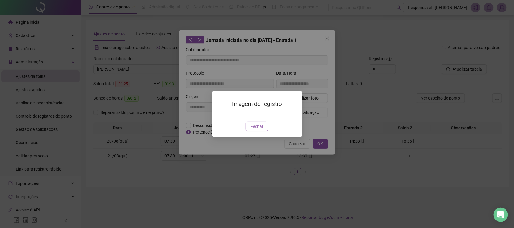
click at [255, 130] on span "Fechar" at bounding box center [257, 126] width 13 height 7
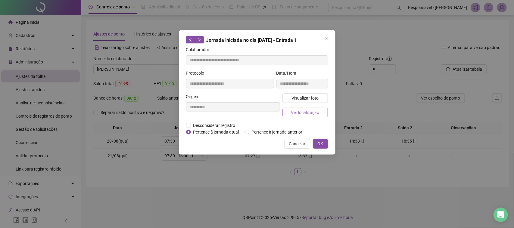
click at [305, 113] on span "Ver localização" at bounding box center [305, 112] width 28 height 7
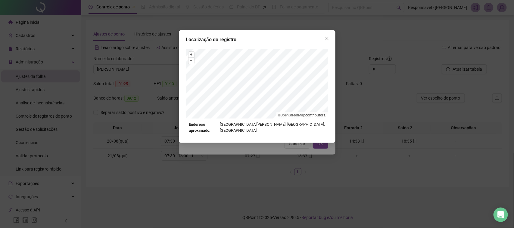
drag, startPoint x: 303, startPoint y: 136, endPoint x: 301, endPoint y: 140, distance: 4.9
click at [302, 140] on div "Localização do registro + – ⇧ › © OpenStreetMap contributors. Endereço aproxima…" at bounding box center [257, 114] width 514 height 228
click at [293, 148] on div "Localização do registro + – ⇧ › © OpenStreetMap contributors. Endereço aproxima…" at bounding box center [257, 114] width 514 height 228
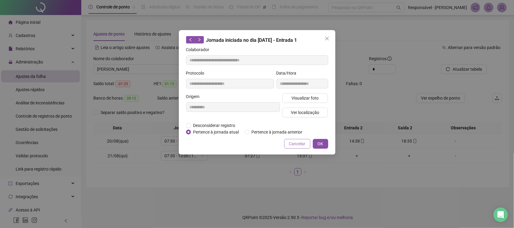
click at [297, 146] on span "Cancelar" at bounding box center [297, 144] width 17 height 7
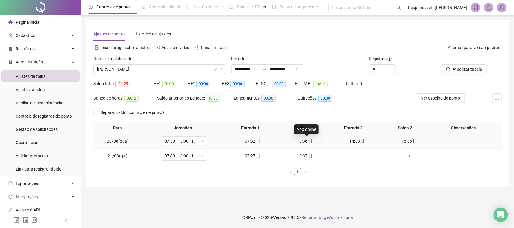
click at [309, 142] on icon "mobile" at bounding box center [311, 141] width 4 height 4
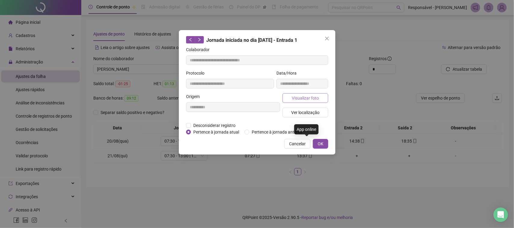
type input "**********"
click at [301, 102] on button "Visualizar foto" at bounding box center [306, 98] width 46 height 10
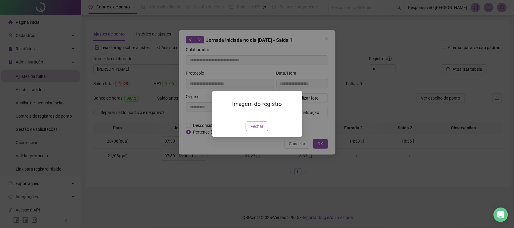
drag, startPoint x: 251, startPoint y: 162, endPoint x: 275, endPoint y: 111, distance: 55.7
click at [251, 130] on span "Fechar" at bounding box center [257, 126] width 13 height 7
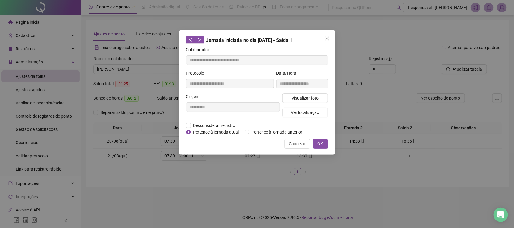
click at [293, 105] on div "Visualizar foto Ver localização" at bounding box center [305, 107] width 48 height 29
click at [293, 109] on span "Ver localização" at bounding box center [305, 112] width 28 height 7
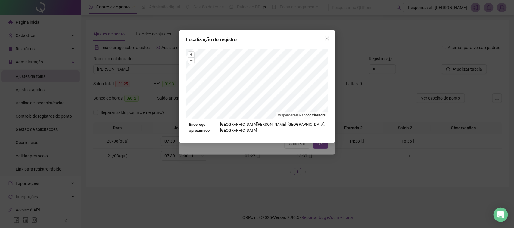
click at [267, 152] on div "Localização do registro + – ⇧ › © OpenStreetMap contributors. Endereço aproxima…" at bounding box center [257, 114] width 514 height 228
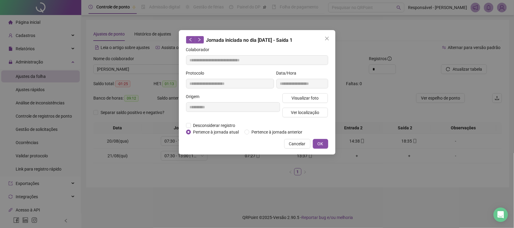
click at [297, 149] on div "**********" at bounding box center [257, 92] width 157 height 125
drag, startPoint x: 300, startPoint y: 145, endPoint x: 334, endPoint y: 145, distance: 33.7
click at [301, 146] on span "Cancelar" at bounding box center [297, 144] width 17 height 7
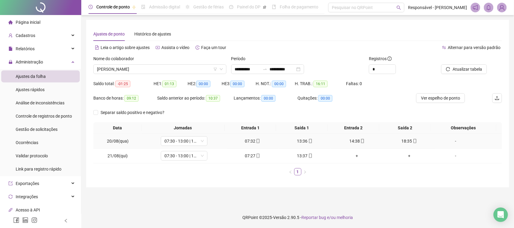
click at [353, 141] on div "14:38" at bounding box center [358, 141] width 48 height 7
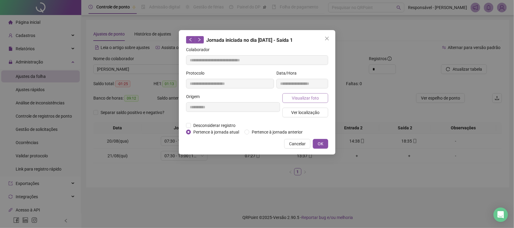
type input "**********"
click at [294, 97] on span "Visualizar foto" at bounding box center [305, 98] width 27 height 7
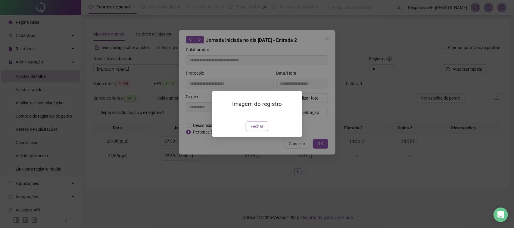
click at [254, 130] on span "Fechar" at bounding box center [257, 126] width 13 height 7
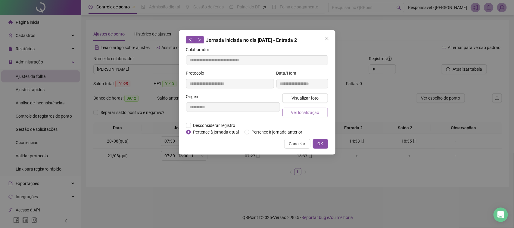
click at [296, 112] on span "Ver localização" at bounding box center [305, 112] width 28 height 7
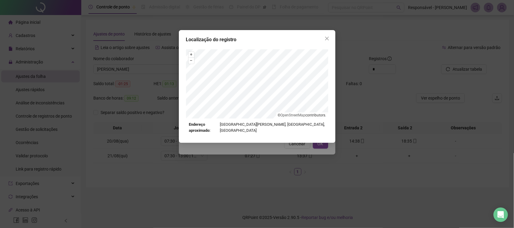
click at [276, 161] on div "Localização do registro + – ⇧ › © OpenStreetMap contributors. Endereço aproxima…" at bounding box center [257, 114] width 514 height 228
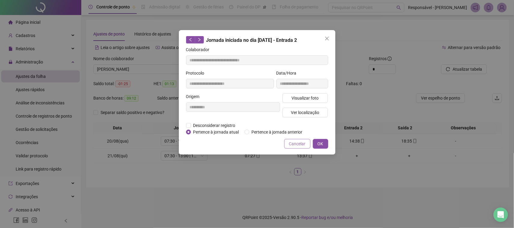
click at [294, 145] on span "Cancelar" at bounding box center [297, 144] width 17 height 7
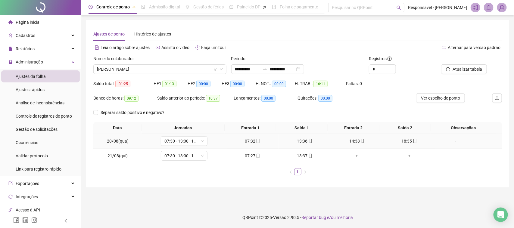
click at [399, 139] on div "18:35" at bounding box center [410, 141] width 48 height 7
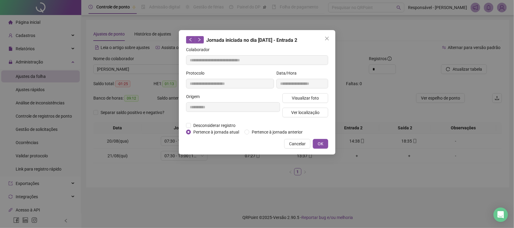
type input "**********"
click at [308, 95] on span "Visualizar foto" at bounding box center [305, 98] width 27 height 7
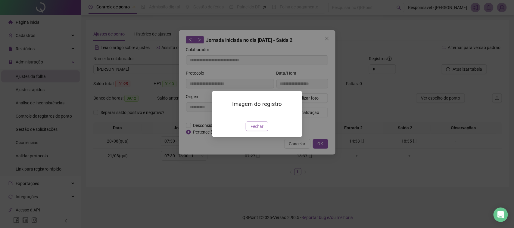
click at [261, 130] on span "Fechar" at bounding box center [257, 126] width 13 height 7
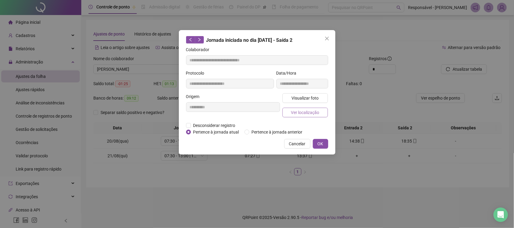
click at [301, 115] on span "Ver localização" at bounding box center [305, 112] width 28 height 7
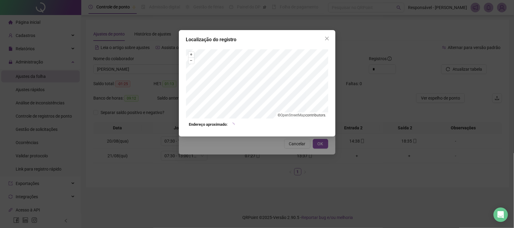
click at [286, 156] on div "Localização do registro + – ⇧ › © OpenStreetMap contributors. Endereço aproxima…" at bounding box center [257, 114] width 514 height 228
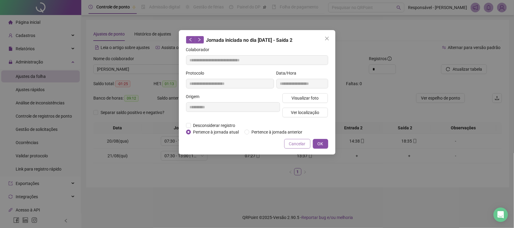
click at [297, 145] on span "Cancelar" at bounding box center [297, 144] width 17 height 7
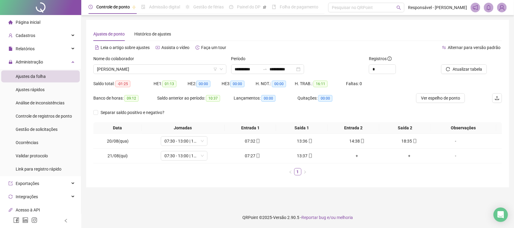
click at [155, 74] on div "Nome do colaborador RAYLLANE CONCEIÇÃO BARROSO MENDES" at bounding box center [160, 66] width 138 height 23
click at [157, 72] on span "RAYLLANE CONCEIÇÃO BARROSO MENDES" at bounding box center [160, 69] width 126 height 9
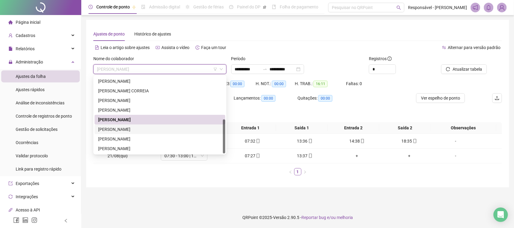
click at [141, 133] on div "SAYMON MASSTA DOS SANTOS PEREIRA" at bounding box center [160, 129] width 124 height 7
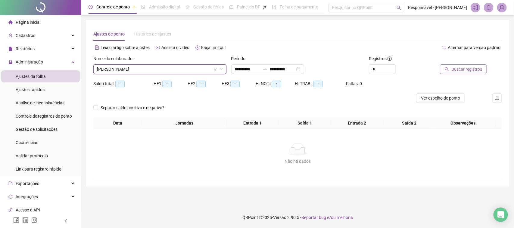
click at [450, 73] on button "Buscar registros" at bounding box center [463, 69] width 47 height 10
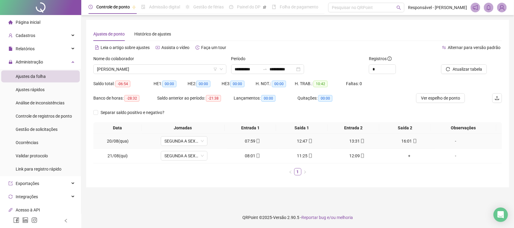
click at [248, 144] on div "07:59" at bounding box center [253, 141] width 48 height 7
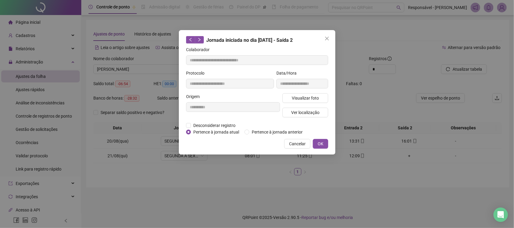
type input "**********"
click at [300, 100] on span "Visualizar foto" at bounding box center [305, 98] width 27 height 7
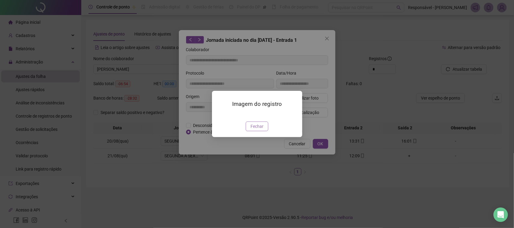
click at [258, 130] on span "Fechar" at bounding box center [257, 126] width 13 height 7
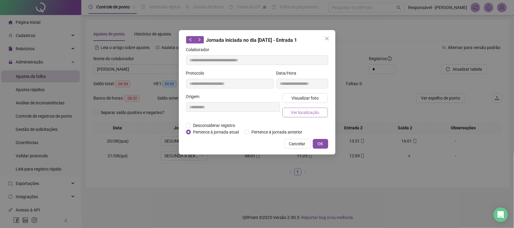
click at [302, 113] on span "Ver localização" at bounding box center [305, 112] width 28 height 7
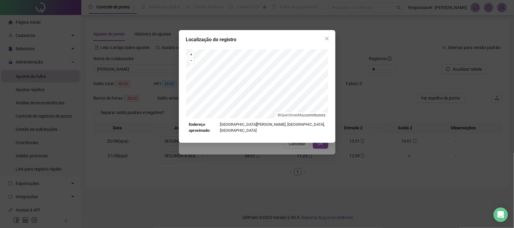
click at [268, 175] on div "Localização do registro + – ⇧ › © OpenStreetMap contributors. Endereço aproxima…" at bounding box center [257, 114] width 514 height 228
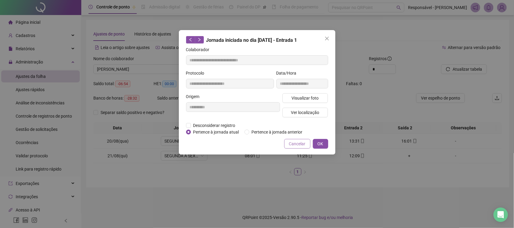
click at [285, 147] on button "Cancelar" at bounding box center [297, 144] width 26 height 10
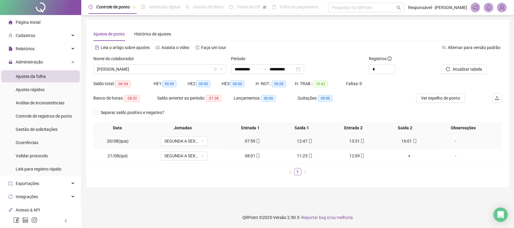
click at [297, 139] on div "12:47" at bounding box center [305, 141] width 48 height 7
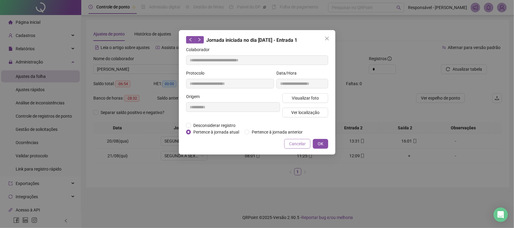
type input "**********"
click at [310, 102] on button "Visualizar foto" at bounding box center [306, 98] width 46 height 10
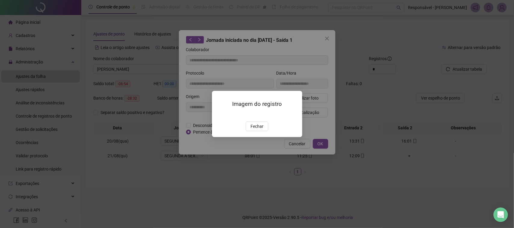
click at [256, 137] on div "Imagem do registro Fechar" at bounding box center [257, 114] width 90 height 46
click at [256, 130] on span "Fechar" at bounding box center [257, 126] width 13 height 7
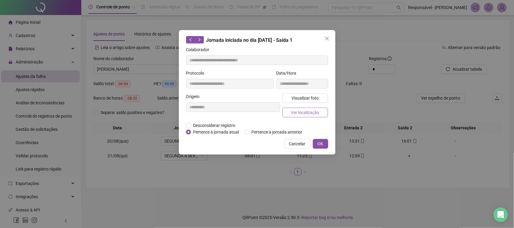
click at [295, 112] on span "Ver localização" at bounding box center [305, 112] width 28 height 7
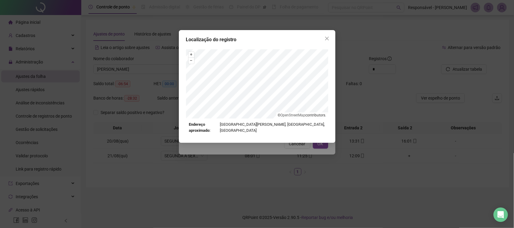
click at [264, 145] on div "Localização do registro + – ⇧ › © OpenStreetMap contributors. Endereço aproxima…" at bounding box center [257, 114] width 514 height 228
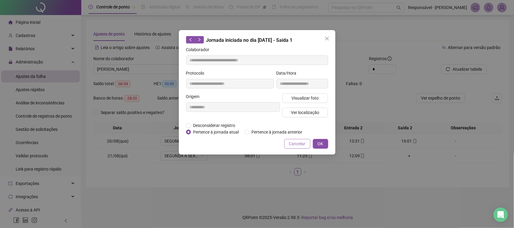
click at [290, 143] on span "Cancelar" at bounding box center [297, 144] width 17 height 7
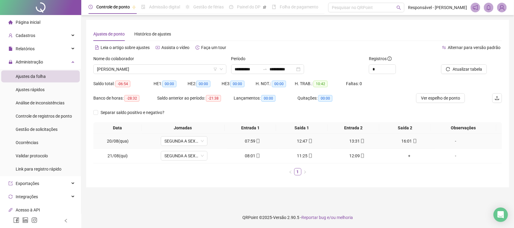
click at [352, 139] on div "13:31" at bounding box center [358, 141] width 48 height 7
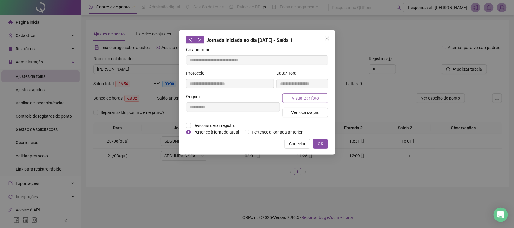
type input "**********"
click at [313, 97] on span "Visualizar foto" at bounding box center [305, 98] width 27 height 7
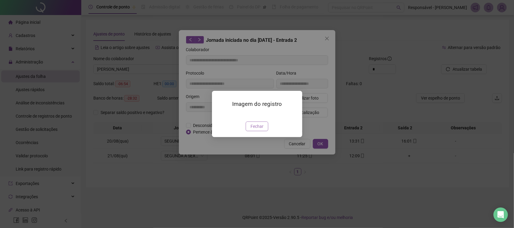
click at [263, 130] on span "Fechar" at bounding box center [257, 126] width 13 height 7
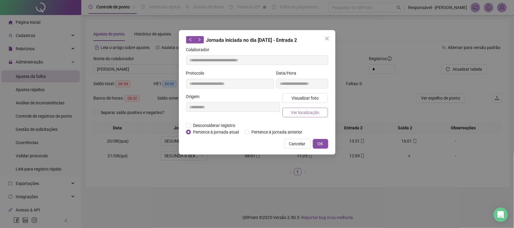
click at [303, 114] on span "Ver localização" at bounding box center [305, 112] width 28 height 7
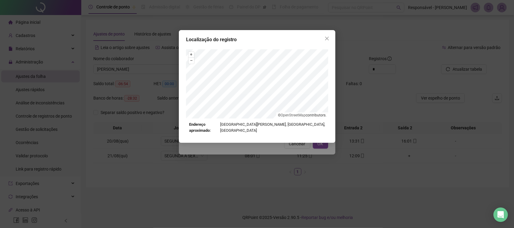
click at [299, 146] on div "Localização do registro + – ⇧ › © OpenStreetMap contributors. Endereço aproxima…" at bounding box center [257, 114] width 514 height 228
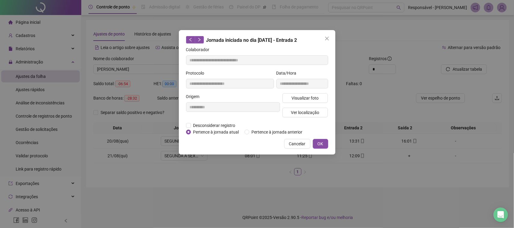
click at [303, 142] on span "Cancelar" at bounding box center [297, 144] width 17 height 7
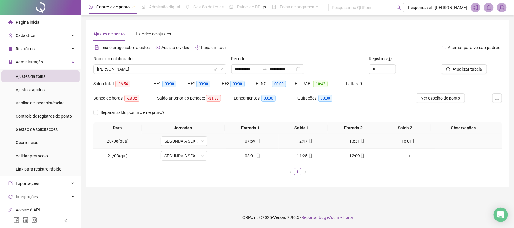
click at [406, 138] on div "16:01" at bounding box center [410, 141] width 48 height 7
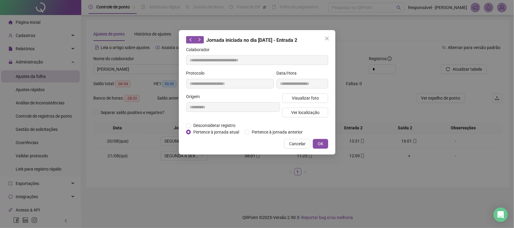
type input "**********"
click at [302, 101] on span "Visualizar foto" at bounding box center [305, 98] width 27 height 7
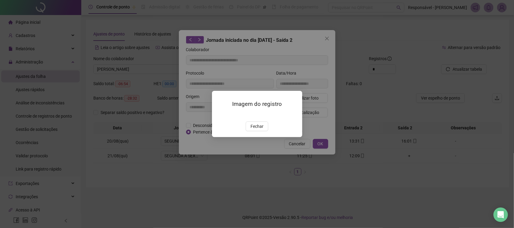
drag, startPoint x: 255, startPoint y: 158, endPoint x: 264, endPoint y: 146, distance: 15.3
click at [255, 130] on span "Fechar" at bounding box center [257, 126] width 13 height 7
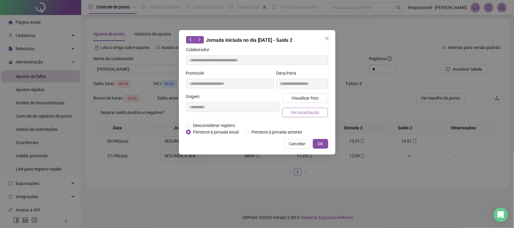
click at [302, 110] on span "Ver localização" at bounding box center [305, 112] width 28 height 7
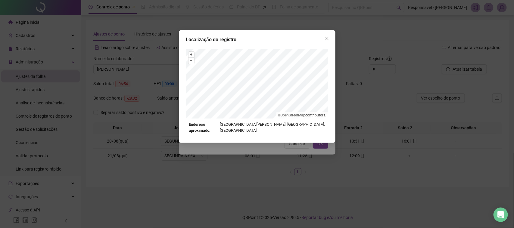
click at [292, 139] on div "Localização do registro + – ⇧ › © OpenStreetMap contributors. Endereço aproxima…" at bounding box center [257, 114] width 514 height 228
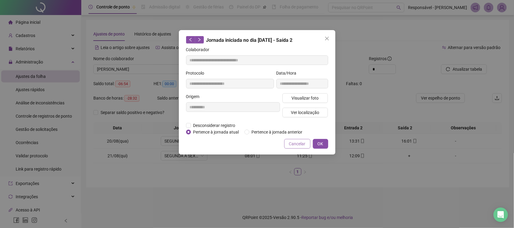
click at [307, 143] on button "Cancelar" at bounding box center [297, 144] width 26 height 10
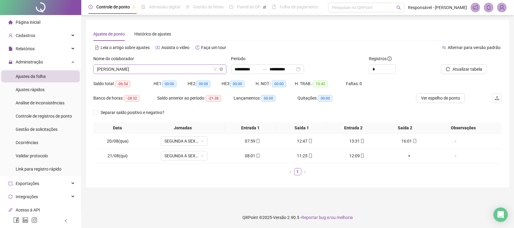
click at [186, 70] on span "SAYMON MASSTA DOS SANTOS PEREIRA" at bounding box center [160, 69] width 126 height 9
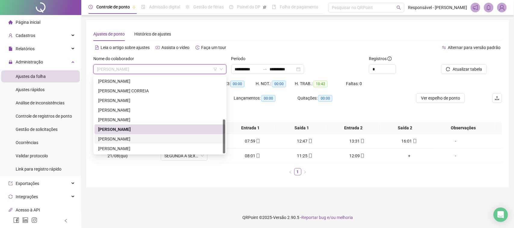
click at [146, 136] on div "VICTOR EMANUEL MACIEL SOARES" at bounding box center [160, 139] width 124 height 7
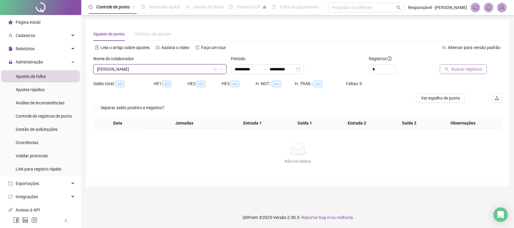
click at [457, 65] on button "Buscar registros" at bounding box center [463, 69] width 47 height 10
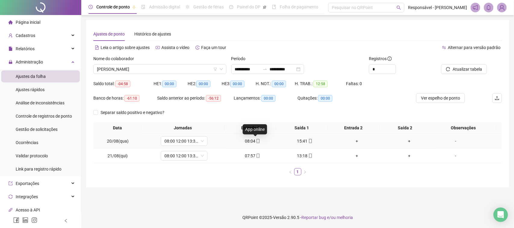
click at [255, 144] on span at bounding box center [257, 141] width 5 height 5
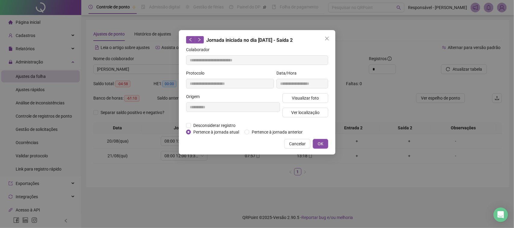
type input "**********"
click at [312, 98] on span "Visualizar foto" at bounding box center [305, 98] width 27 height 7
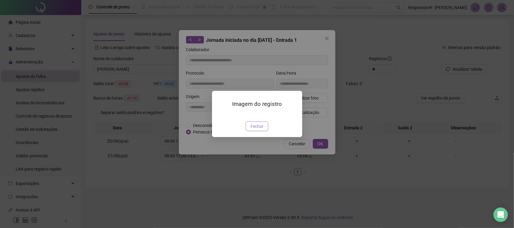
click at [254, 131] on button "Fechar" at bounding box center [257, 127] width 23 height 10
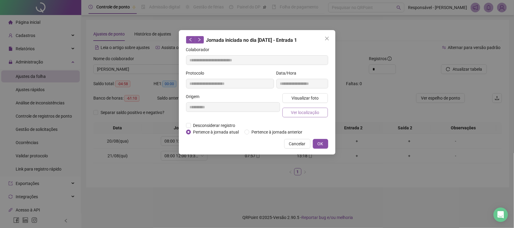
click at [293, 110] on span "Ver localização" at bounding box center [305, 112] width 28 height 7
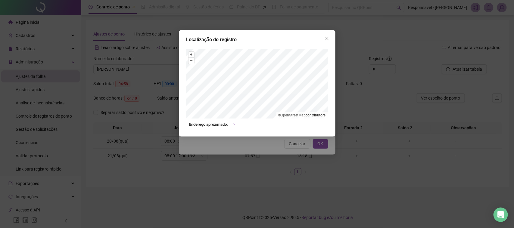
click at [281, 148] on div "Localização do registro + – ⇧ › © OpenStreetMap contributors. Endereço aproxima…" at bounding box center [257, 114] width 514 height 228
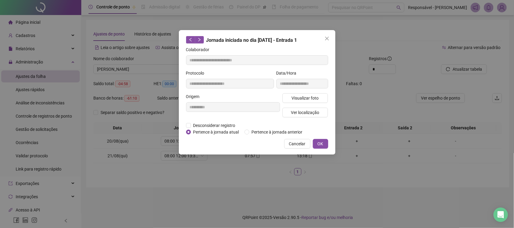
click at [294, 139] on button "Cancelar" at bounding box center [297, 144] width 26 height 10
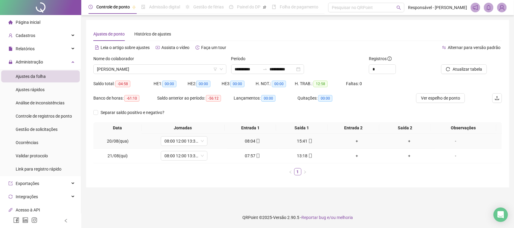
click at [301, 139] on div "15:41" at bounding box center [305, 141] width 48 height 7
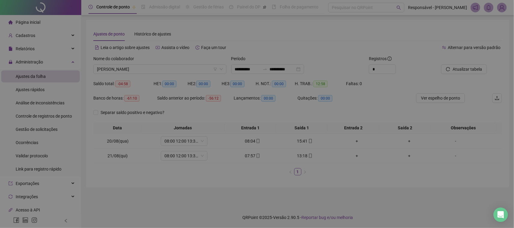
type input "**********"
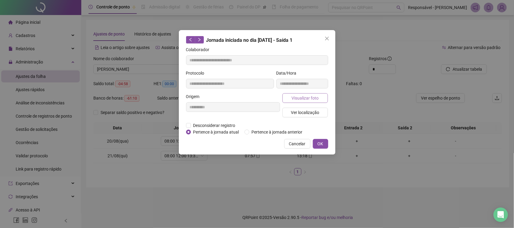
click at [304, 97] on span "Visualizar foto" at bounding box center [305, 98] width 27 height 7
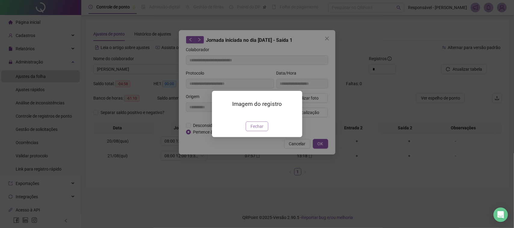
click at [256, 130] on span "Fechar" at bounding box center [257, 126] width 13 height 7
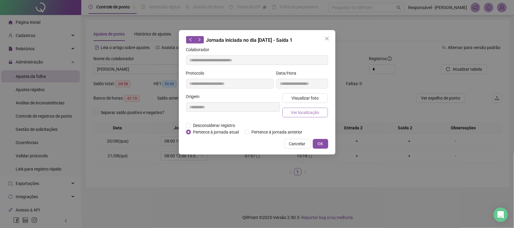
click at [296, 111] on span "Ver localização" at bounding box center [305, 112] width 28 height 7
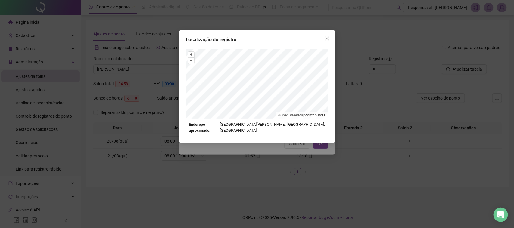
click at [273, 160] on div "Localização do registro + – ⇧ › © OpenStreetMap contributors. Endereço aproxima…" at bounding box center [257, 114] width 514 height 228
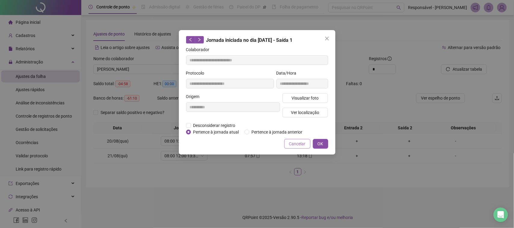
click at [287, 144] on button "Cancelar" at bounding box center [297, 144] width 26 height 10
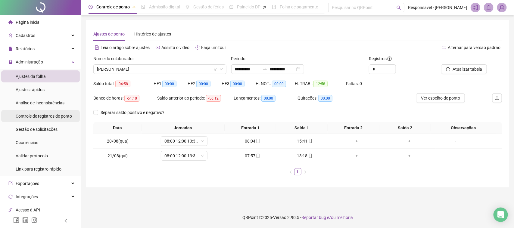
click at [45, 117] on span "Controle de registros de ponto" at bounding box center [44, 116] width 56 height 5
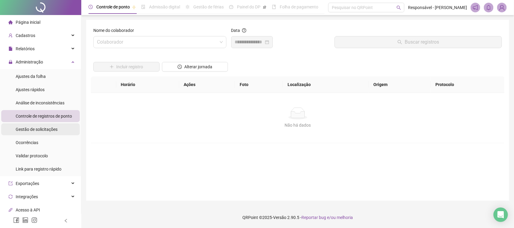
click at [47, 128] on span "Gestão de solicitações" at bounding box center [37, 129] width 42 height 5
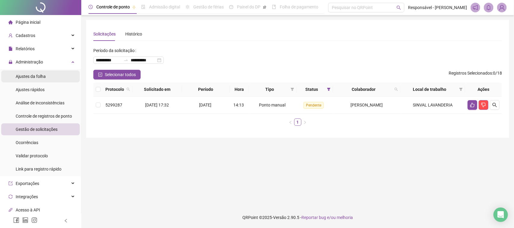
click at [47, 76] on li "Ajustes da folha" at bounding box center [40, 76] width 79 height 12
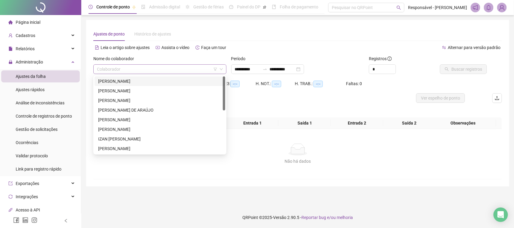
click at [180, 74] on div "Colaborador" at bounding box center [159, 69] width 133 height 10
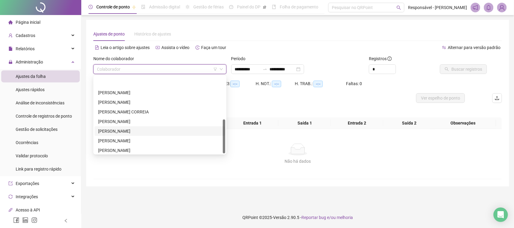
scroll to position [96, 0]
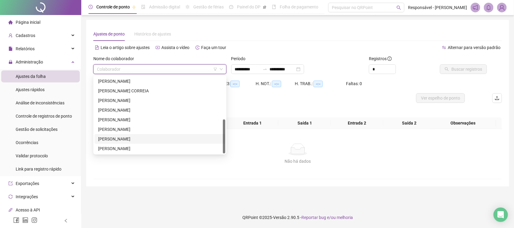
click at [111, 139] on div "VICTOR EMANUEL MACIEL SOARES" at bounding box center [160, 139] width 124 height 7
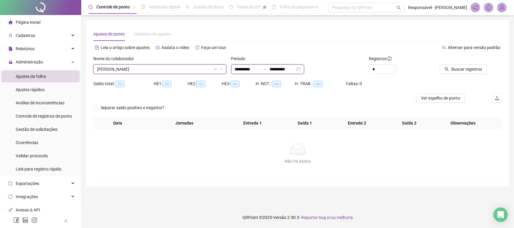
click at [282, 70] on input "**********" at bounding box center [282, 69] width 25 height 7
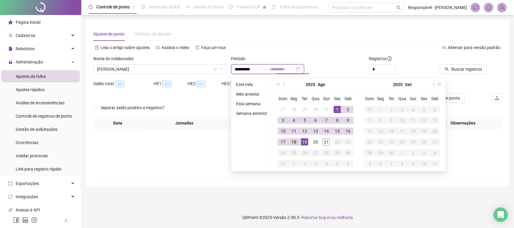
type input "**********"
click at [293, 142] on div "18" at bounding box center [293, 142] width 7 height 7
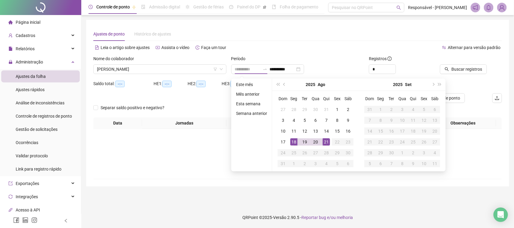
drag, startPoint x: 327, startPoint y: 143, endPoint x: 344, endPoint y: 130, distance: 21.8
click at [326, 144] on div "21" at bounding box center [326, 142] width 7 height 7
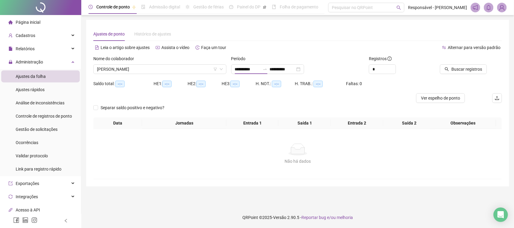
type input "**********"
click at [456, 74] on div "Buscar registros" at bounding box center [470, 66] width 69 height 23
click at [456, 72] on span "Buscar registros" at bounding box center [467, 69] width 31 height 7
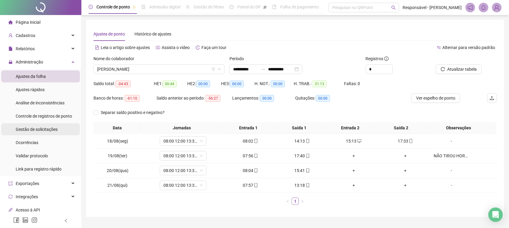
click at [37, 129] on span "Gestão de solicitações" at bounding box center [37, 129] width 42 height 5
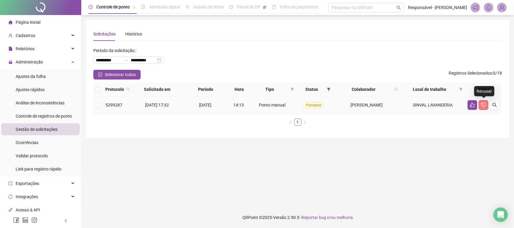
click at [482, 103] on icon "dislike" at bounding box center [483, 105] width 5 height 5
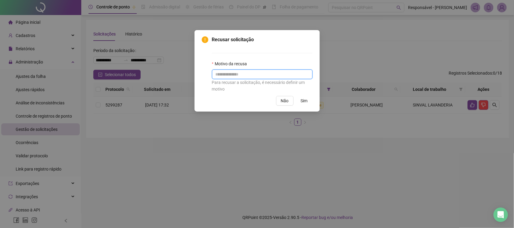
click at [272, 77] on input "text" at bounding box center [262, 75] width 101 height 10
type input "*"
type input "**********"
click at [301, 100] on span "Sim" at bounding box center [304, 101] width 7 height 7
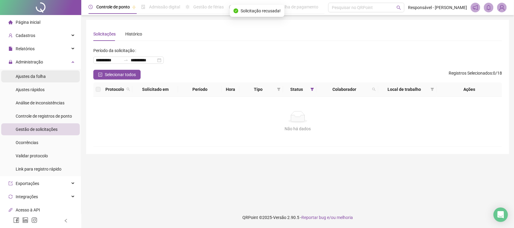
click at [43, 76] on span "Ajustes da folha" at bounding box center [31, 76] width 30 height 5
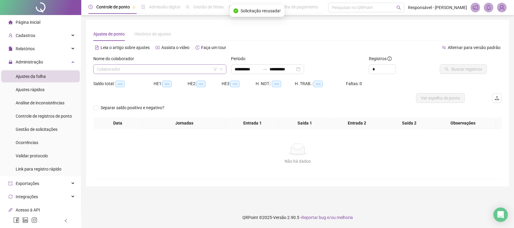
click at [153, 68] on input "search" at bounding box center [157, 69] width 121 height 9
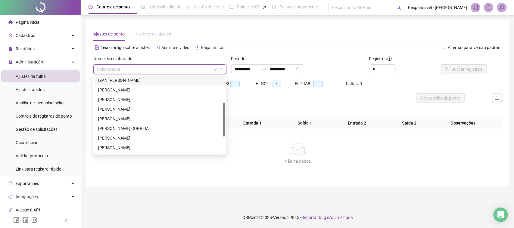
scroll to position [96, 0]
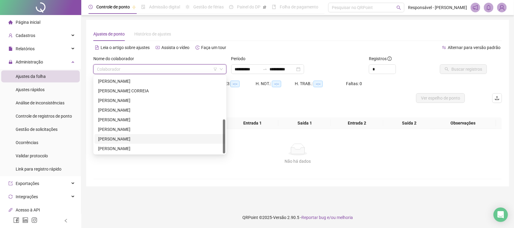
click at [122, 139] on div "VICTOR EMANUEL MACIEL SOARES" at bounding box center [160, 139] width 124 height 7
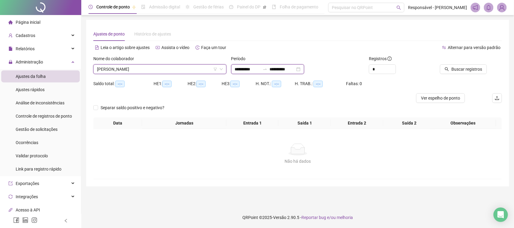
click at [295, 70] on input "**********" at bounding box center [282, 69] width 25 height 7
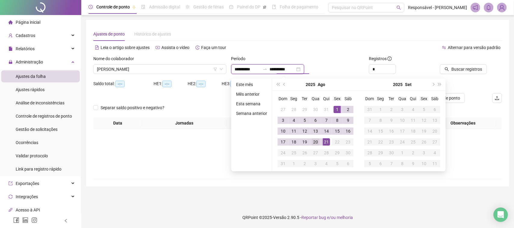
type input "**********"
click at [314, 147] on td "20" at bounding box center [315, 142] width 11 height 11
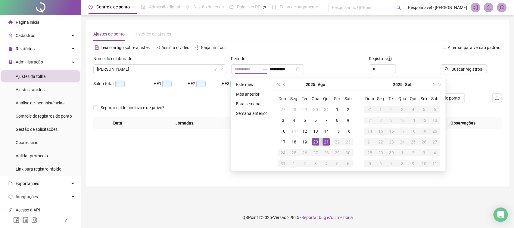
click at [331, 140] on td "21" at bounding box center [326, 142] width 11 height 11
type input "**********"
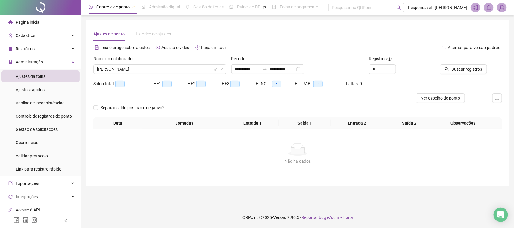
click at [454, 75] on div "Buscar registros" at bounding box center [470, 66] width 69 height 23
click at [457, 73] on button "Buscar registros" at bounding box center [463, 69] width 47 height 10
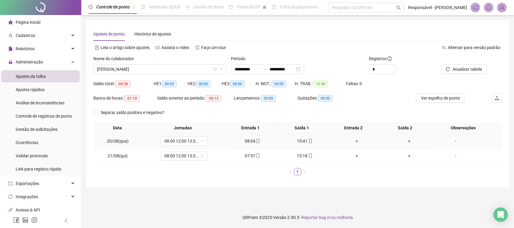
click at [242, 142] on div "08:04" at bounding box center [253, 141] width 48 height 7
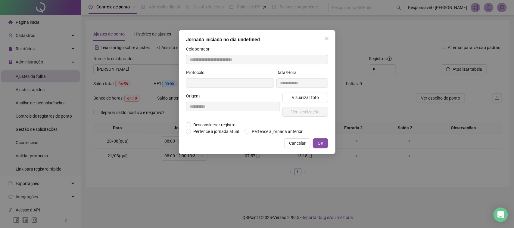
type input "**********"
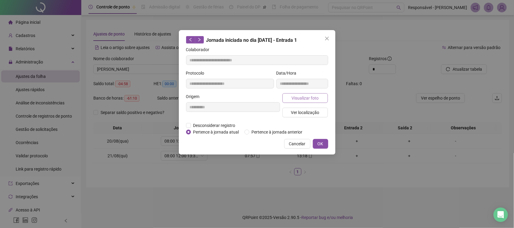
click at [298, 96] on span "Visualizar foto" at bounding box center [305, 98] width 27 height 7
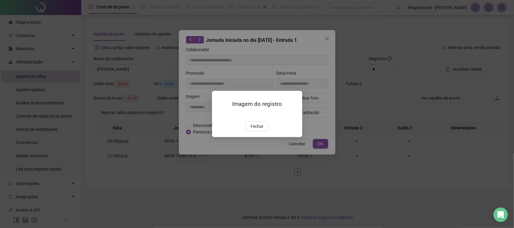
drag, startPoint x: 261, startPoint y: 159, endPoint x: 268, endPoint y: 145, distance: 15.5
click at [260, 131] on button "Fechar" at bounding box center [257, 127] width 23 height 10
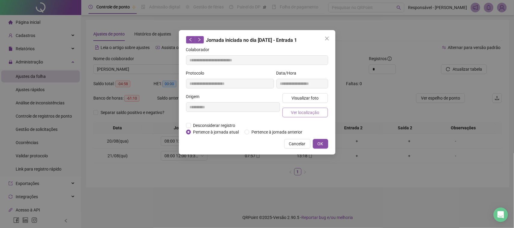
click at [305, 114] on span "Ver localização" at bounding box center [305, 112] width 28 height 7
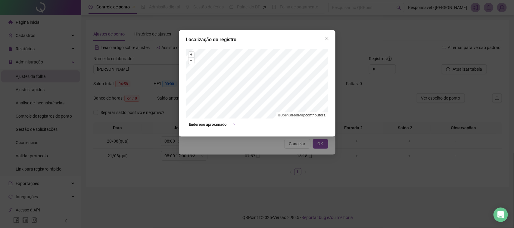
click at [296, 152] on div "Localização do registro + – ⇧ › © OpenStreetMap contributors. Endereço aproxima…" at bounding box center [257, 114] width 514 height 228
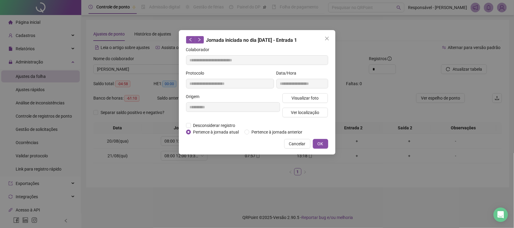
click at [296, 143] on span "Cancelar" at bounding box center [297, 144] width 17 height 7
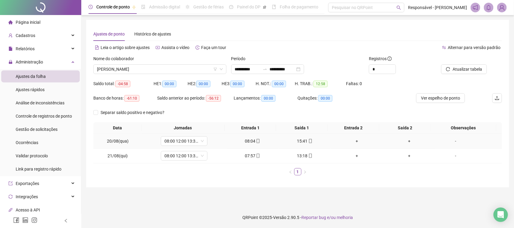
click at [296, 142] on div "15:41" at bounding box center [305, 141] width 48 height 7
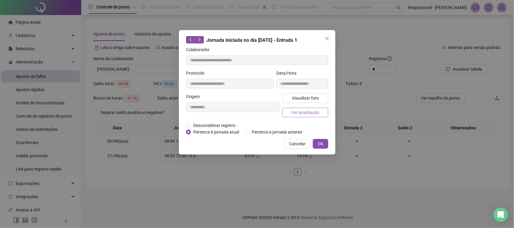
type input "**********"
click at [303, 97] on span "Visualizar foto" at bounding box center [305, 98] width 27 height 7
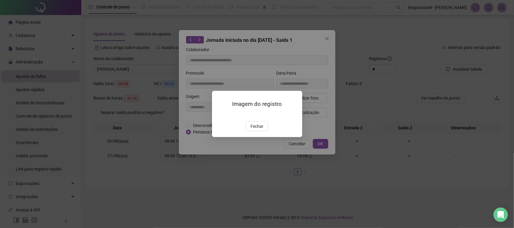
click at [255, 130] on span "Fechar" at bounding box center [257, 126] width 13 height 7
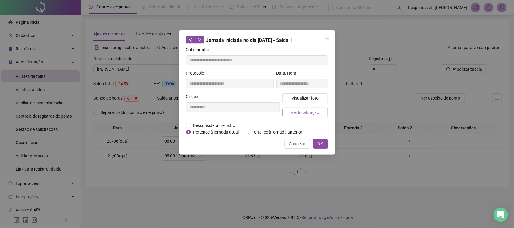
click at [302, 112] on span "Ver localização" at bounding box center [305, 112] width 28 height 7
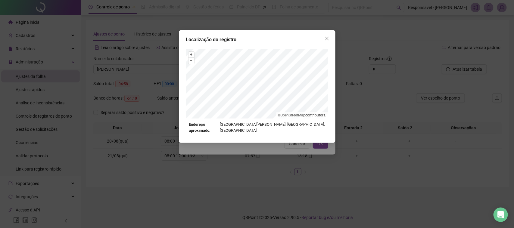
click at [296, 158] on div "Localização do registro + – ⇧ › © OpenStreetMap contributors. Endereço aproxima…" at bounding box center [257, 114] width 514 height 228
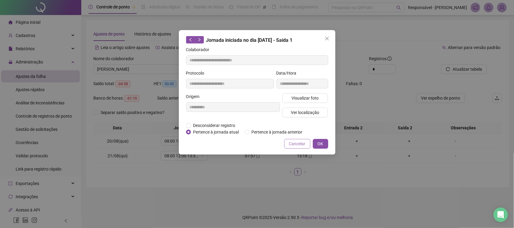
click at [300, 143] on span "Cancelar" at bounding box center [297, 144] width 17 height 7
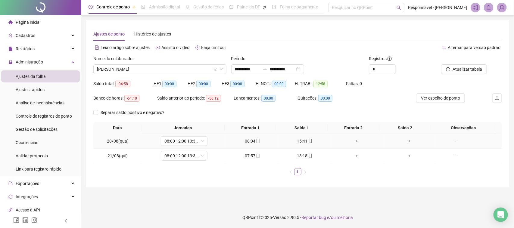
click at [446, 139] on div "-" at bounding box center [456, 141] width 36 height 7
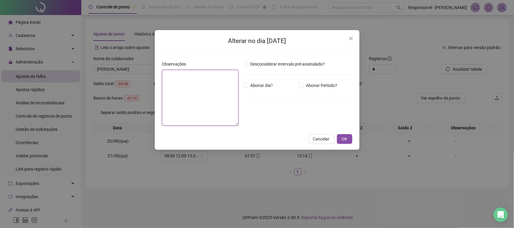
click at [193, 90] on textarea at bounding box center [200, 98] width 77 height 56
type textarea "**********"
click at [342, 139] on span "OK" at bounding box center [345, 139] width 6 height 7
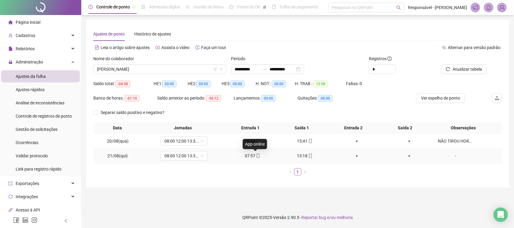
click at [257, 154] on icon "mobile" at bounding box center [258, 156] width 3 height 4
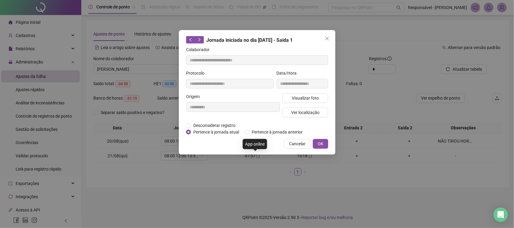
type input "**********"
click at [297, 97] on span "Visualizar foto" at bounding box center [305, 98] width 27 height 7
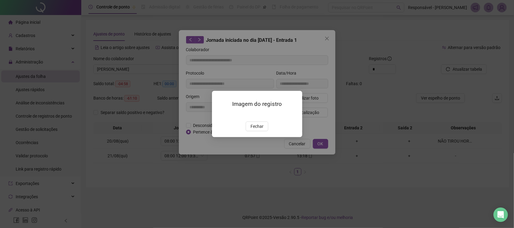
drag, startPoint x: 252, startPoint y: 157, endPoint x: 268, endPoint y: 129, distance: 32.8
click at [252, 131] on button "Fechar" at bounding box center [257, 127] width 23 height 10
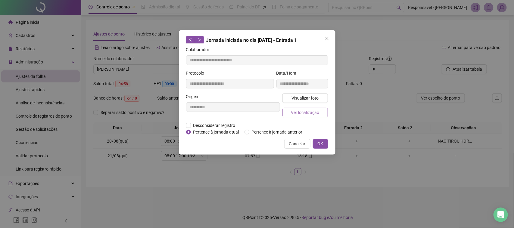
click at [296, 112] on span "Ver localização" at bounding box center [305, 112] width 28 height 7
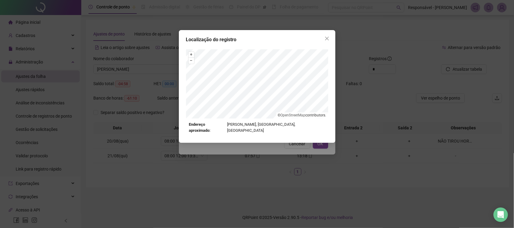
click at [302, 149] on div "Localização do registro + – ⇧ › © OpenStreetMap contributors. Endereço aproxima…" at bounding box center [257, 114] width 514 height 228
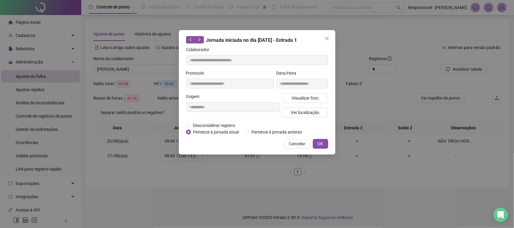
click at [302, 145] on span "Cancelar" at bounding box center [297, 144] width 17 height 7
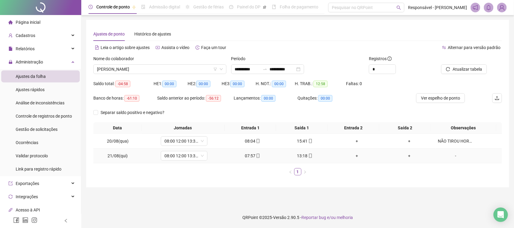
click at [303, 152] on td "13:18" at bounding box center [305, 156] width 52 height 15
click at [301, 153] on div "13:18" at bounding box center [305, 156] width 48 height 7
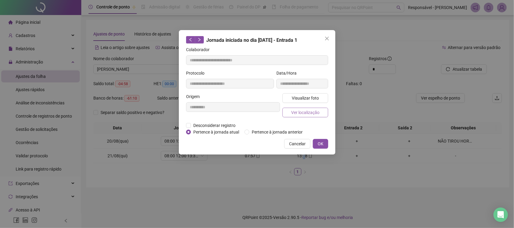
type input "**********"
click at [308, 97] on span "Visualizar foto" at bounding box center [305, 98] width 27 height 7
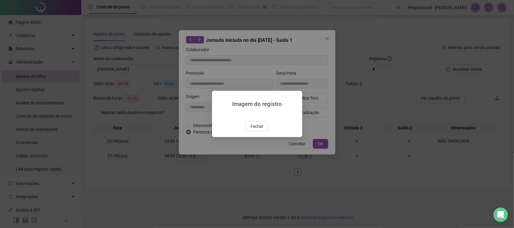
drag, startPoint x: 255, startPoint y: 161, endPoint x: 264, endPoint y: 143, distance: 20.8
click at [255, 130] on span "Fechar" at bounding box center [257, 126] width 13 height 7
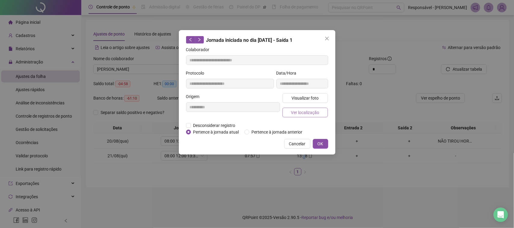
click at [308, 112] on span "Ver localização" at bounding box center [305, 112] width 28 height 7
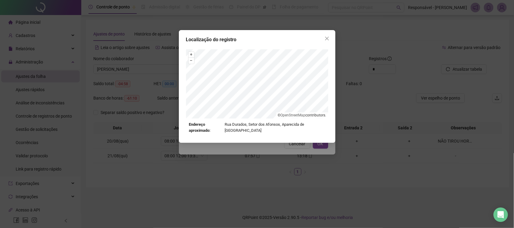
click at [293, 145] on div "Localização do registro + – ⇧ › © OpenStreetMap contributors. Endereço aproxima…" at bounding box center [257, 114] width 514 height 228
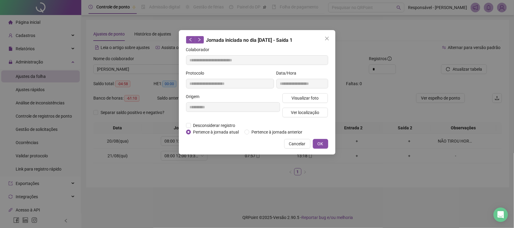
click at [294, 145] on span "Cancelar" at bounding box center [297, 144] width 17 height 7
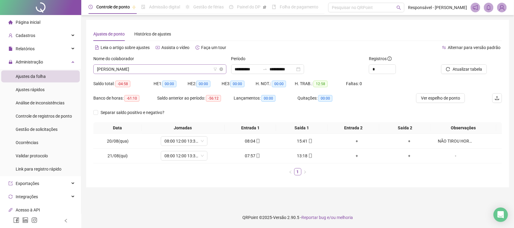
click at [180, 72] on span "VICTOR EMANUEL MACIEL SOARES" at bounding box center [160, 69] width 126 height 9
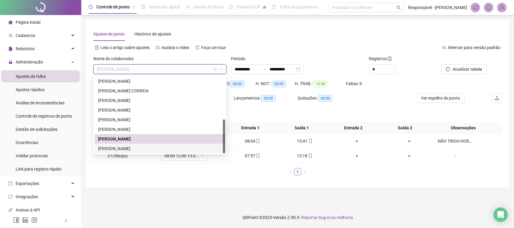
click at [121, 148] on div "YSABELA RODRIGUES CORDEIRO" at bounding box center [160, 149] width 124 height 7
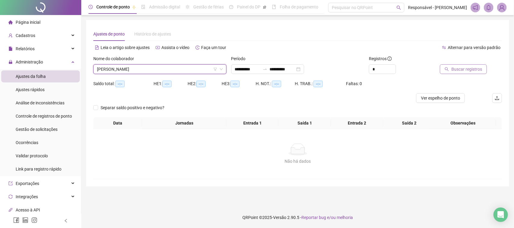
click at [453, 72] on span "Buscar registros" at bounding box center [467, 69] width 31 height 7
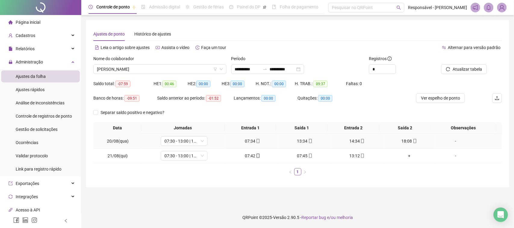
click at [243, 143] on div "07:34" at bounding box center [253, 141] width 48 height 7
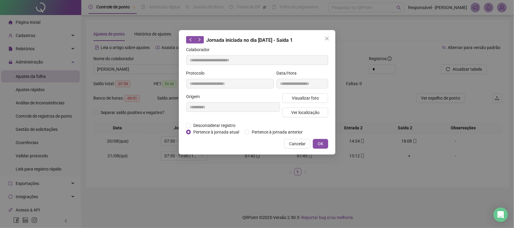
type input "**********"
click at [297, 99] on span "Visualizar foto" at bounding box center [305, 98] width 27 height 7
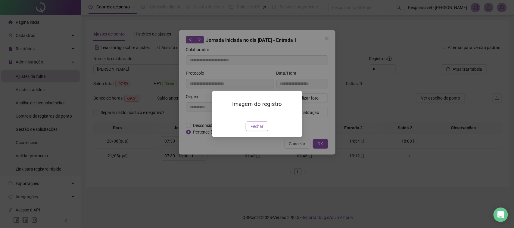
click at [250, 131] on button "Fechar" at bounding box center [257, 127] width 23 height 10
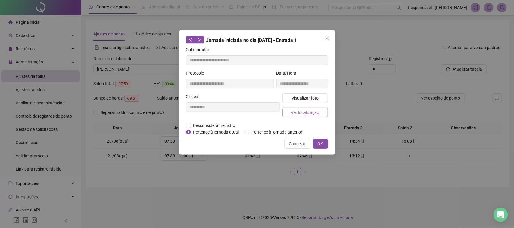
click at [308, 109] on span "Ver localização" at bounding box center [305, 112] width 28 height 7
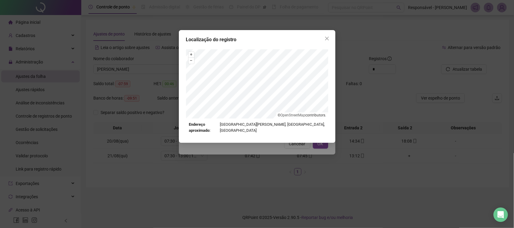
click at [302, 141] on div "Localização do registro + – ⇧ › © OpenStreetMap contributors. Endereço aproxima…" at bounding box center [257, 114] width 514 height 228
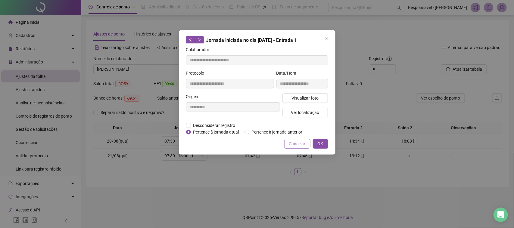
click at [296, 142] on span "Cancelar" at bounding box center [297, 144] width 17 height 7
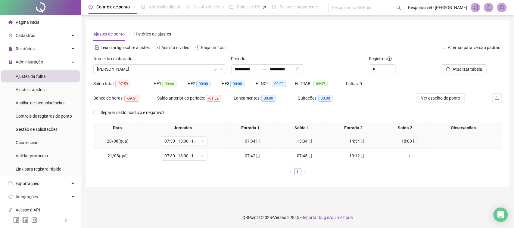
click at [303, 139] on div "13:34" at bounding box center [305, 141] width 48 height 7
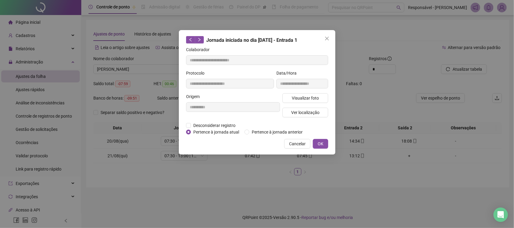
type input "**********"
click at [310, 100] on span "Visualizar foto" at bounding box center [305, 98] width 27 height 7
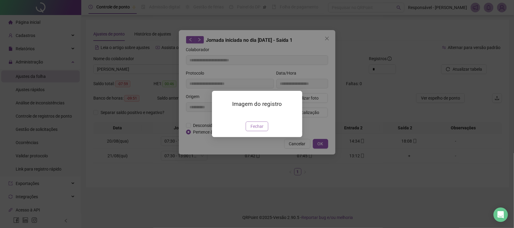
click at [262, 130] on span "Fechar" at bounding box center [257, 126] width 13 height 7
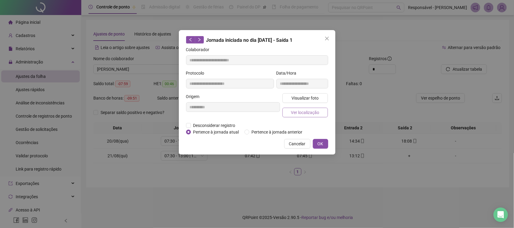
click at [302, 111] on span "Ver localização" at bounding box center [305, 112] width 28 height 7
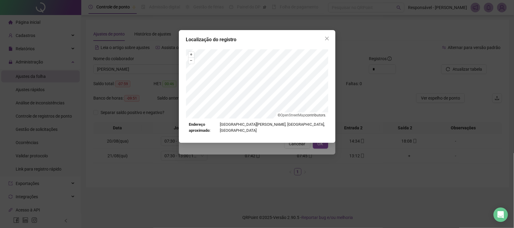
drag, startPoint x: 279, startPoint y: 160, endPoint x: 284, endPoint y: 158, distance: 5.3
click at [280, 160] on div "Localização do registro + – ⇧ › © OpenStreetMap contributors. Endereço aproxima…" at bounding box center [257, 114] width 514 height 228
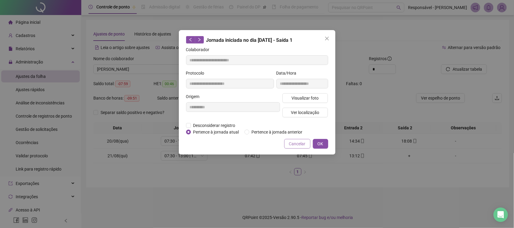
click at [299, 144] on span "Cancelar" at bounding box center [297, 144] width 17 height 7
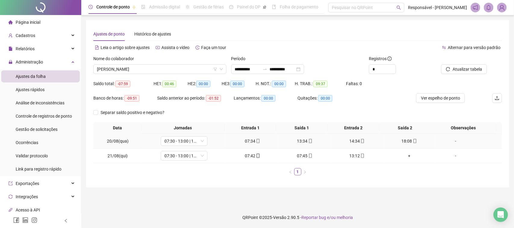
click at [352, 141] on div "14:34" at bounding box center [358, 141] width 48 height 7
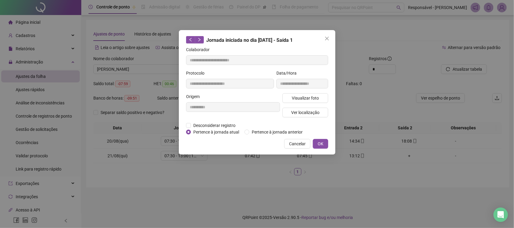
type input "**********"
click at [316, 99] on span "Visualizar foto" at bounding box center [305, 98] width 27 height 7
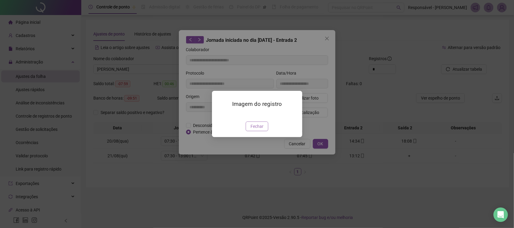
click at [252, 130] on span "Fechar" at bounding box center [257, 126] width 13 height 7
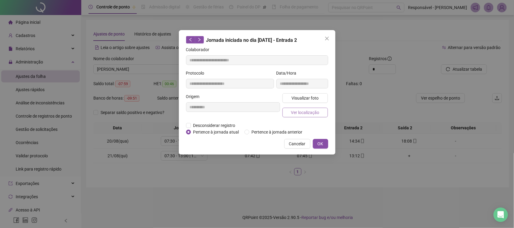
click at [299, 113] on span "Ver localização" at bounding box center [305, 112] width 28 height 7
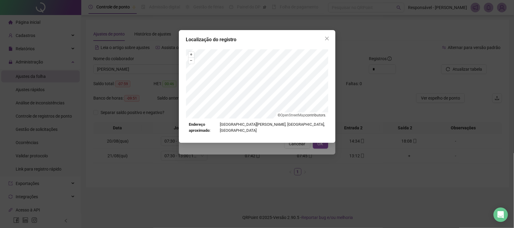
click at [288, 163] on div "Localização do registro + – ⇧ › © OpenStreetMap contributors. Endereço aproxima…" at bounding box center [257, 114] width 514 height 228
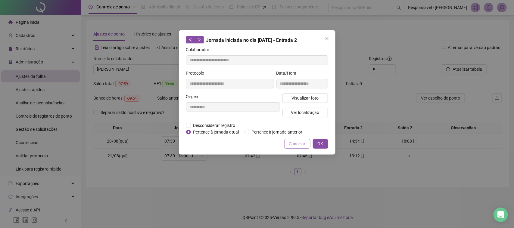
click at [295, 145] on span "Cancelar" at bounding box center [297, 144] width 17 height 7
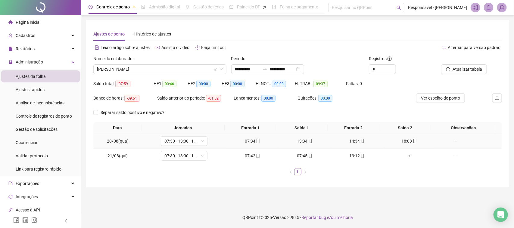
click at [404, 139] on div "18:08" at bounding box center [410, 141] width 48 height 7
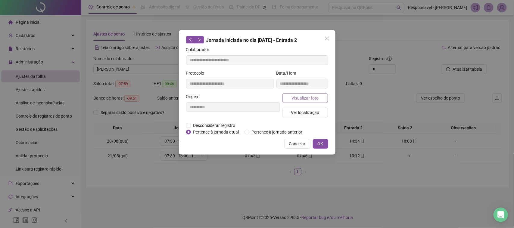
click at [319, 99] on button "Visualizar foto" at bounding box center [306, 98] width 46 height 10
type input "**********"
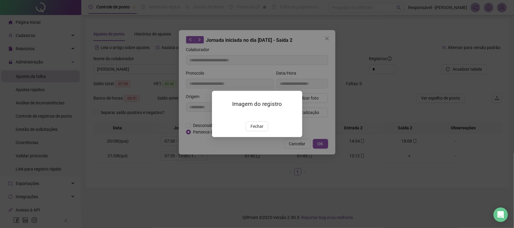
click at [259, 135] on div "Imagem do registro Fechar" at bounding box center [257, 114] width 90 height 46
click at [258, 131] on button "Fechar" at bounding box center [257, 127] width 23 height 10
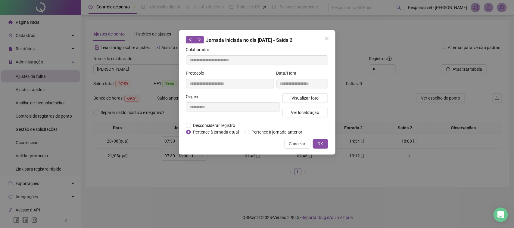
click at [285, 106] on div "Visualizar foto Ver localização" at bounding box center [305, 107] width 48 height 29
click at [288, 111] on button "Ver localização" at bounding box center [306, 113] width 46 height 10
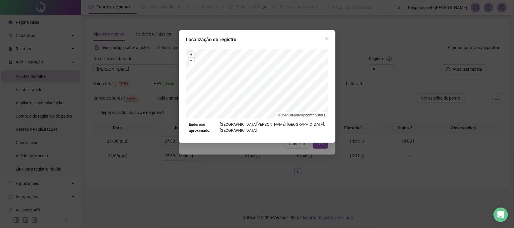
click at [286, 145] on div "Localização do registro + – ⇧ › © OpenStreetMap contributors. Endereço aproxima…" at bounding box center [257, 114] width 514 height 228
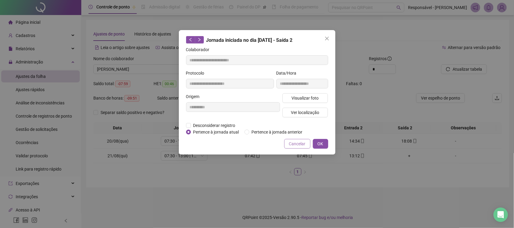
click at [292, 142] on span "Cancelar" at bounding box center [297, 144] width 17 height 7
